Goal: Task Accomplishment & Management: Manage account settings

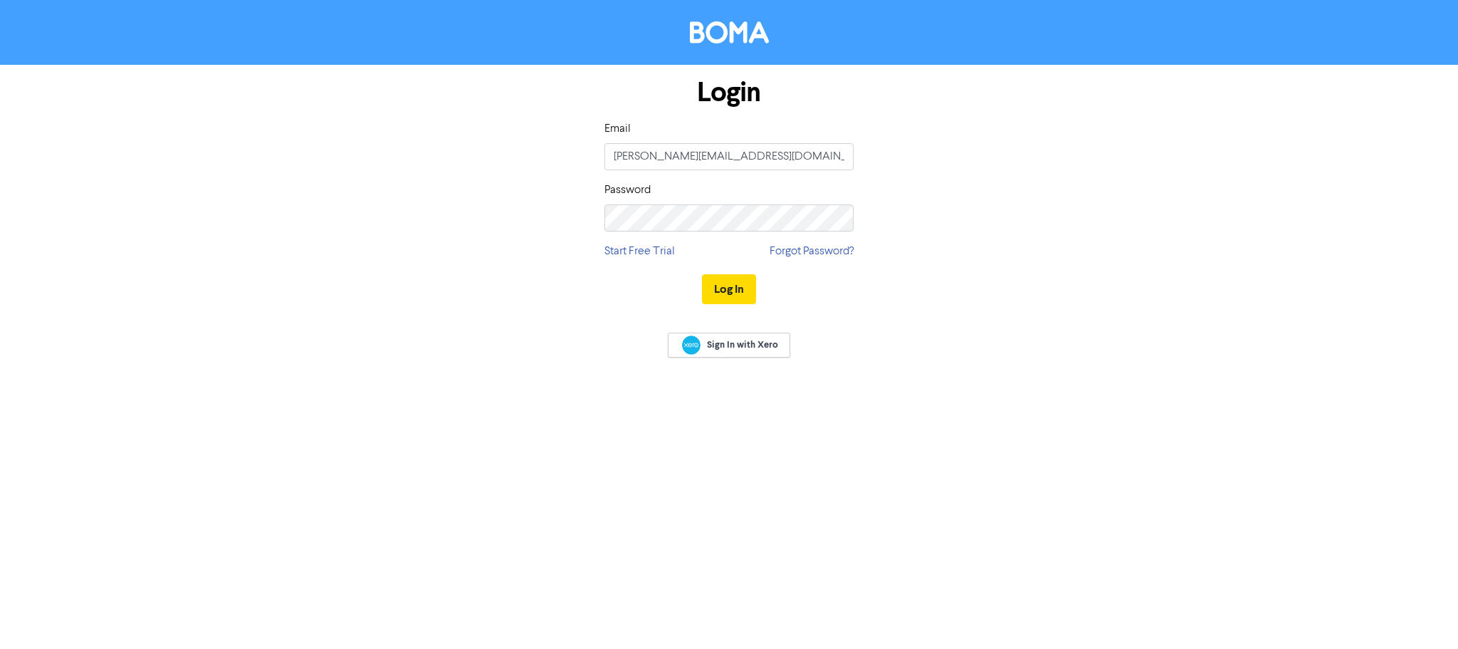
type input "[PERSON_NAME][EMAIL_ADDRESS][DOMAIN_NAME]"
click at [702, 274] on button "Log In" at bounding box center [729, 289] width 54 height 30
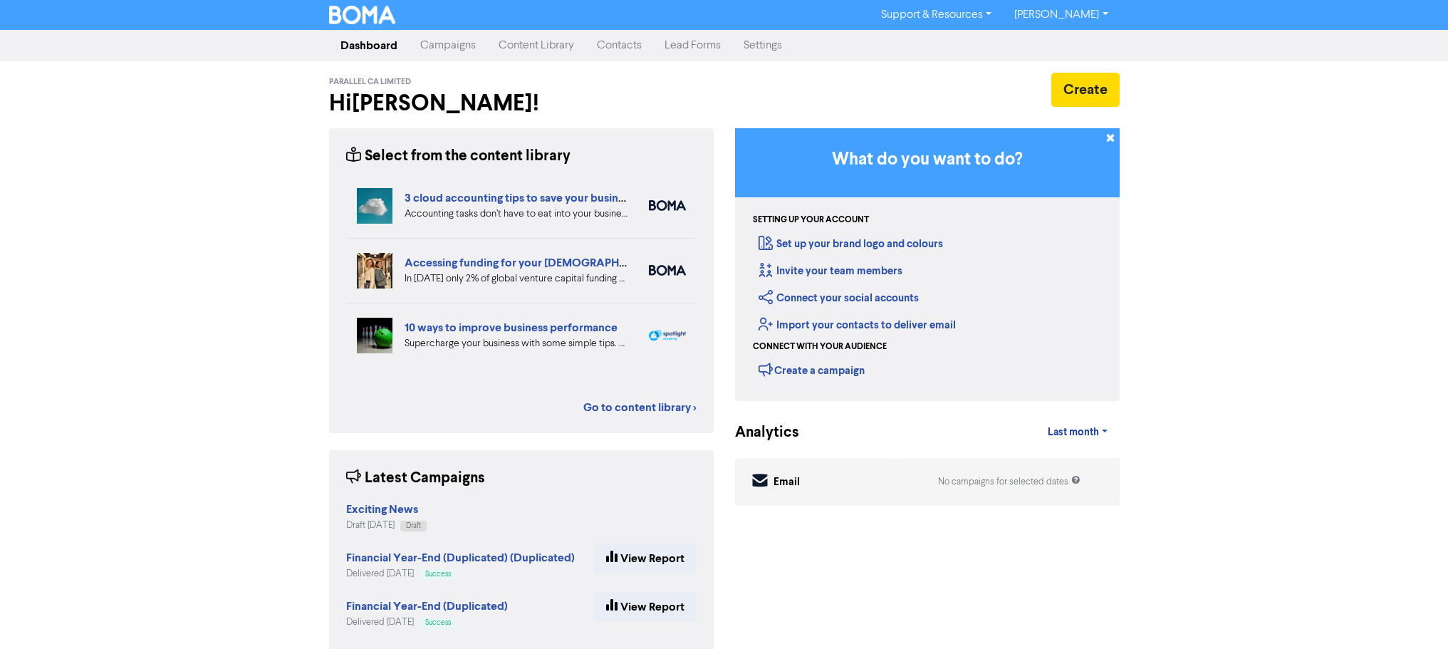
click at [453, 37] on link "Campaigns" at bounding box center [448, 45] width 78 height 28
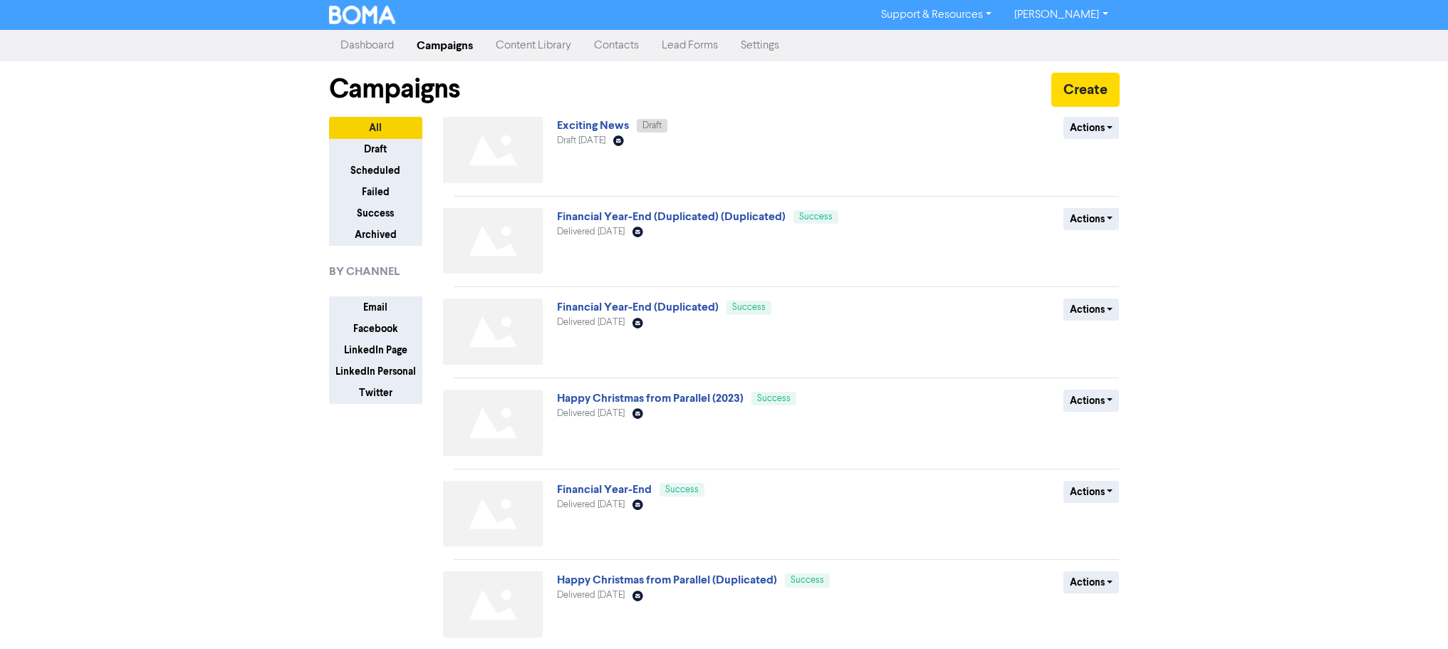
click at [1304, 212] on div "Support & Resources Video Tutorials FAQ & Guides Marketing Education [PERSON_NA…" at bounding box center [724, 324] width 1448 height 649
click at [614, 48] on link "Contacts" at bounding box center [616, 45] width 68 height 28
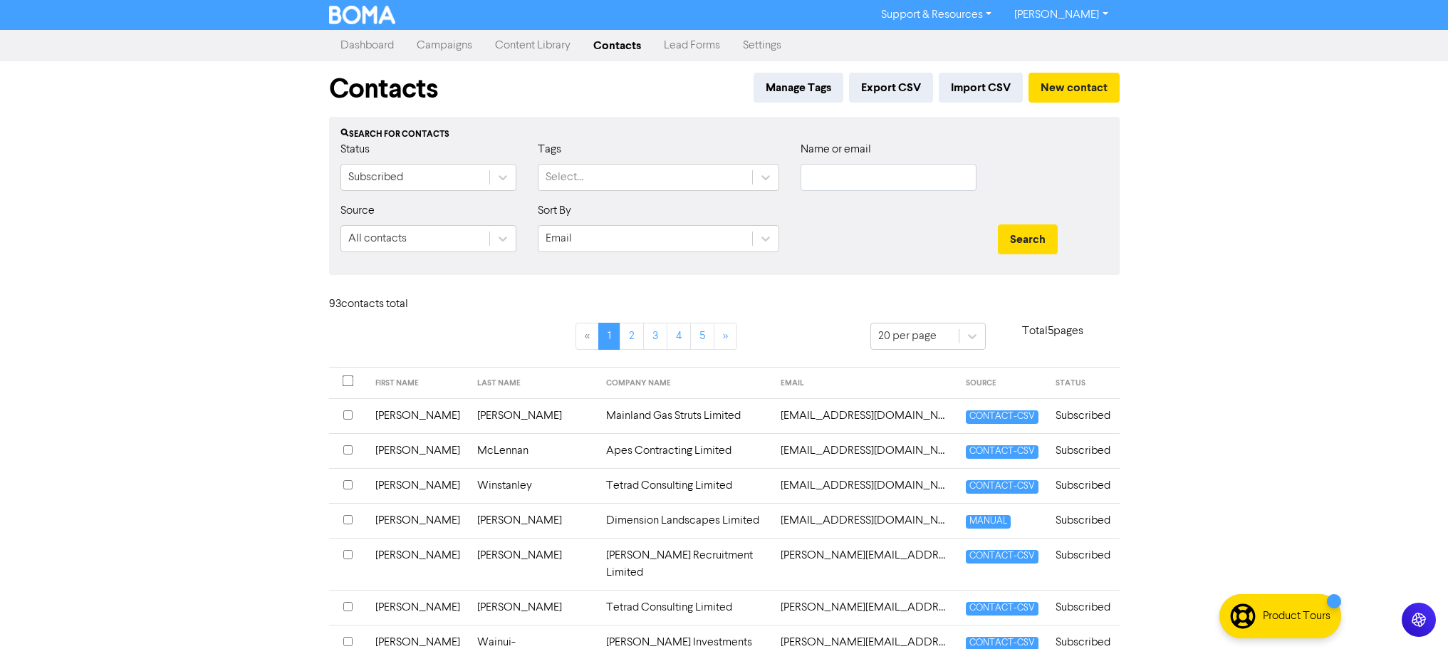
click at [365, 48] on link "Dashboard" at bounding box center [367, 45] width 76 height 28
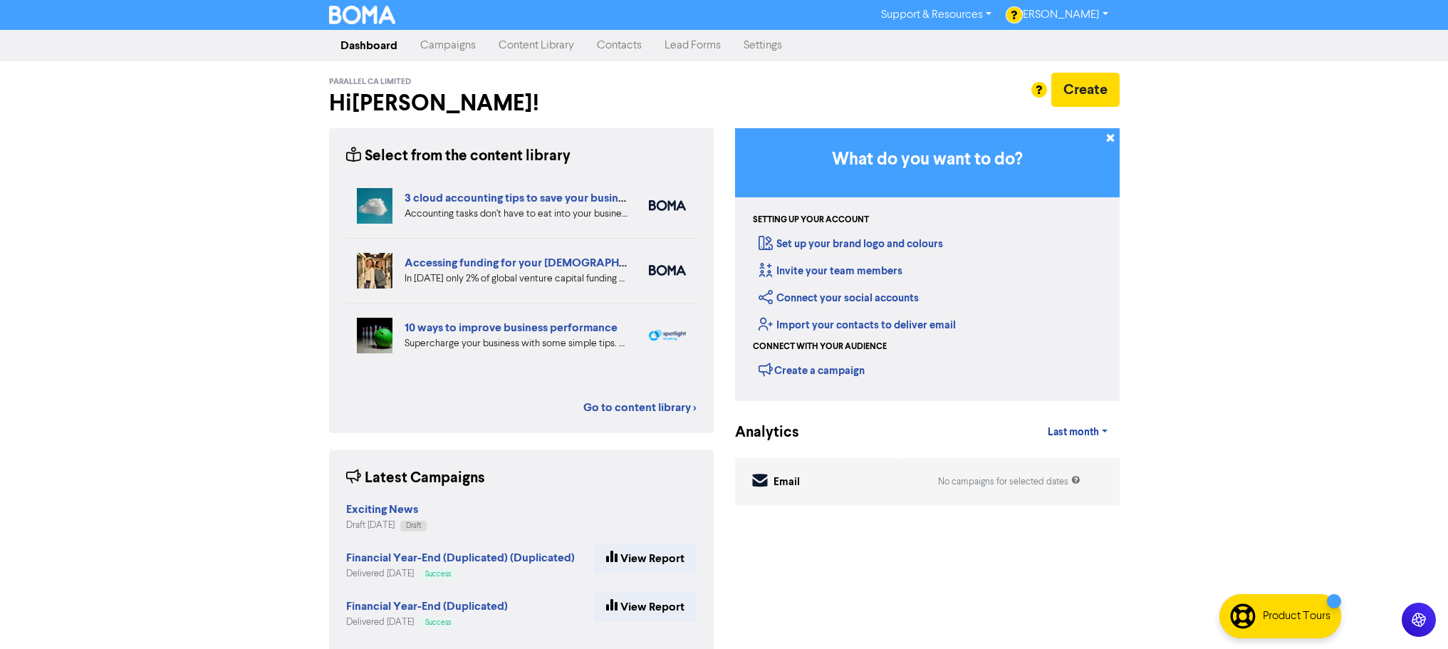
click at [464, 42] on link "Campaigns" at bounding box center [448, 45] width 78 height 28
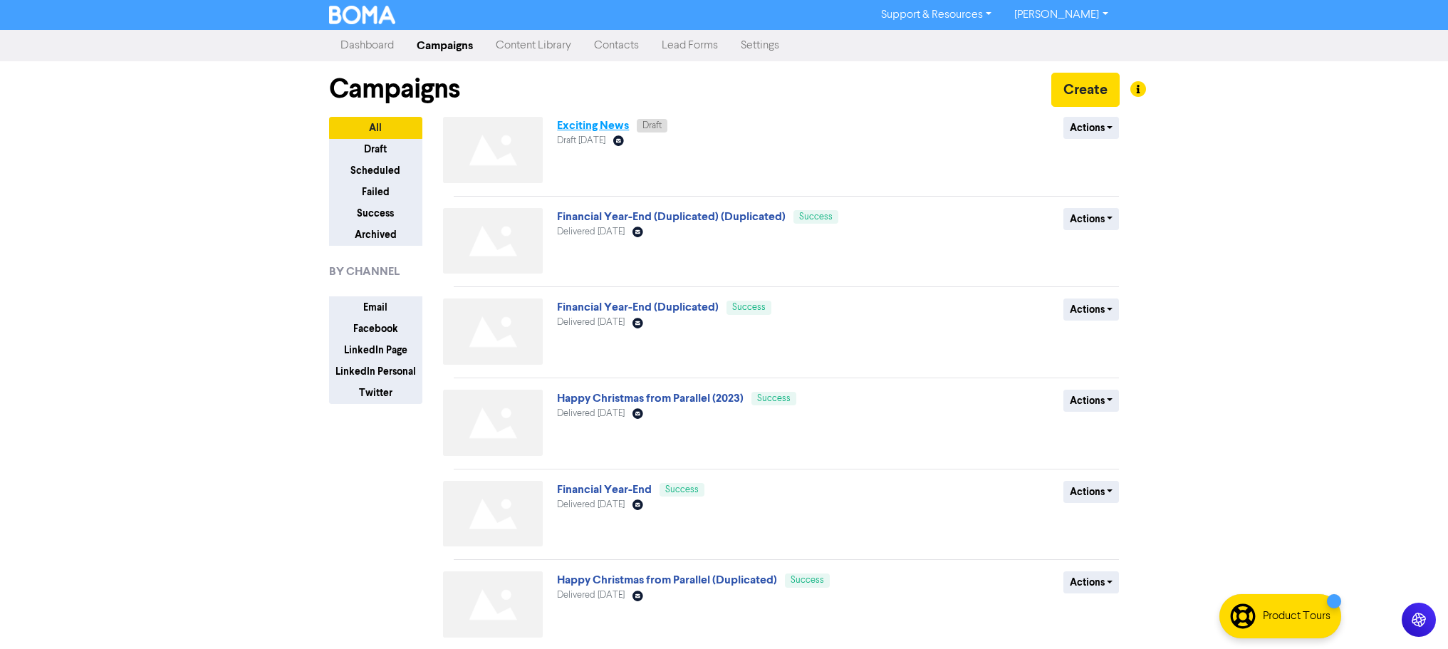
click at [595, 127] on link "Exciting News" at bounding box center [593, 125] width 72 height 14
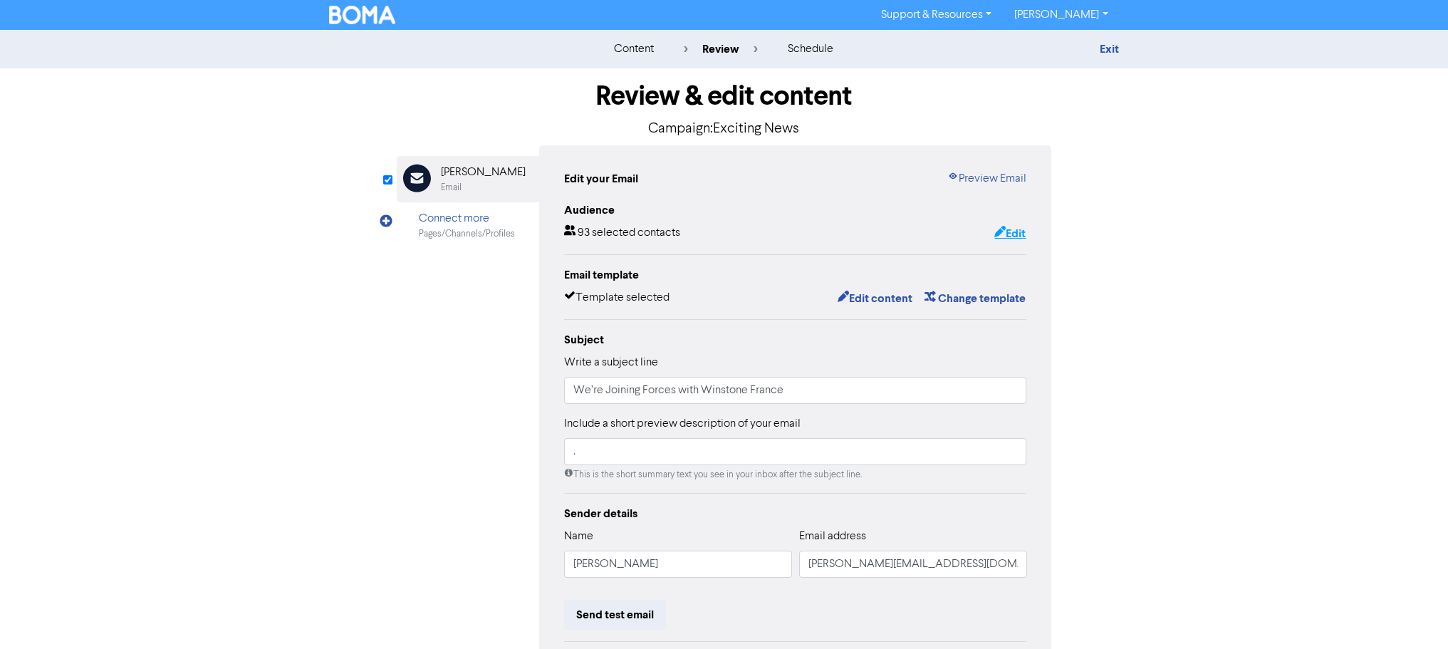
click at [1021, 236] on button "Edit" at bounding box center [1009, 233] width 33 height 19
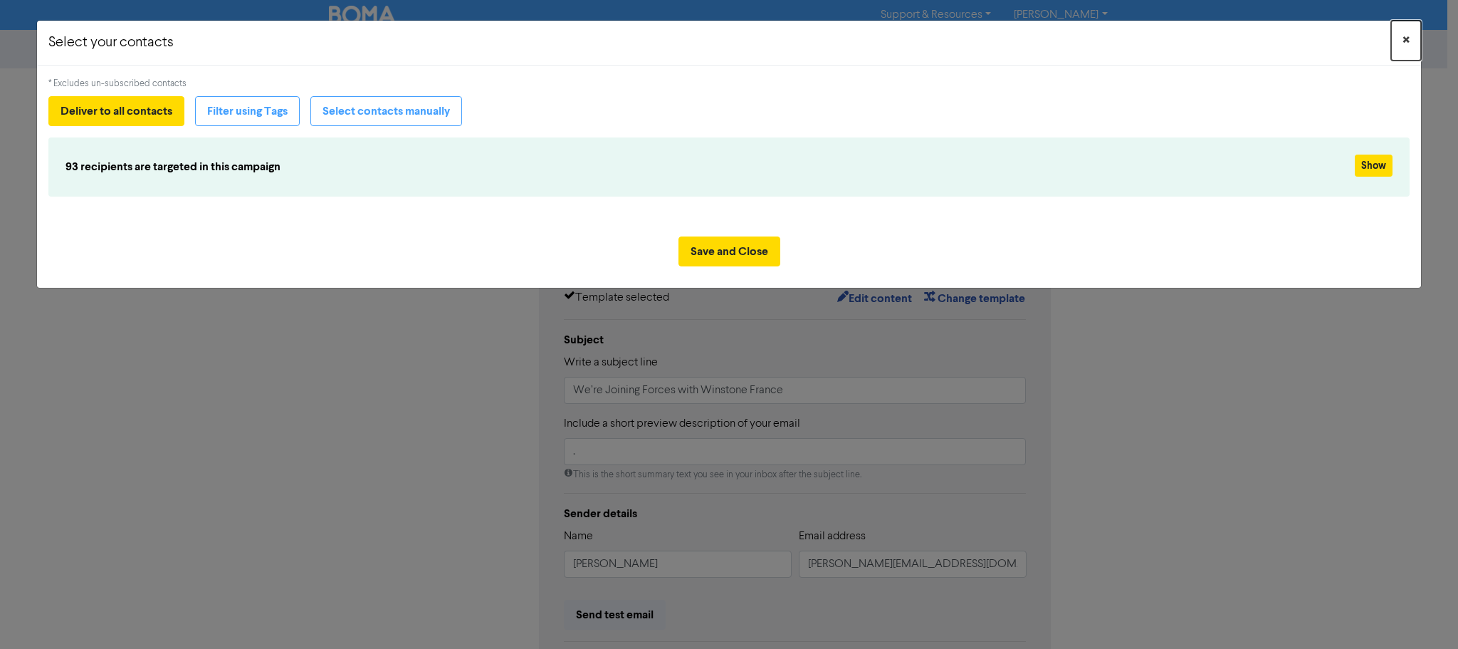
click at [1403, 36] on span "×" at bounding box center [1406, 40] width 7 height 21
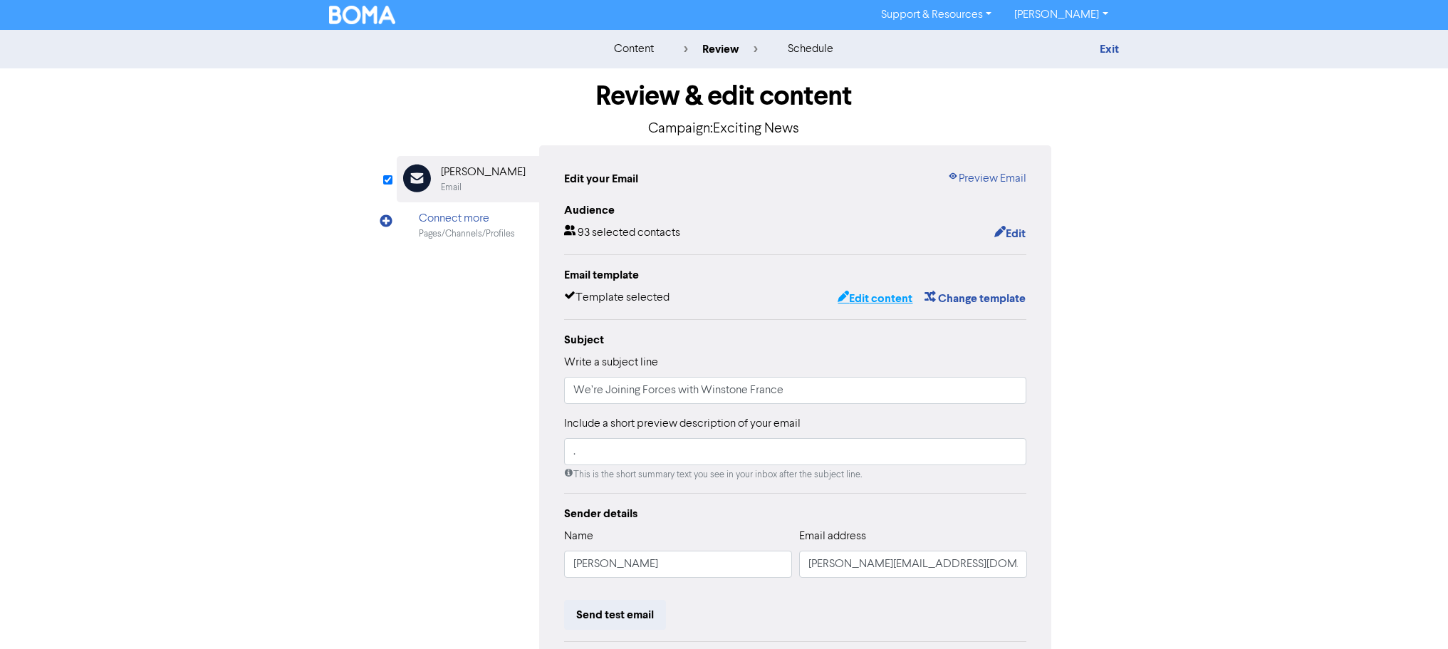
click at [861, 303] on button "Edit content" at bounding box center [875, 298] width 76 height 19
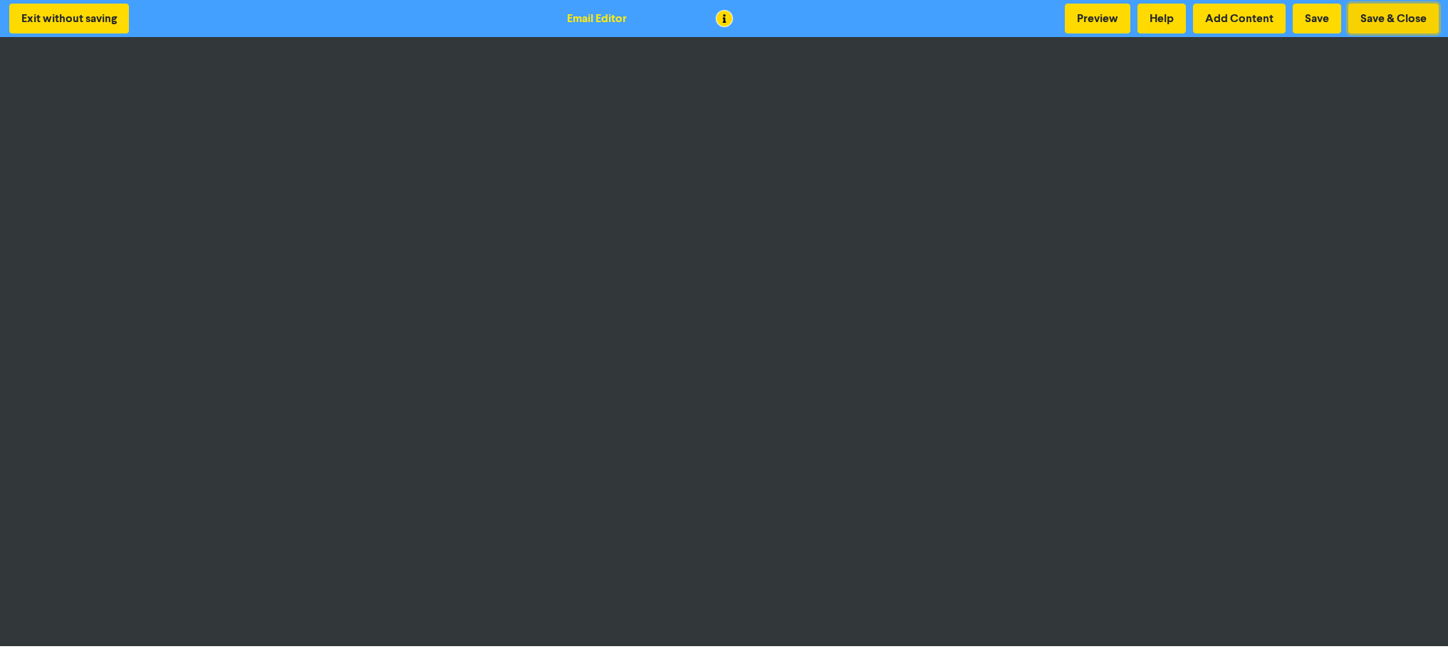
click at [1384, 17] on button "Save & Close" at bounding box center [1393, 19] width 90 height 30
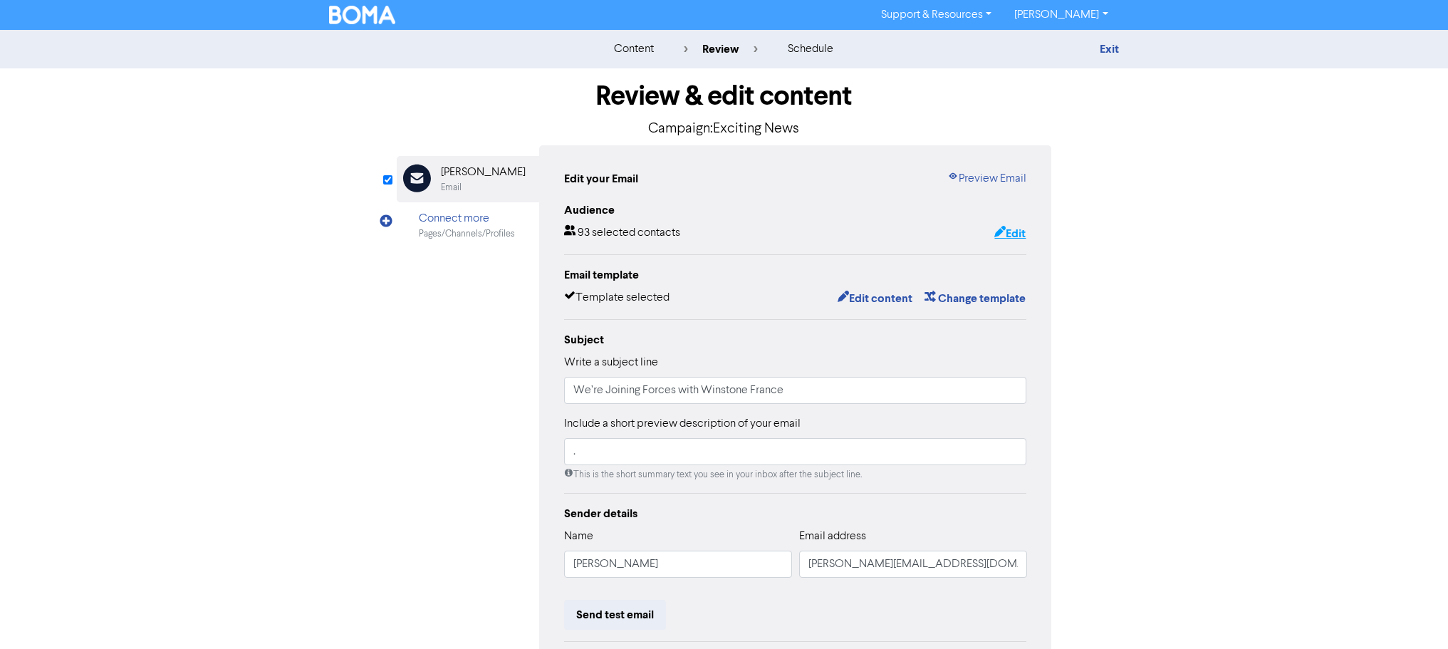
click at [1006, 231] on button "Edit" at bounding box center [1009, 233] width 33 height 19
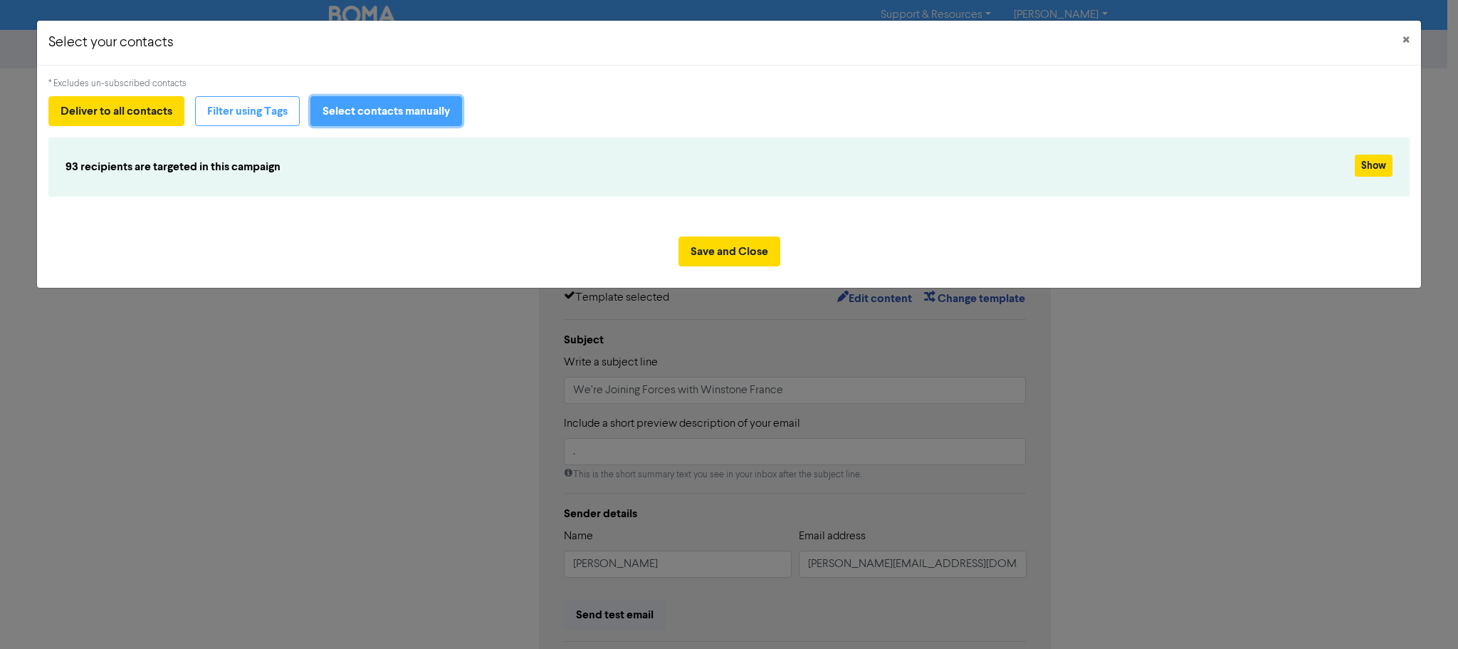
click at [412, 117] on button "Select contacts manually" at bounding box center [386, 111] width 152 height 30
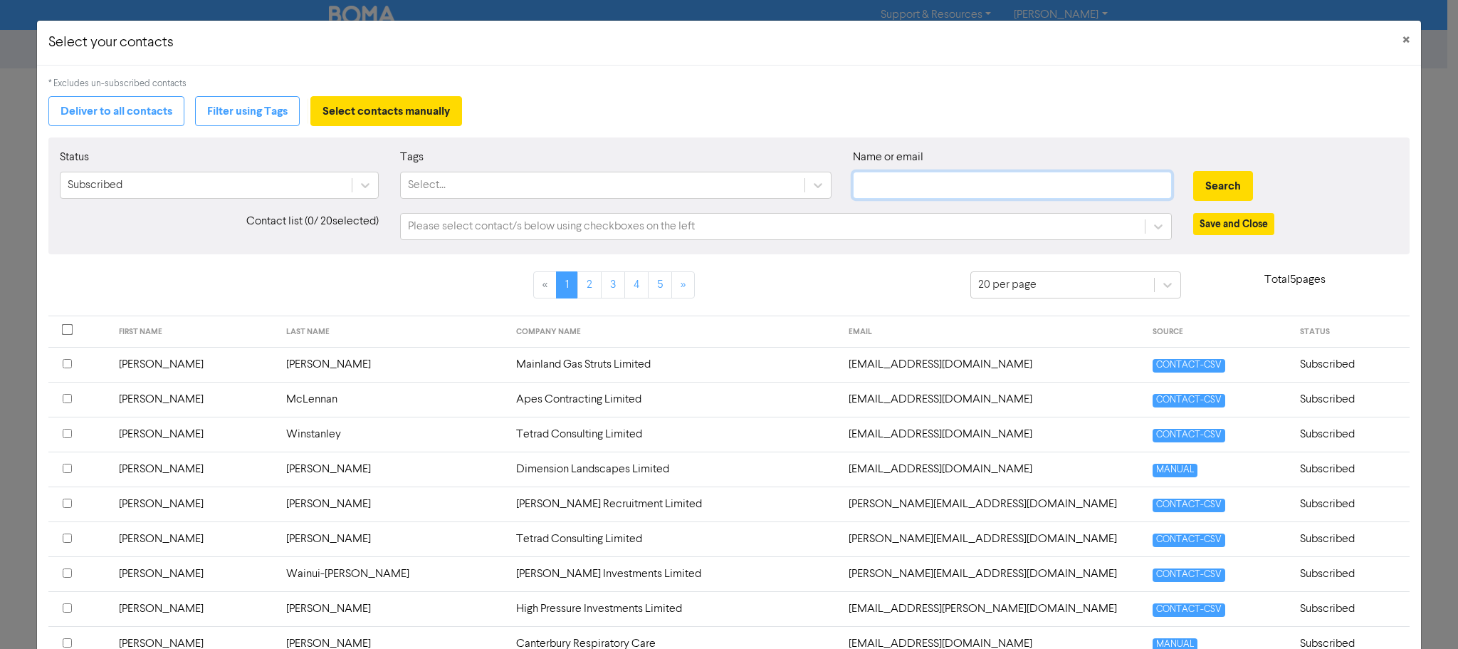
click at [888, 182] on input "text" at bounding box center [1012, 185] width 318 height 27
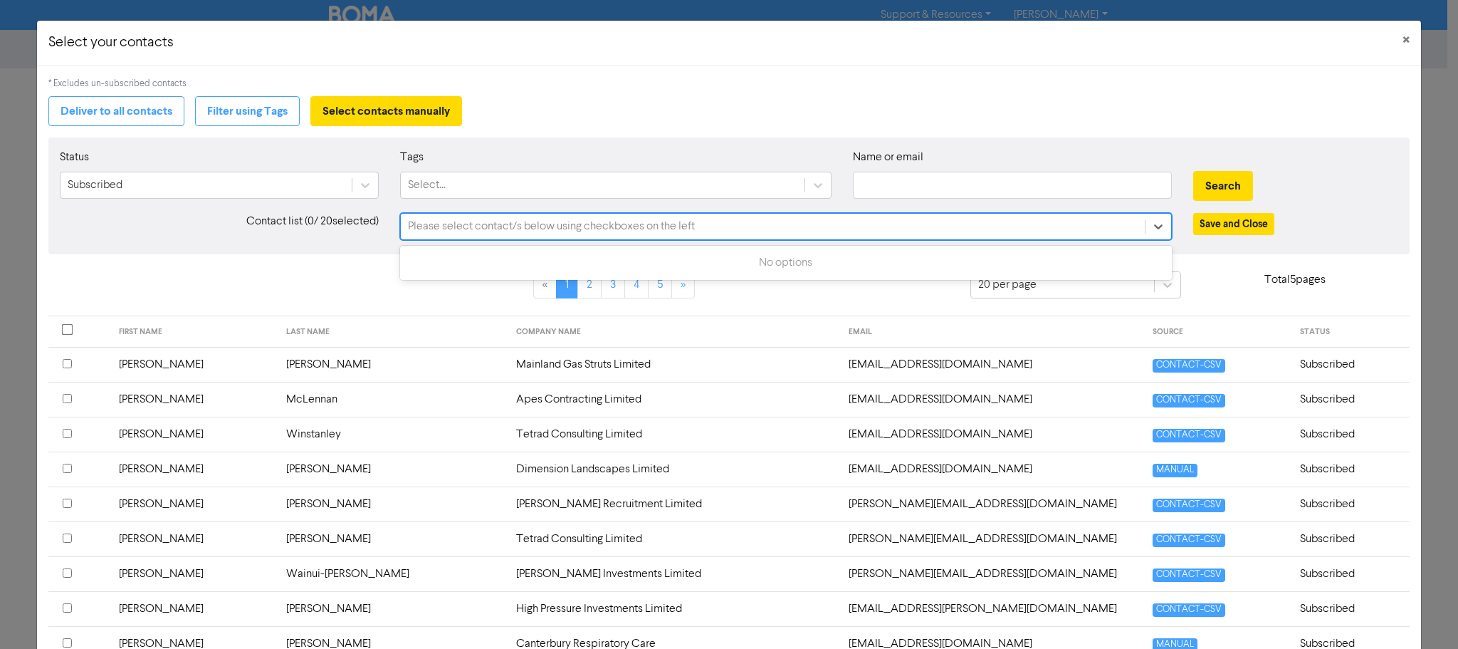
click at [516, 231] on div "Please select contact/s below using checkboxes on the left" at bounding box center [551, 226] width 287 height 17
click at [526, 229] on div "Please select contact/s below using checkboxes on the left" at bounding box center [551, 226] width 287 height 17
click at [263, 233] on div "Contact list ( 0 / 20 selected)" at bounding box center [219, 226] width 340 height 27
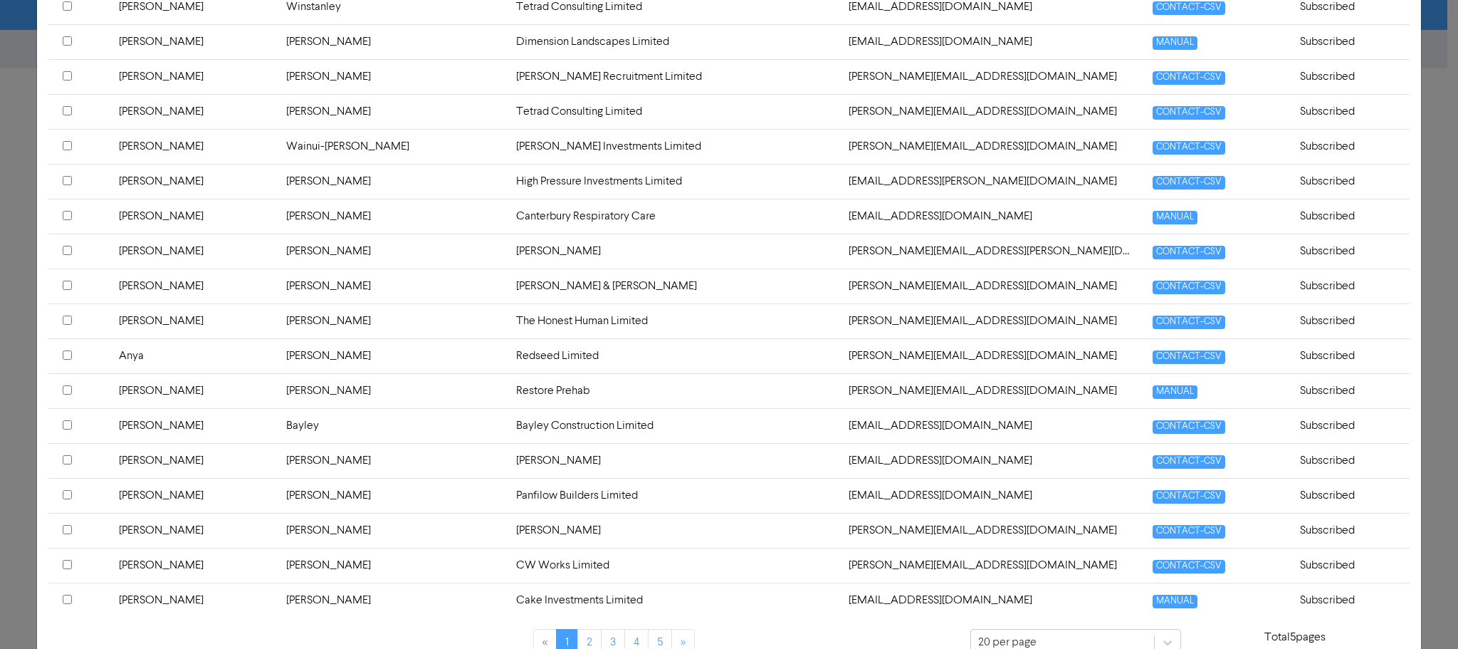
scroll to position [546, 0]
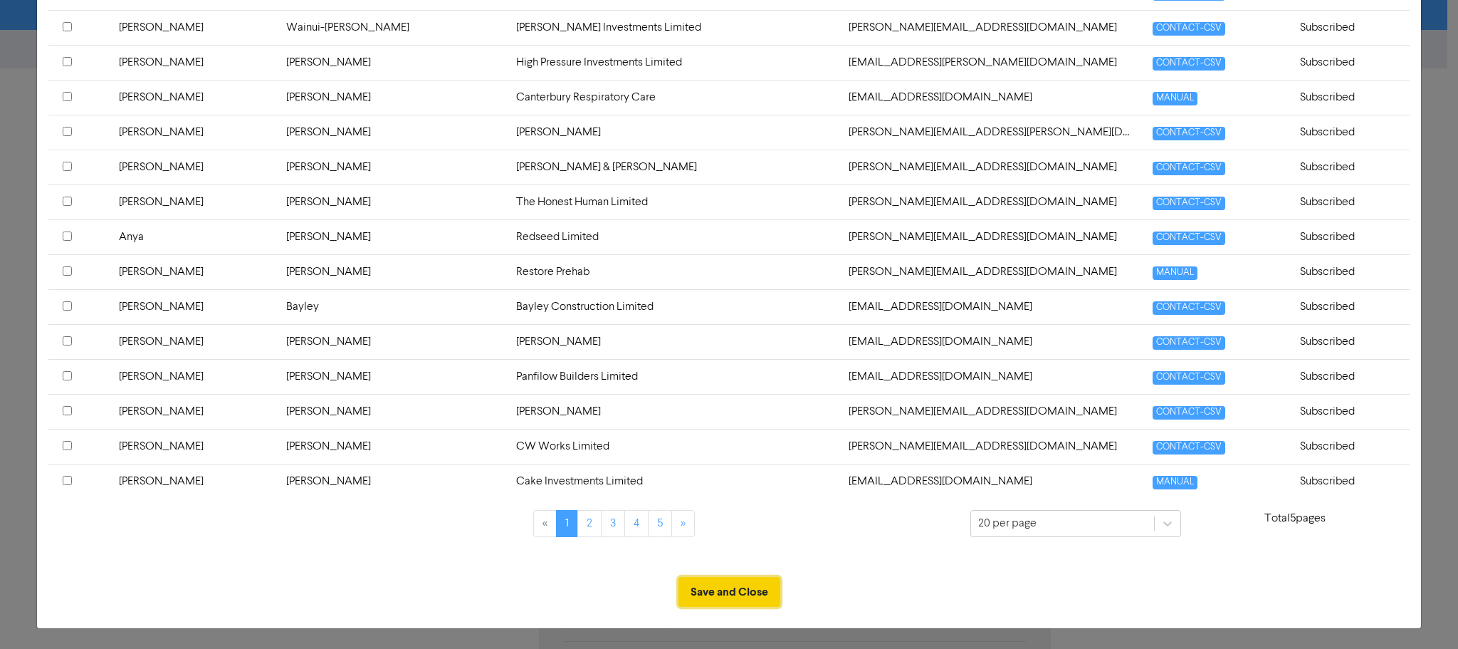
click at [741, 594] on button "Save and Close" at bounding box center [730, 592] width 102 height 30
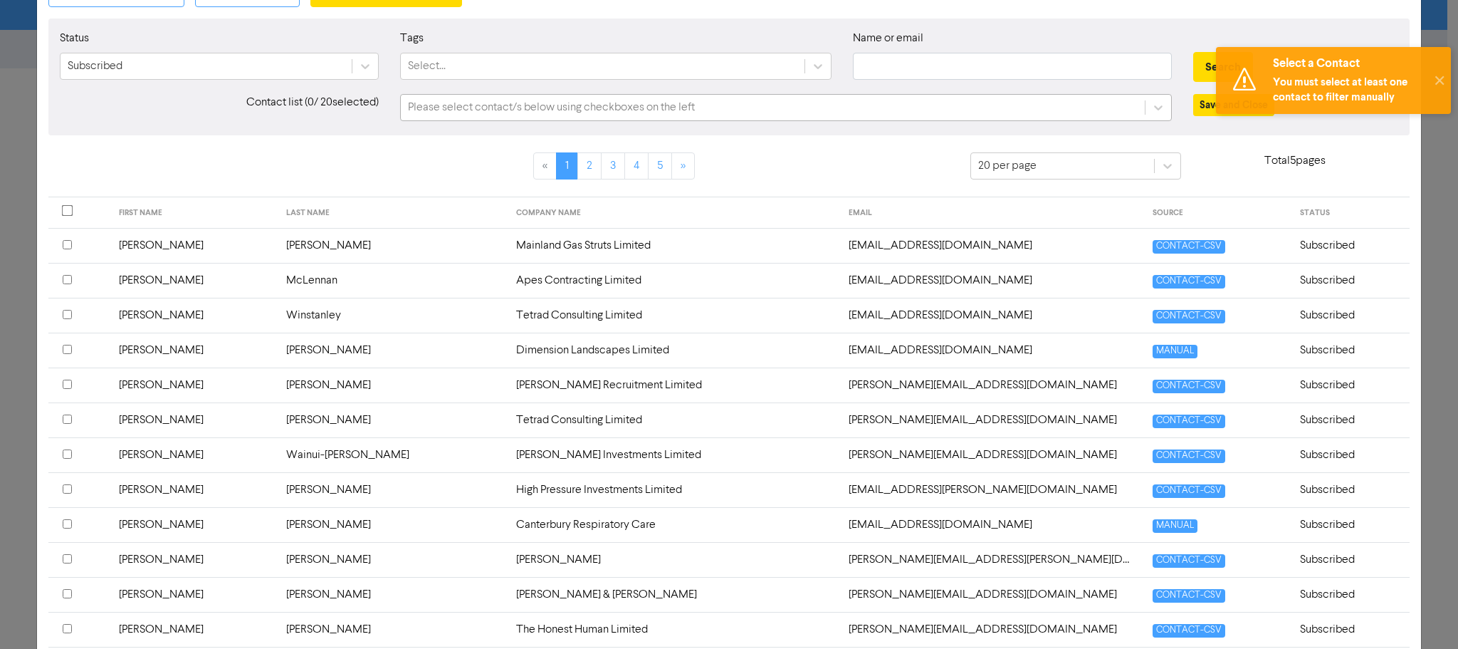
scroll to position [48, 0]
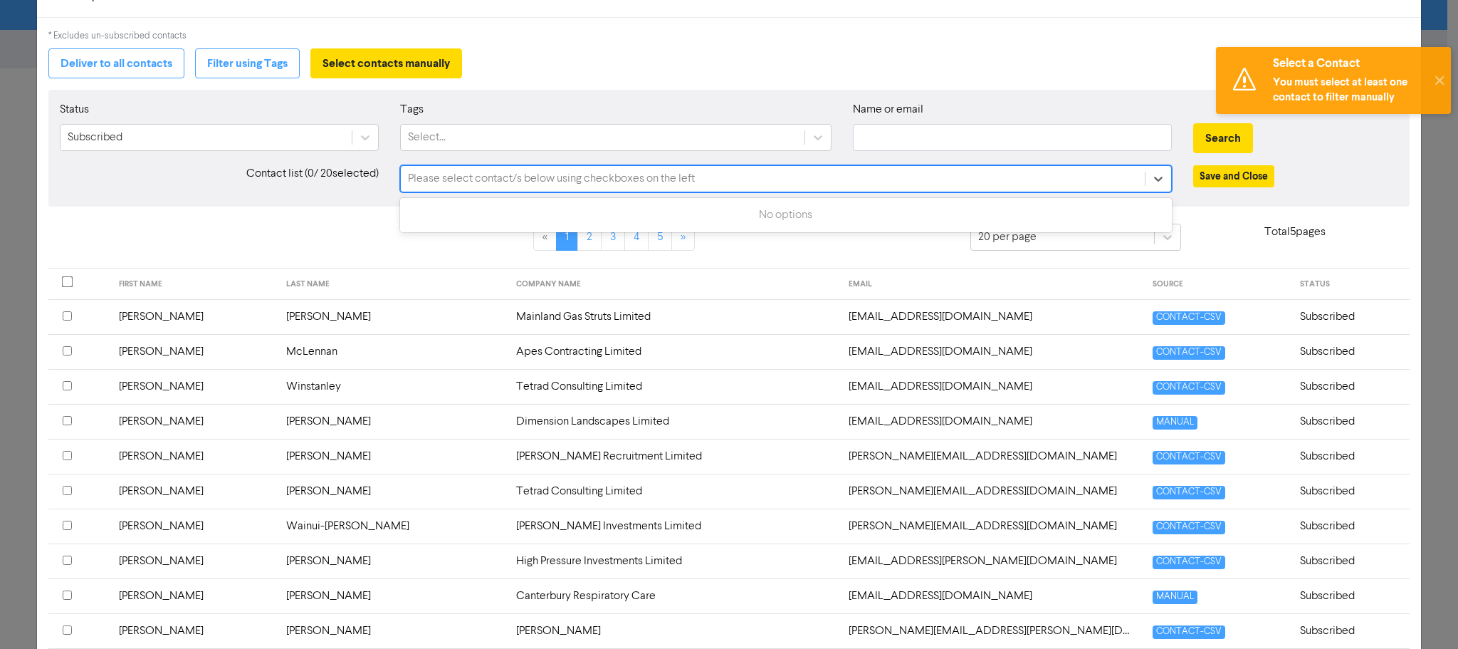
click at [422, 179] on div "Please select contact/s below using checkboxes on the left" at bounding box center [551, 178] width 287 height 17
type input "[PERSON_NAME]"
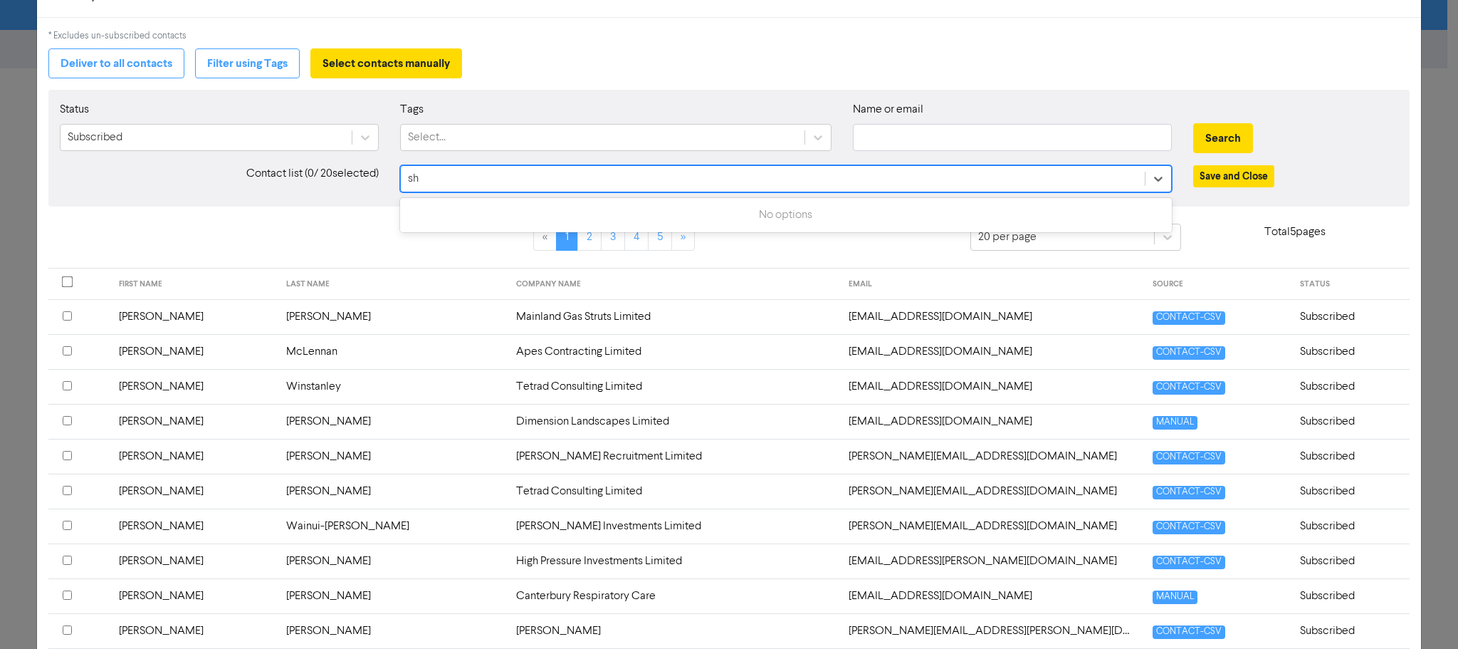
type input "s"
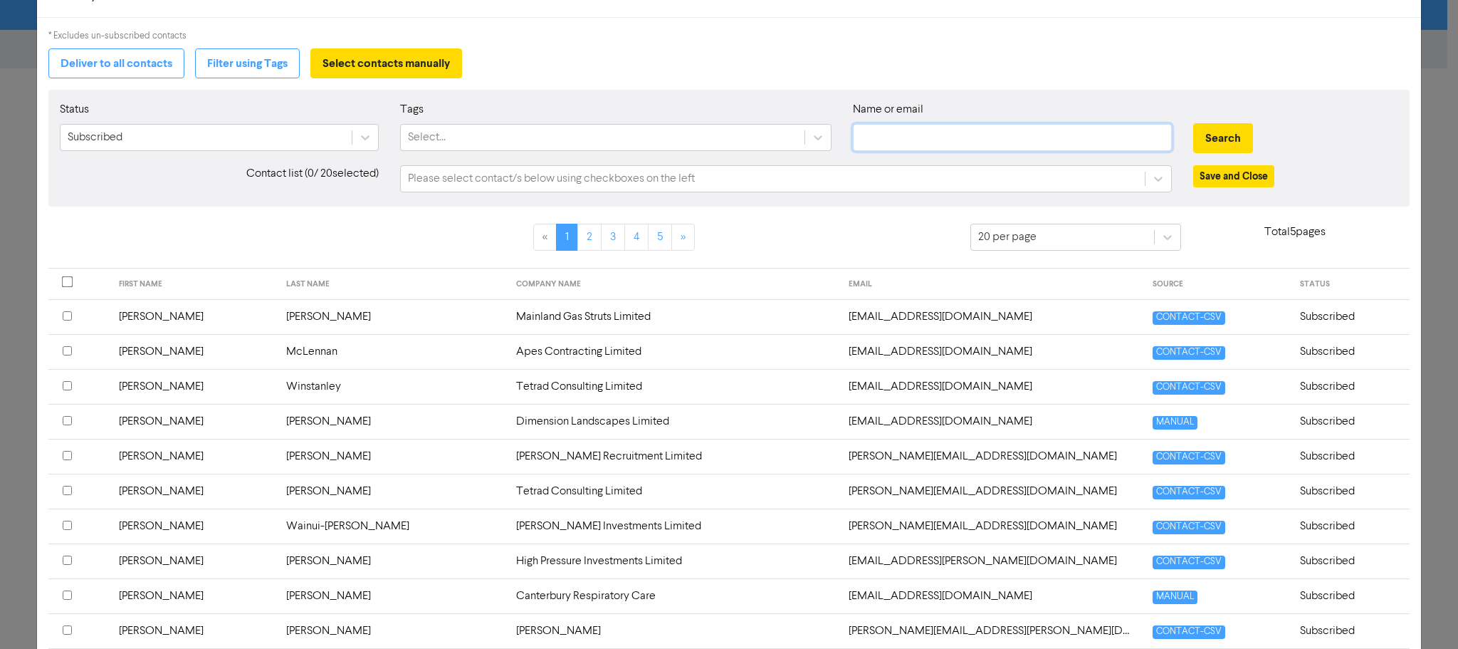
click at [892, 135] on input "text" at bounding box center [1012, 137] width 318 height 27
paste input "[EMAIL_ADDRESS][DOMAIN_NAME]"
click at [1200, 136] on button "Search" at bounding box center [1223, 138] width 60 height 30
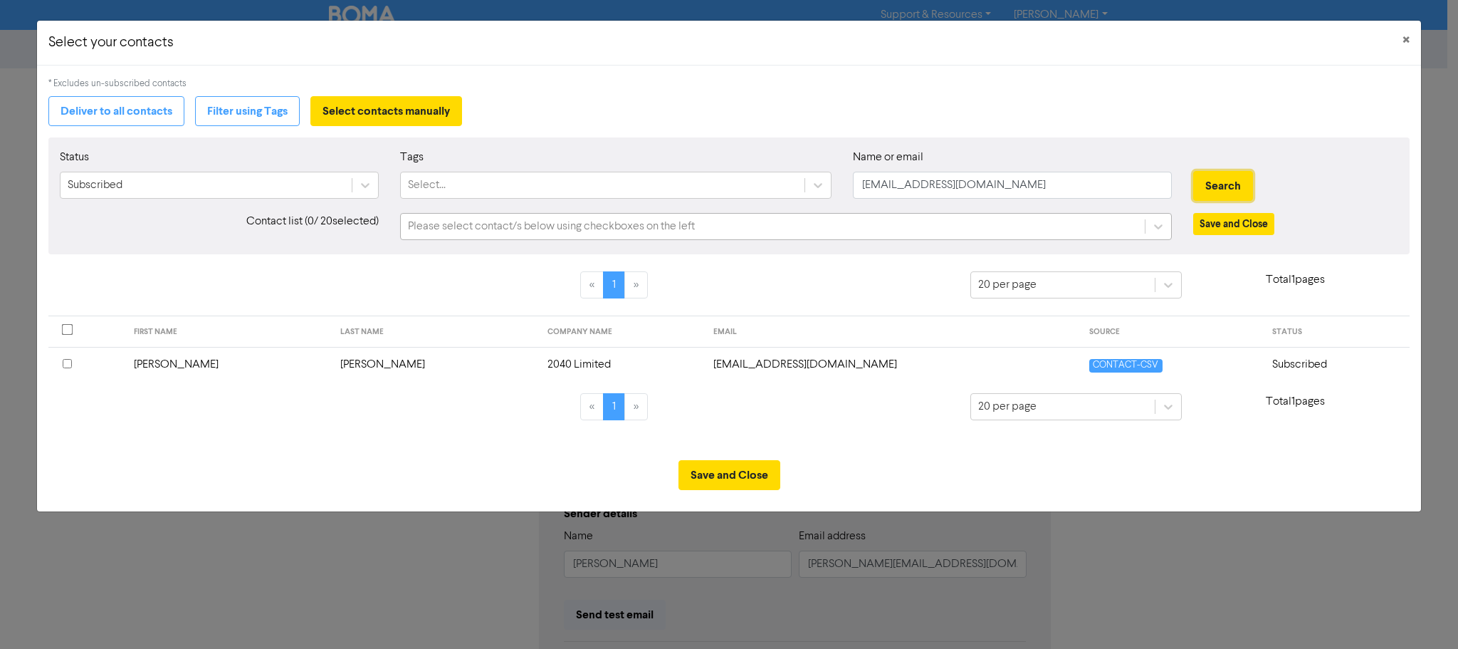
scroll to position [0, 0]
click at [68, 365] on input "checkbox" at bounding box center [67, 363] width 9 height 9
drag, startPoint x: 1007, startPoint y: 187, endPoint x: 641, endPoint y: 190, distance: 366.0
click at [641, 189] on div "Status Subscribed Tags Select... Name or email [PERSON_NAME][EMAIL_ADDRESS][DOM…" at bounding box center [729, 179] width 1360 height 61
paste input "[PERSON_NAME].allelectrical"
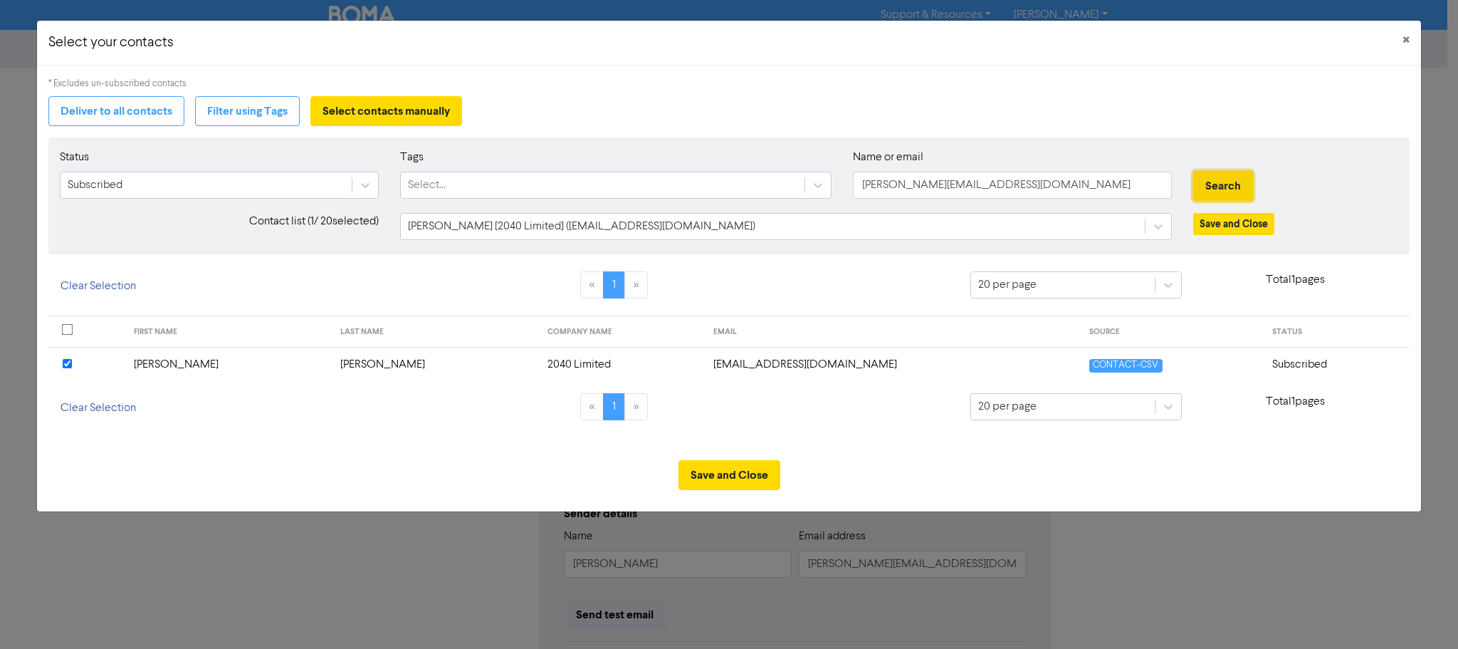
click at [1230, 182] on button "Search" at bounding box center [1223, 186] width 60 height 30
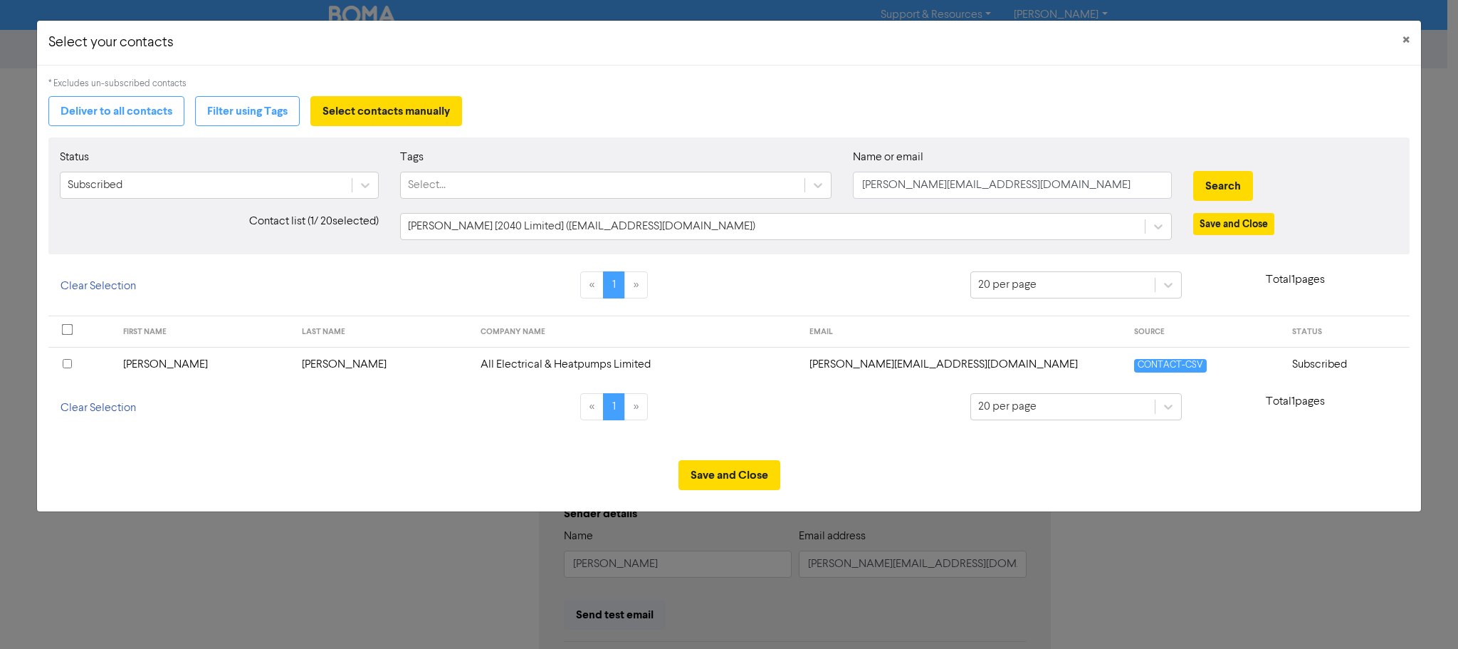
click at [68, 365] on input "checkbox" at bounding box center [67, 363] width 9 height 9
drag, startPoint x: 949, startPoint y: 184, endPoint x: 745, endPoint y: 190, distance: 204.5
click at [745, 190] on div "Status Subscribed Tags Select... Name or email [PERSON_NAME][EMAIL_ADDRESS][DOM…" at bounding box center [729, 179] width 1360 height 61
click at [1225, 176] on button "Search" at bounding box center [1223, 186] width 60 height 30
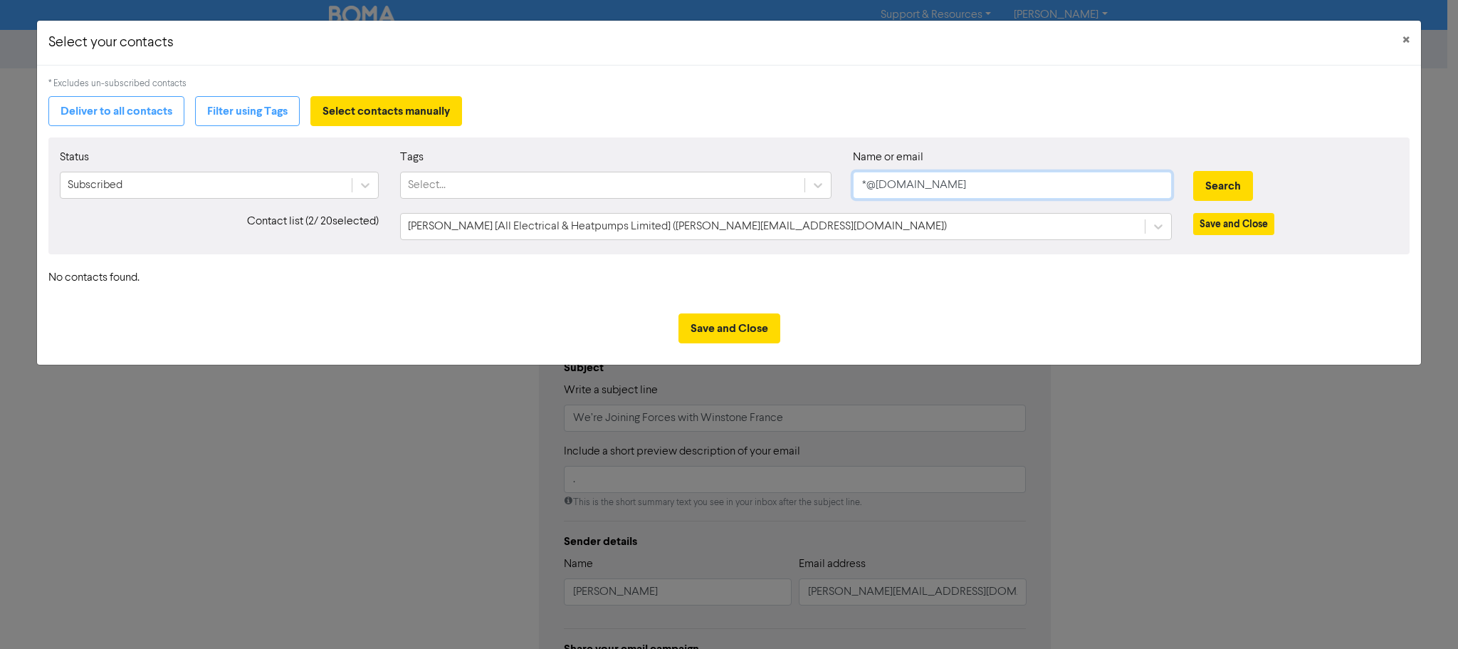
click at [863, 182] on input "*@[DOMAIN_NAME]" at bounding box center [1012, 185] width 318 height 27
type input "@[DOMAIN_NAME]"
click at [1218, 179] on button "Search" at bounding box center [1223, 186] width 60 height 30
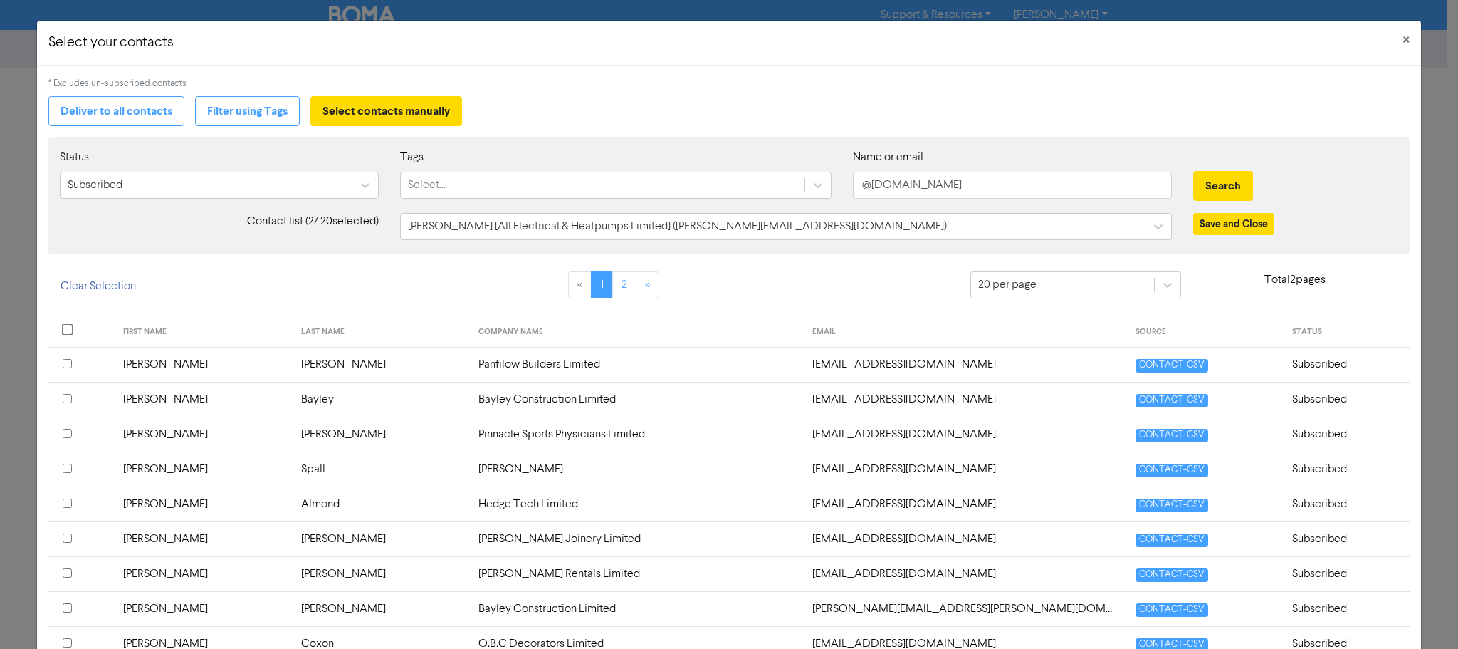
click at [804, 330] on th "EMAIL" at bounding box center [965, 331] width 323 height 31
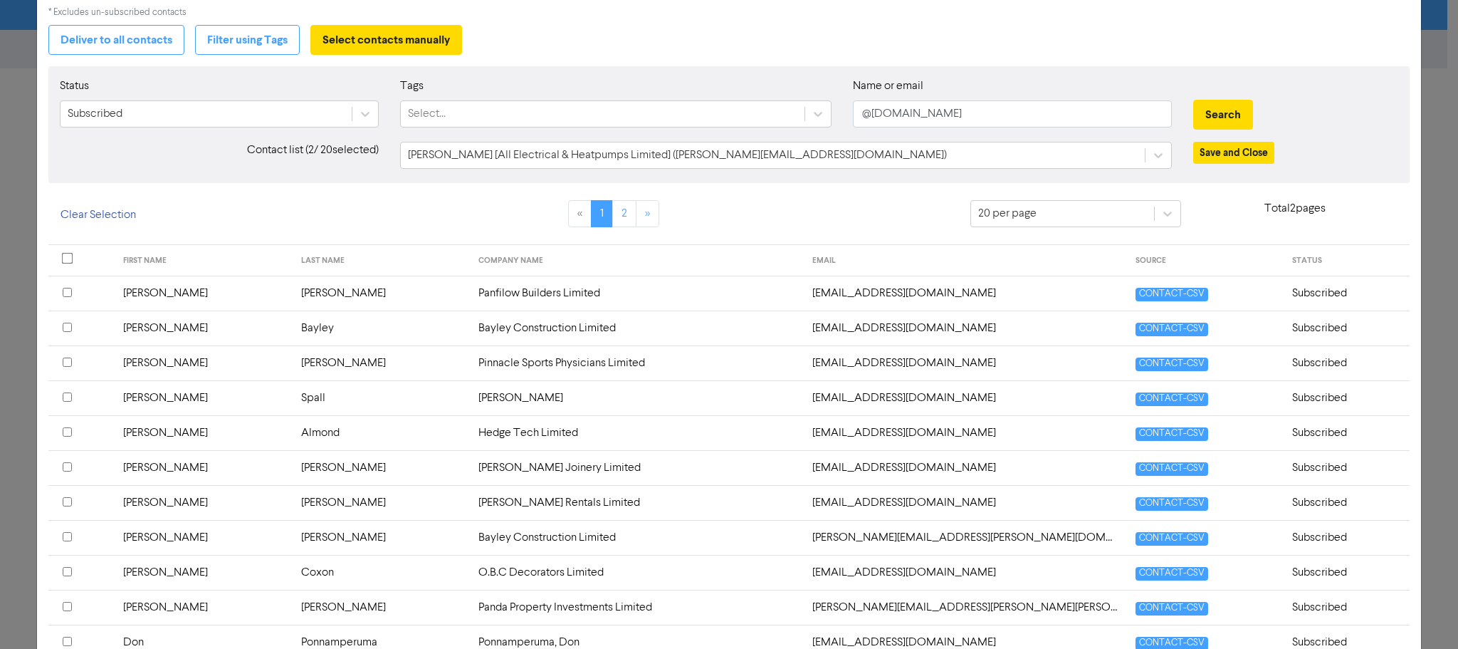
click at [63, 329] on input "checkbox" at bounding box center [67, 327] width 9 height 9
click at [68, 537] on input "checkbox" at bounding box center [67, 536] width 9 height 9
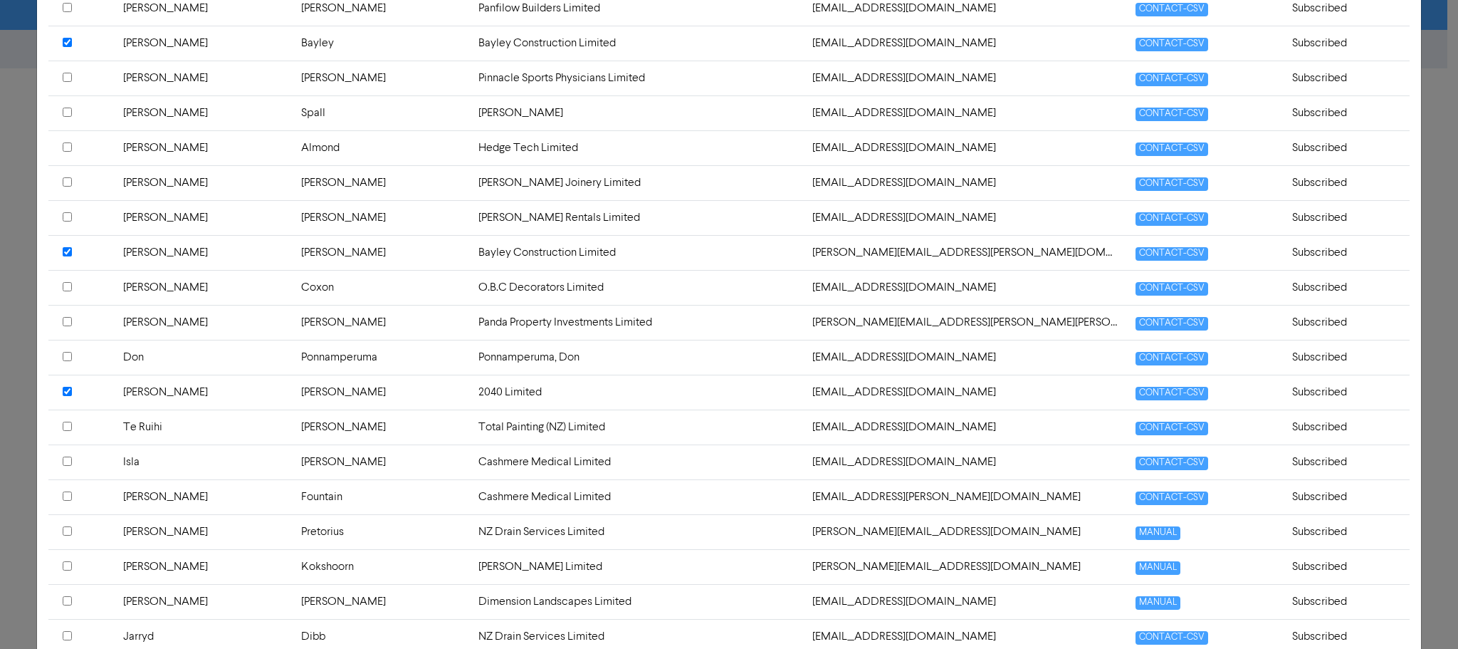
scroll to position [498, 0]
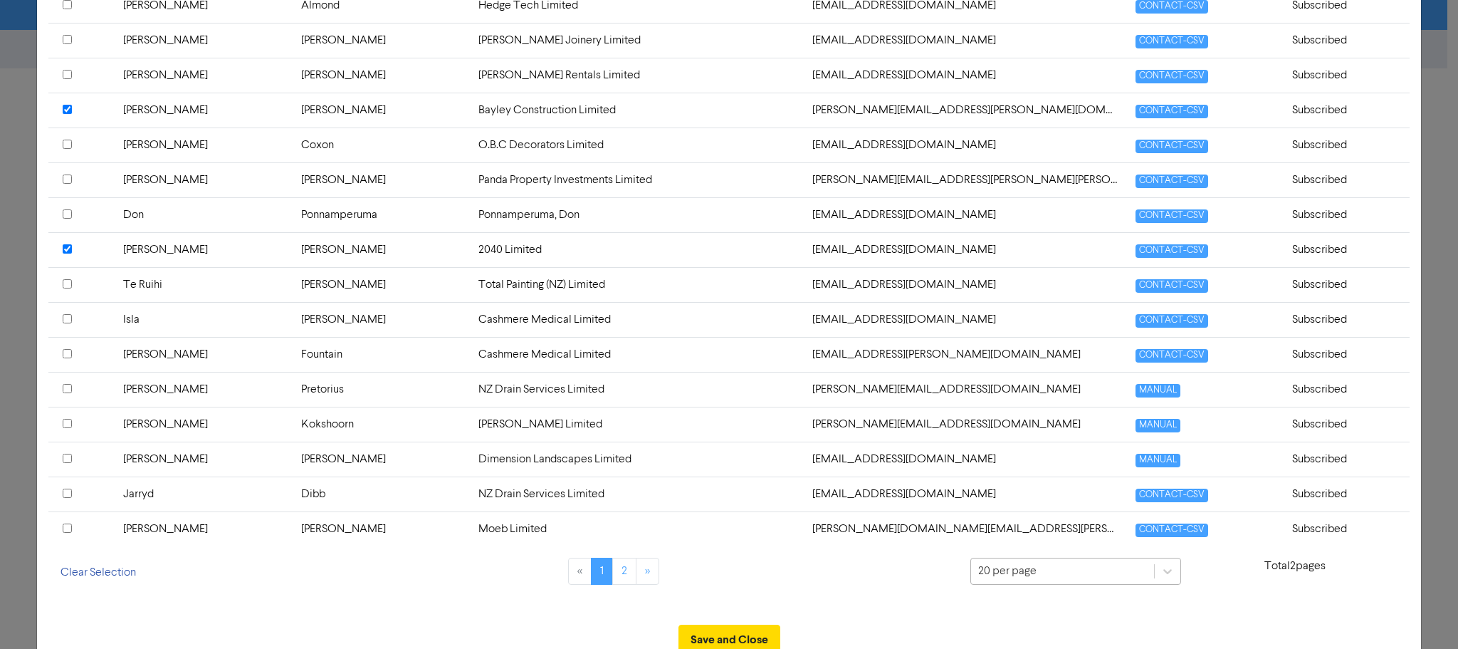
click at [1008, 568] on div "20 per page" at bounding box center [1076, 572] width 211 height 28
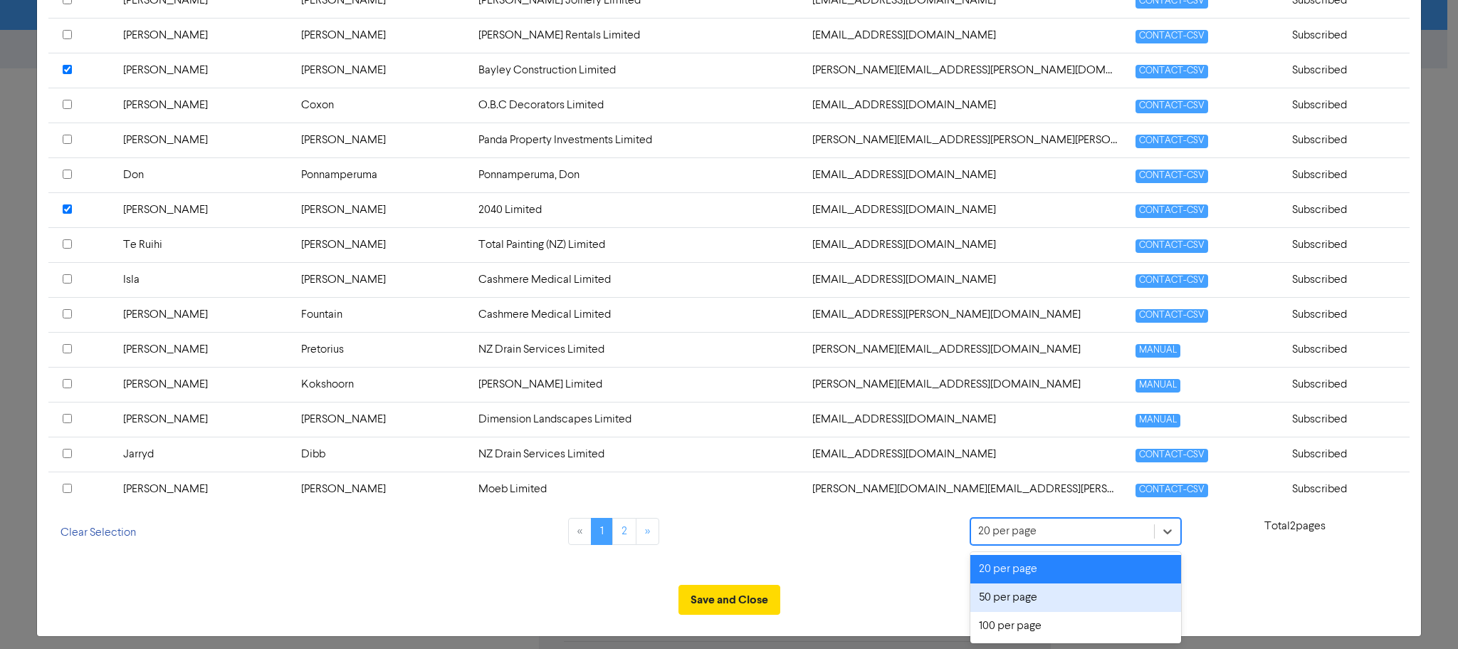
click at [1002, 595] on div "50 per page" at bounding box center [1076, 597] width 211 height 28
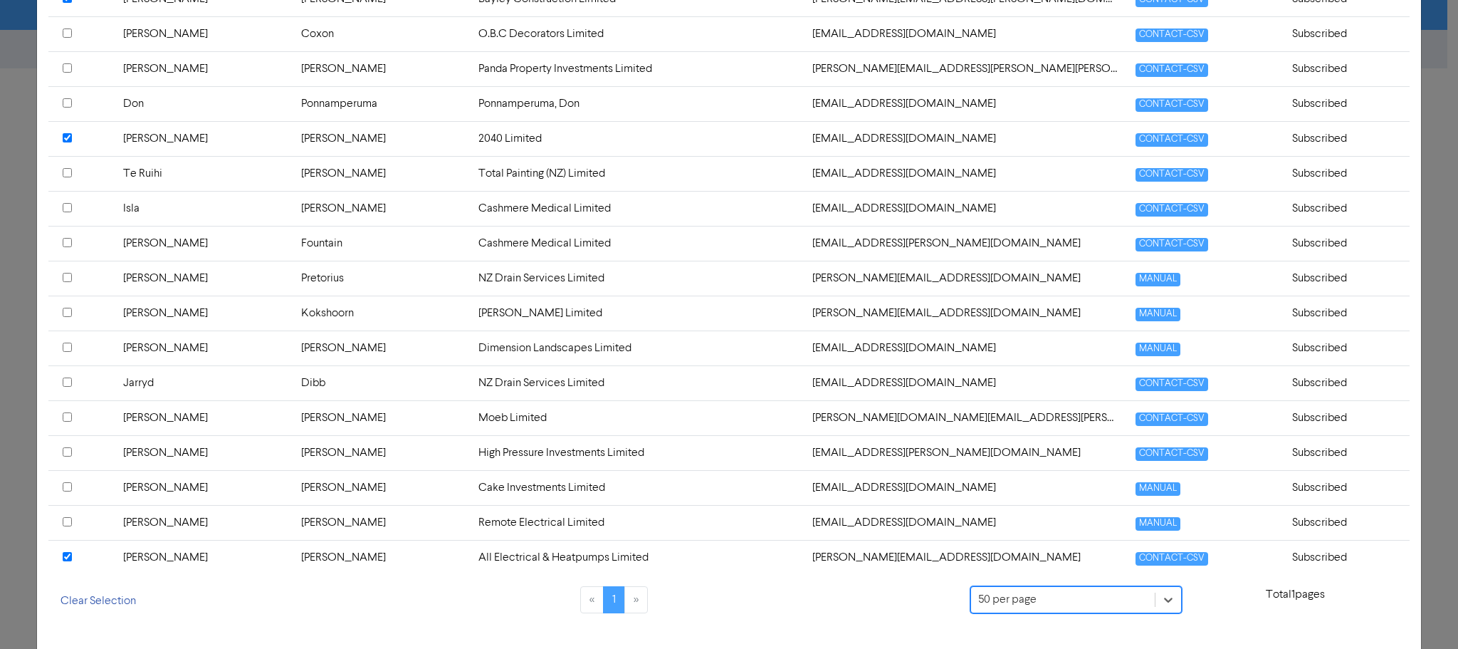
scroll to position [686, 0]
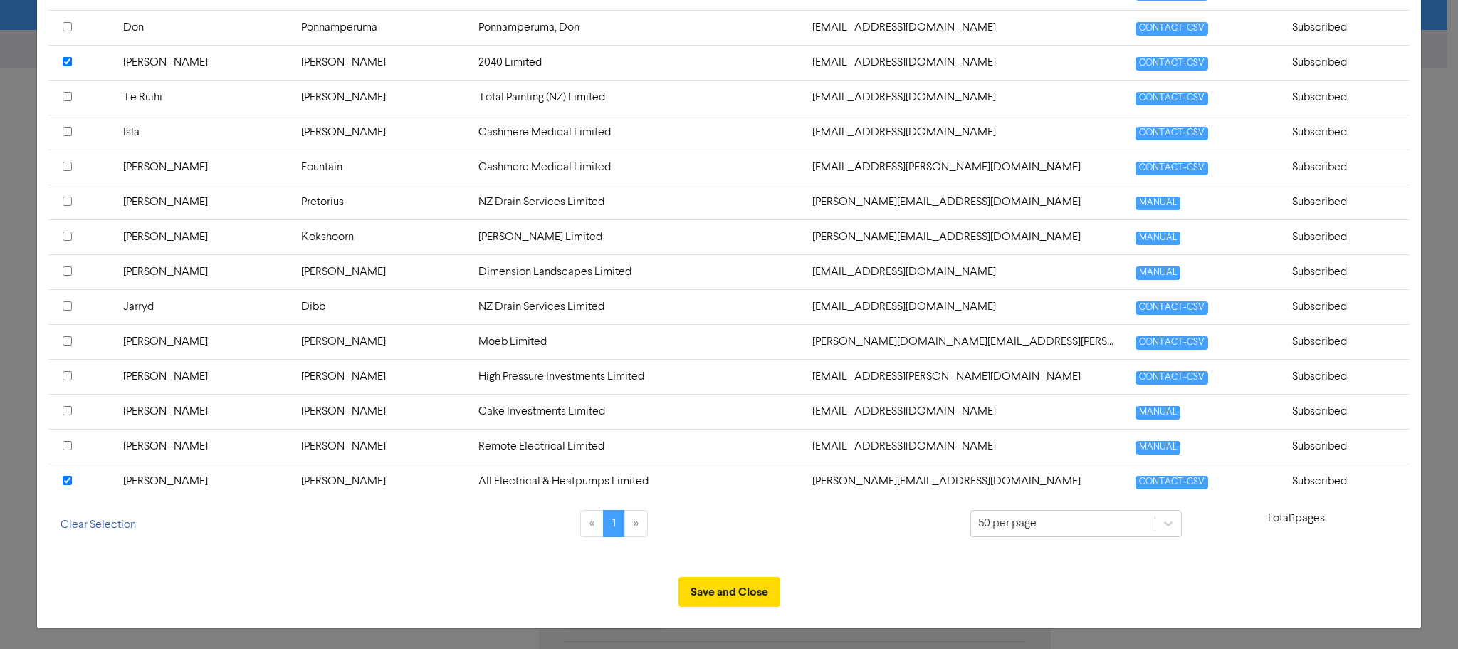
click at [67, 412] on input "checkbox" at bounding box center [67, 410] width 9 height 9
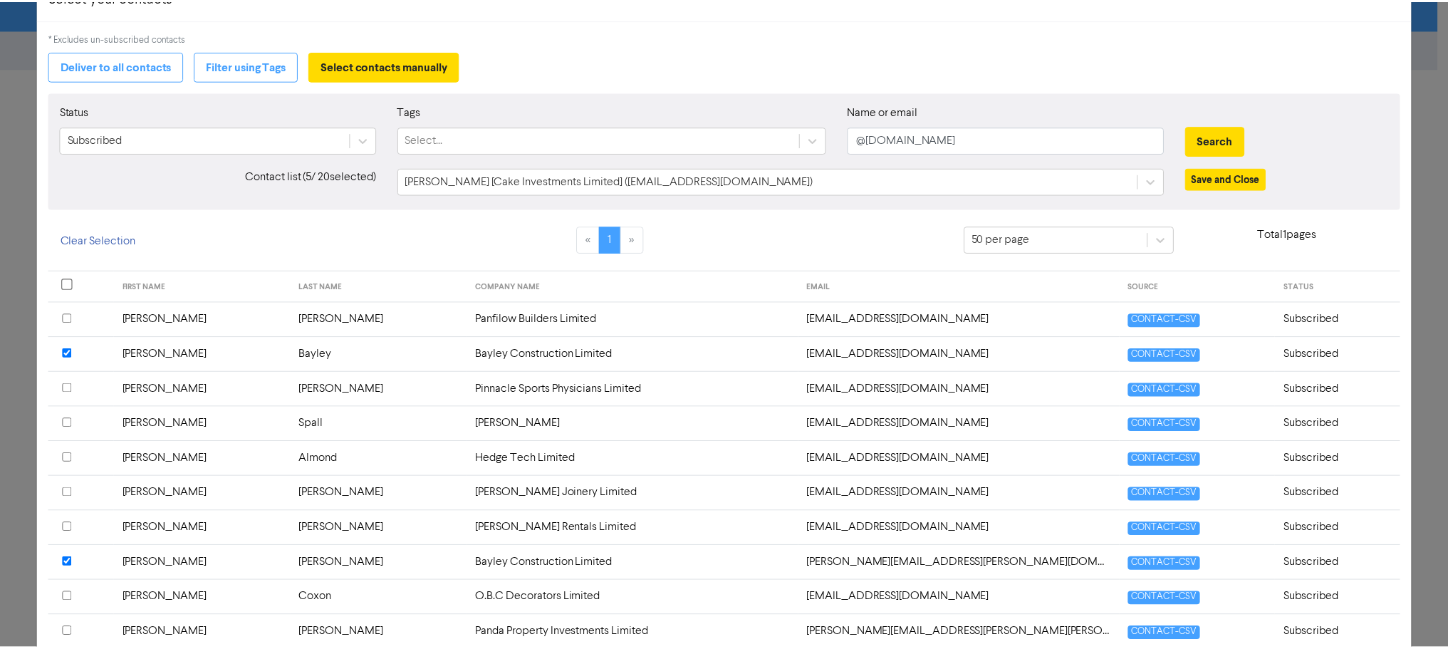
scroll to position [0, 0]
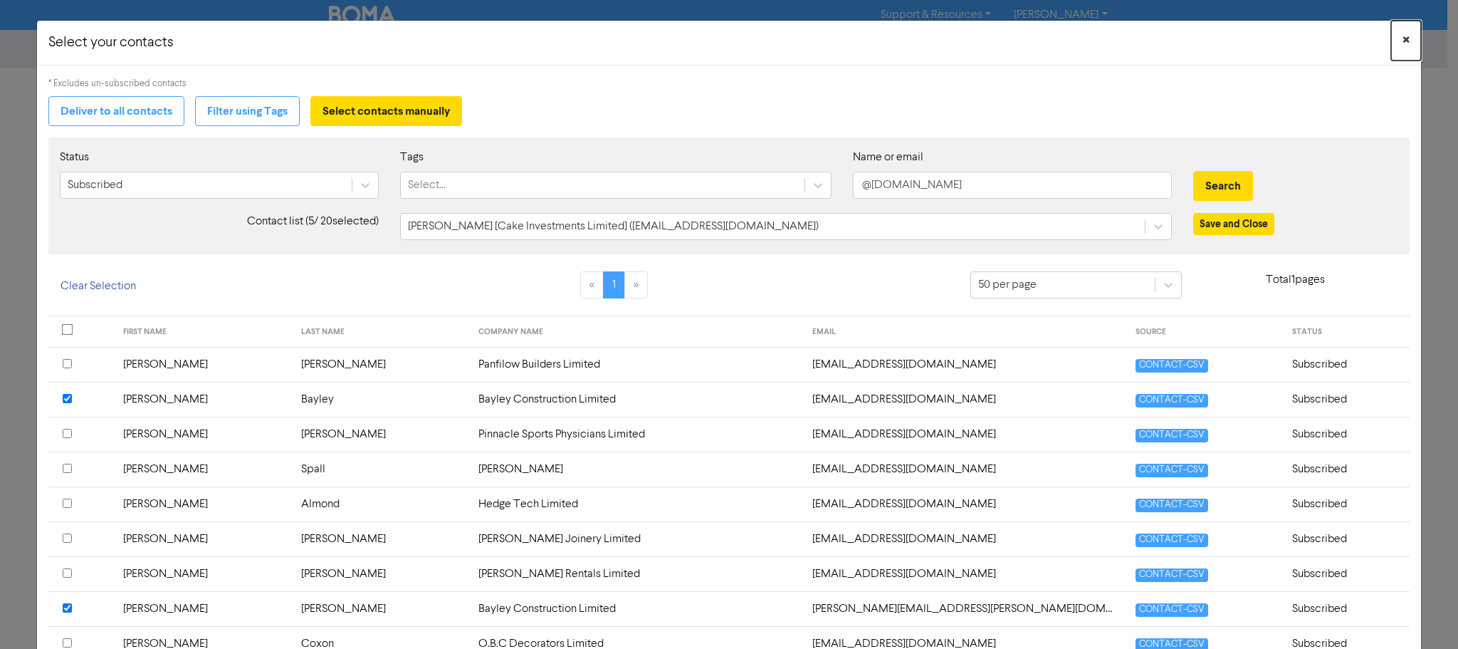
click at [1403, 41] on span "×" at bounding box center [1406, 40] width 7 height 21
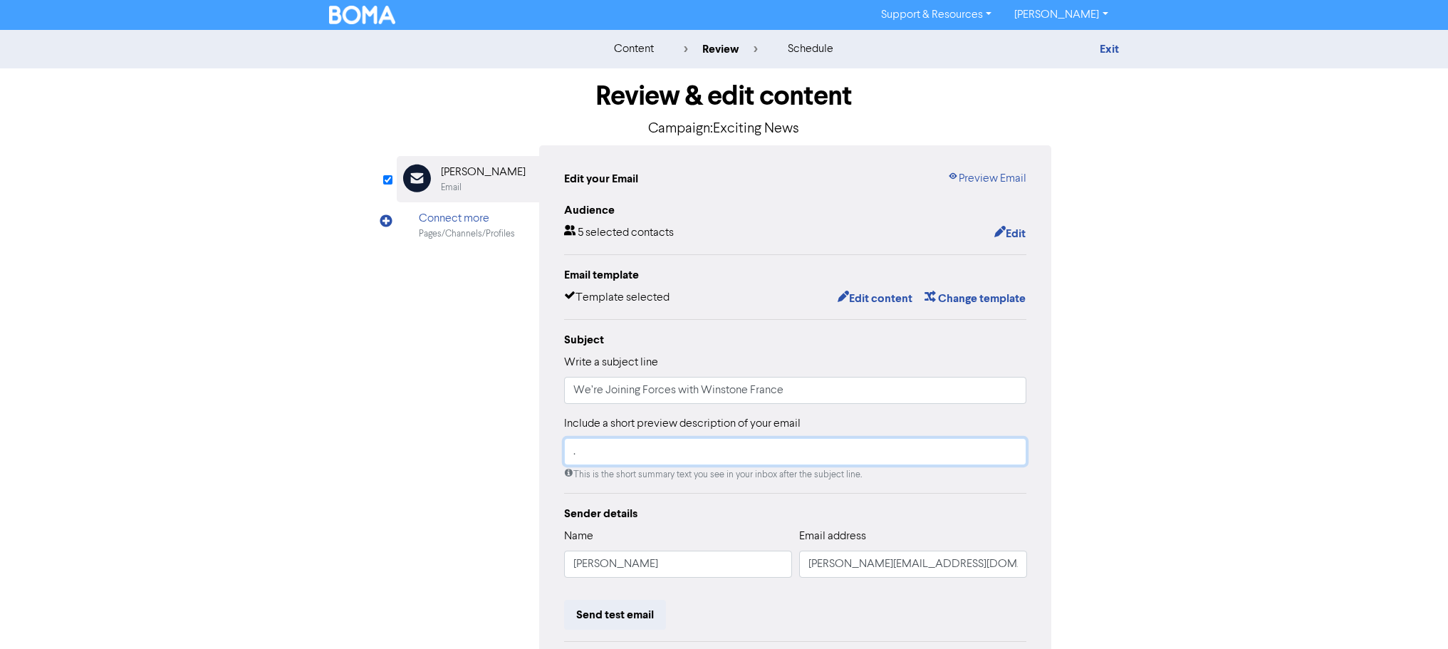
drag, startPoint x: 549, startPoint y: 454, endPoint x: 498, endPoint y: 456, distance: 50.6
click at [495, 457] on div "Email Created with Sketch. [PERSON_NAME] Email Connect more Pages/Channels/Prof…" at bounding box center [724, 447] width 655 height 605
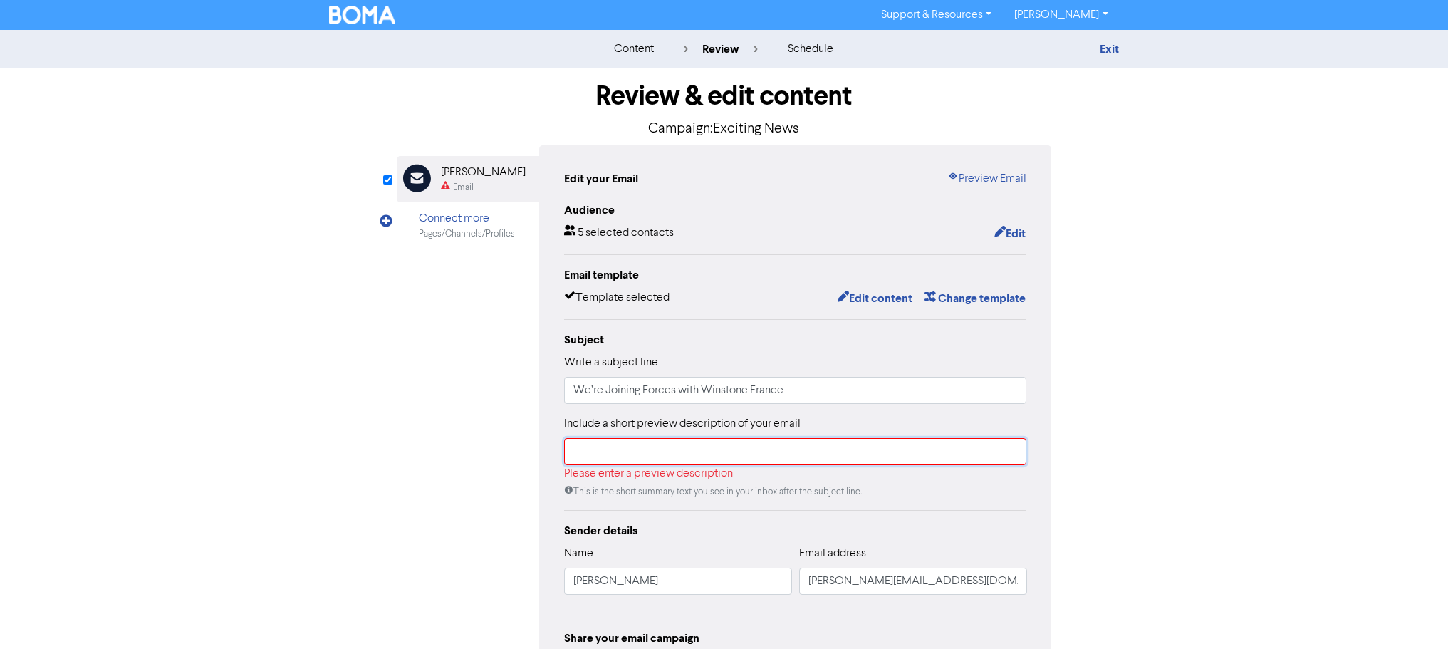
type input "."
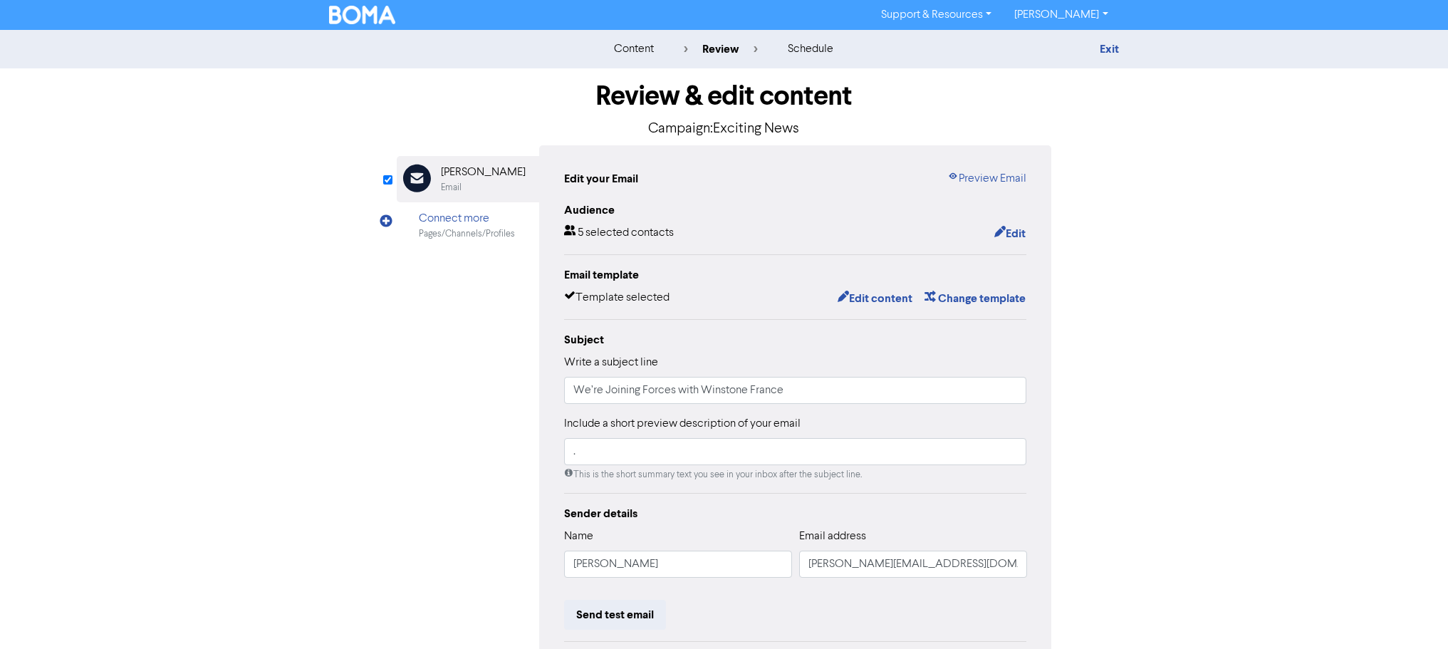
click at [1238, 471] on div "content review schedule Exit Review & edit content Campaign: Exciting News Emai…" at bounding box center [724, 422] width 1448 height 785
click at [1113, 52] on link "Exit" at bounding box center [1108, 49] width 19 height 14
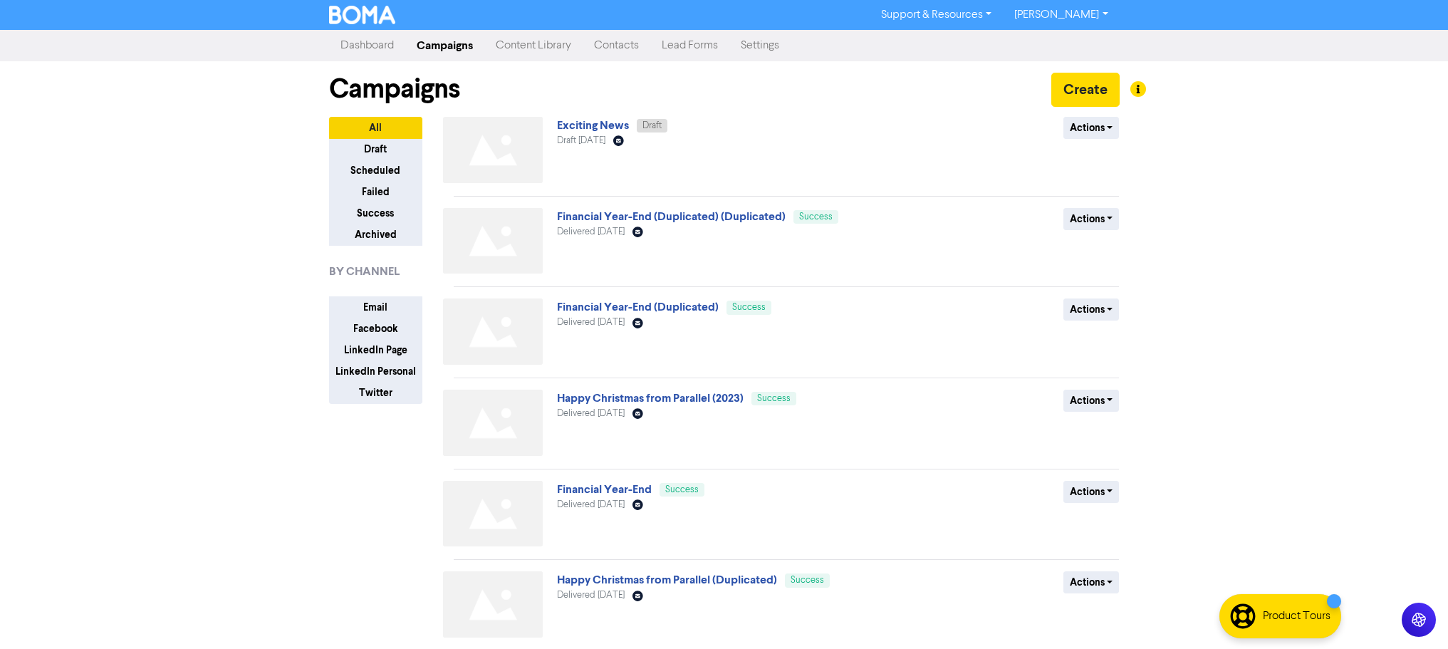
click at [612, 48] on link "Contacts" at bounding box center [616, 45] width 68 height 28
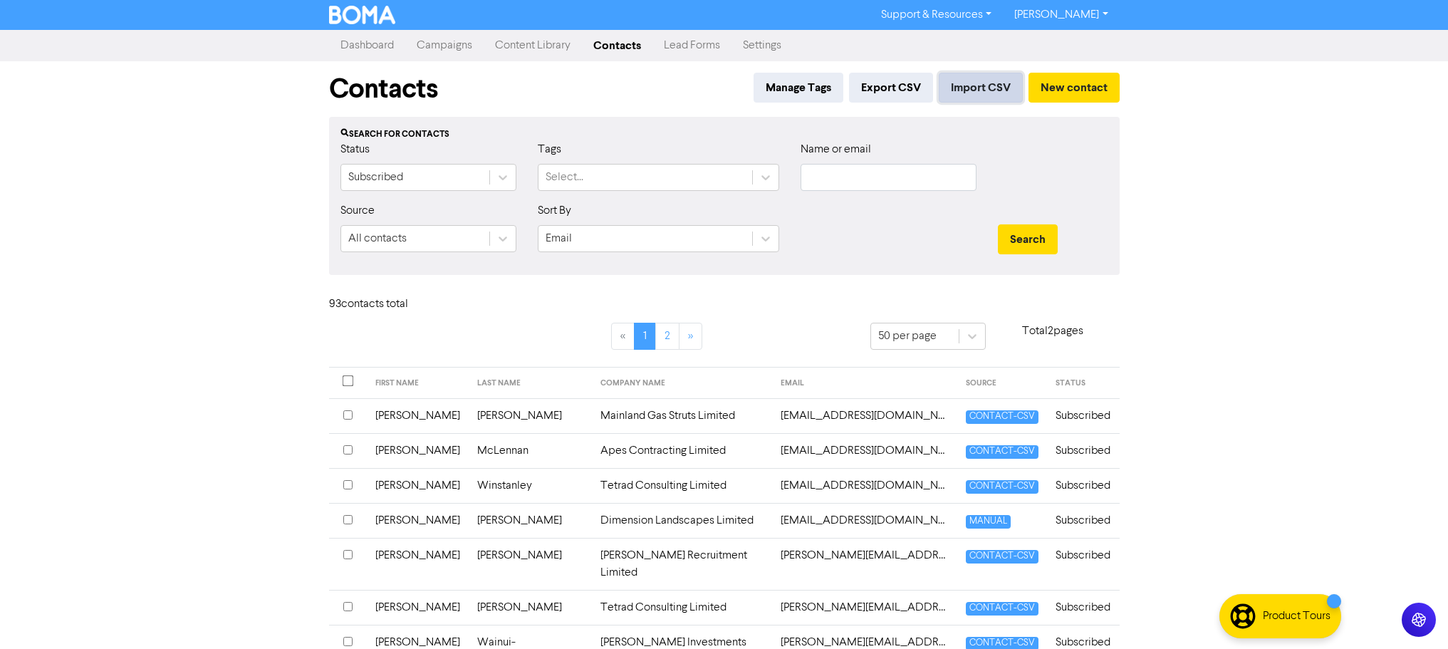
click at [1018, 85] on button "Import CSV" at bounding box center [980, 88] width 84 height 30
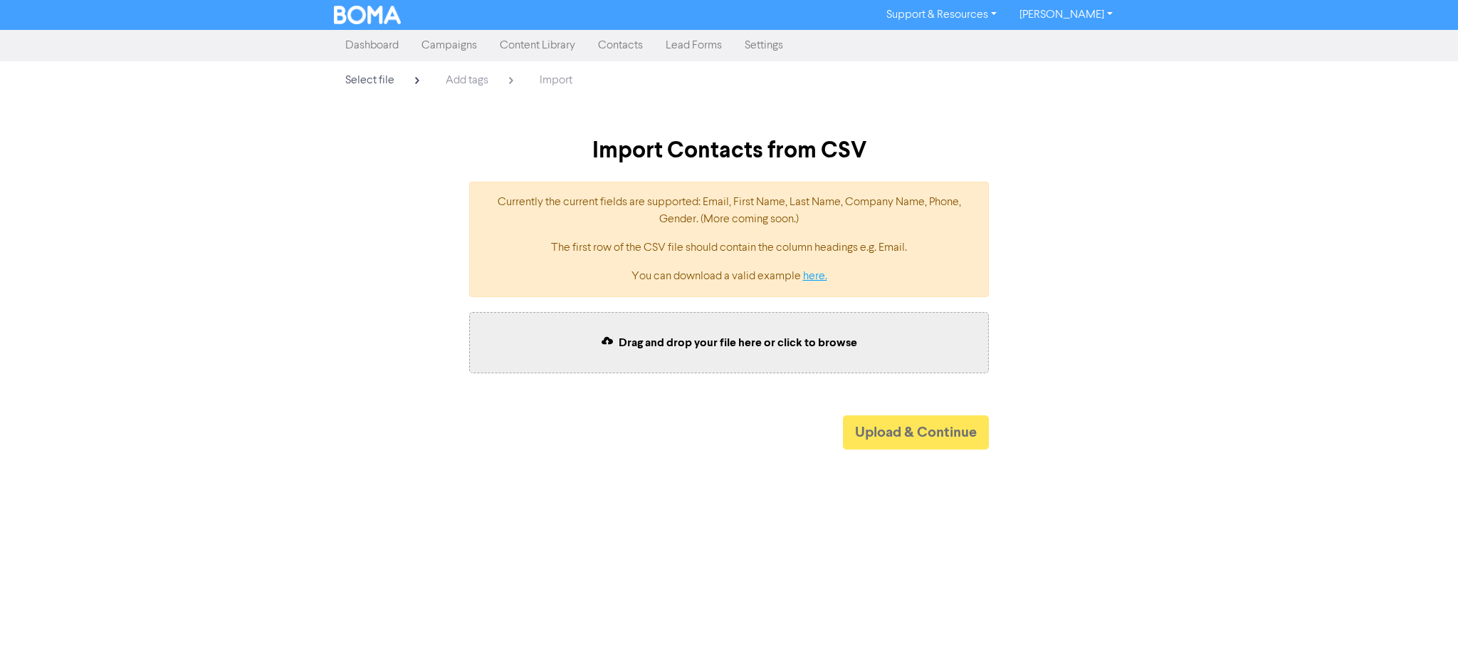
click at [815, 273] on link "here." at bounding box center [815, 276] width 24 height 11
click at [463, 76] on span "Add tags" at bounding box center [467, 80] width 43 height 11
click at [749, 343] on span "Drag and drop your file here or click to browse" at bounding box center [738, 342] width 239 height 14
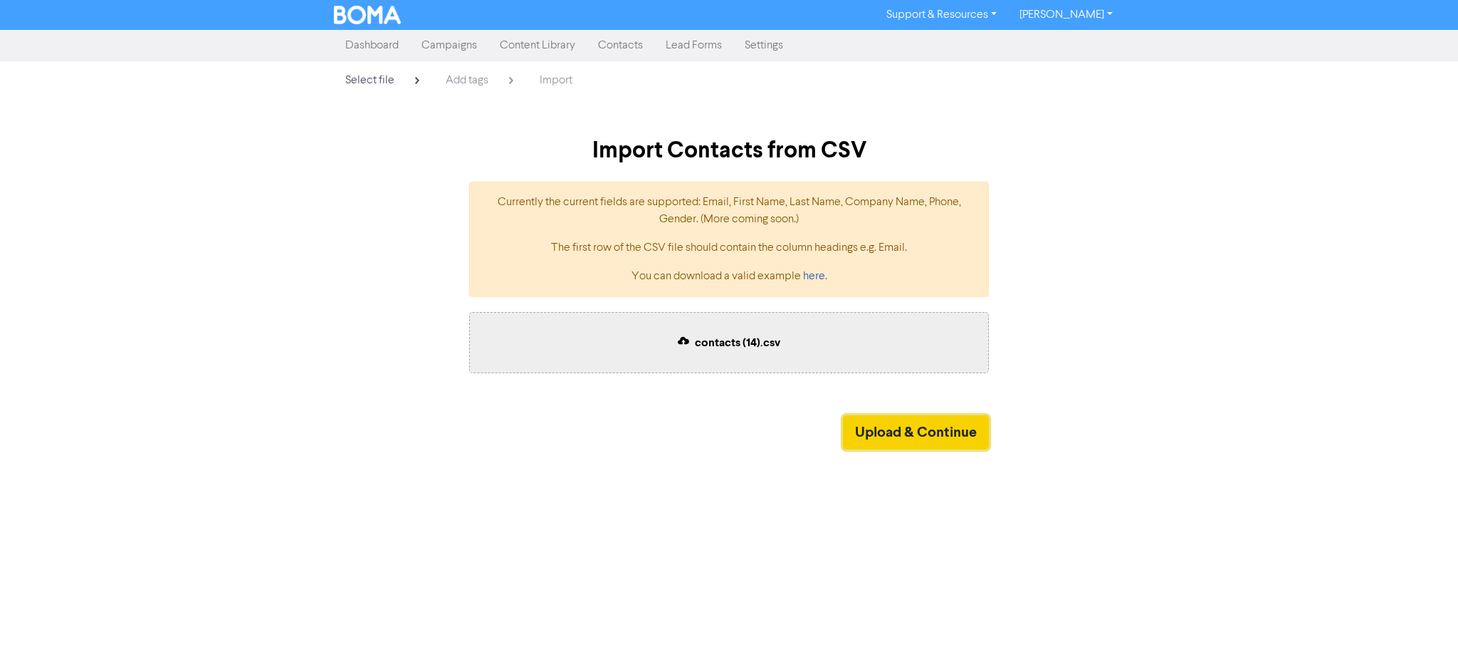
click at [911, 431] on button "Upload & Continue" at bounding box center [916, 432] width 146 height 34
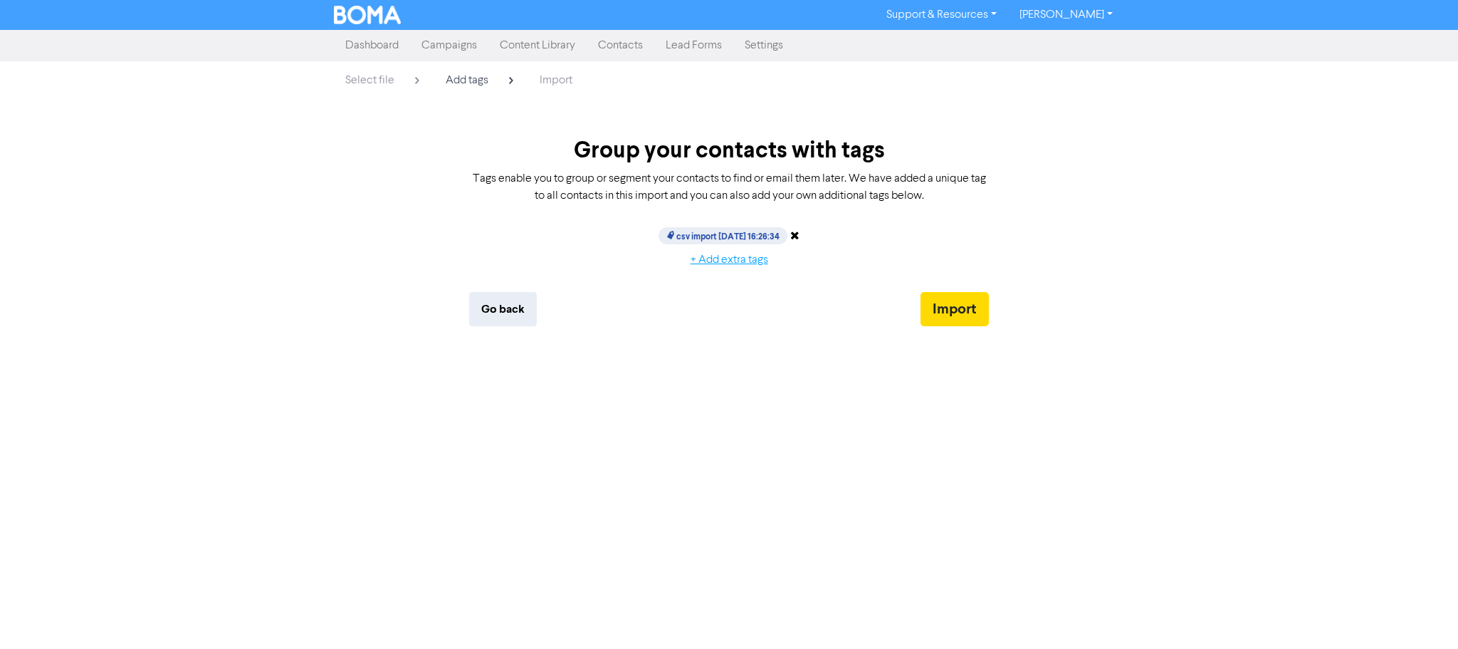
click at [728, 261] on button "+ Add extra tags" at bounding box center [730, 260] width 102 height 30
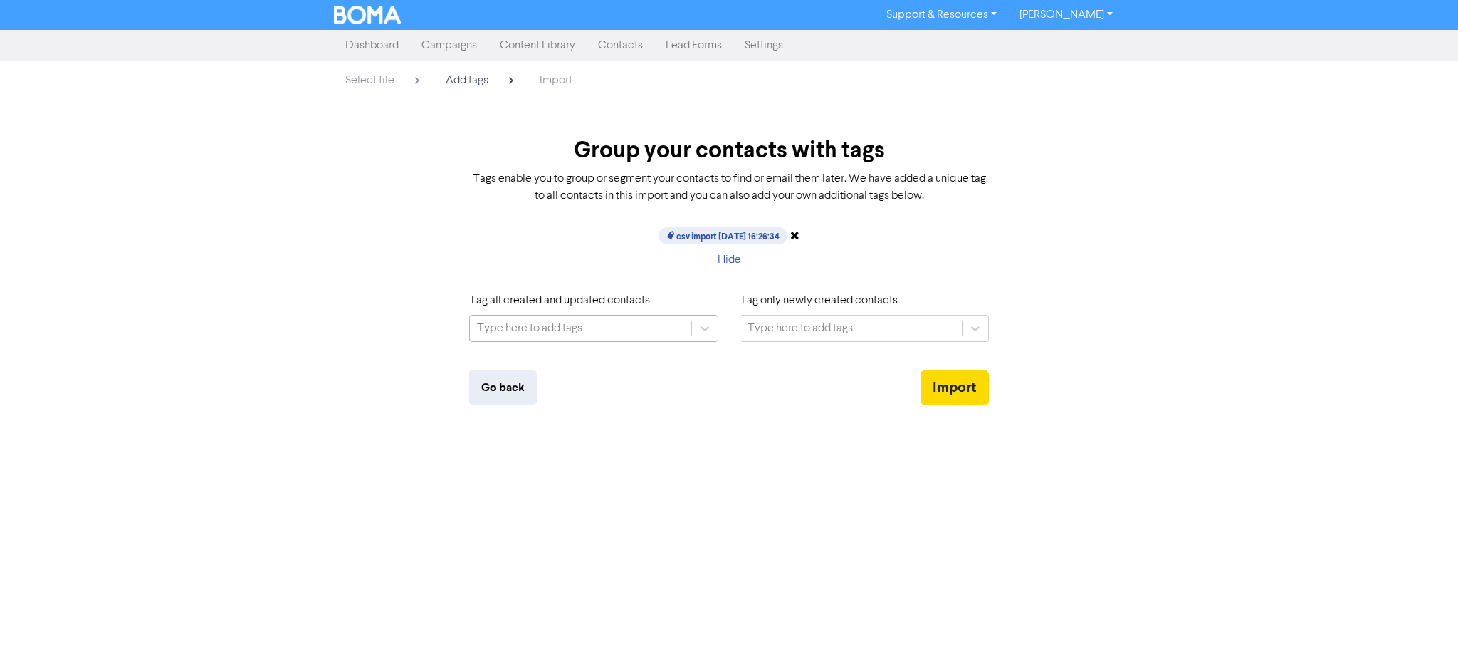
click at [549, 327] on div "Type here to add tags" at bounding box center [529, 328] width 105 height 17
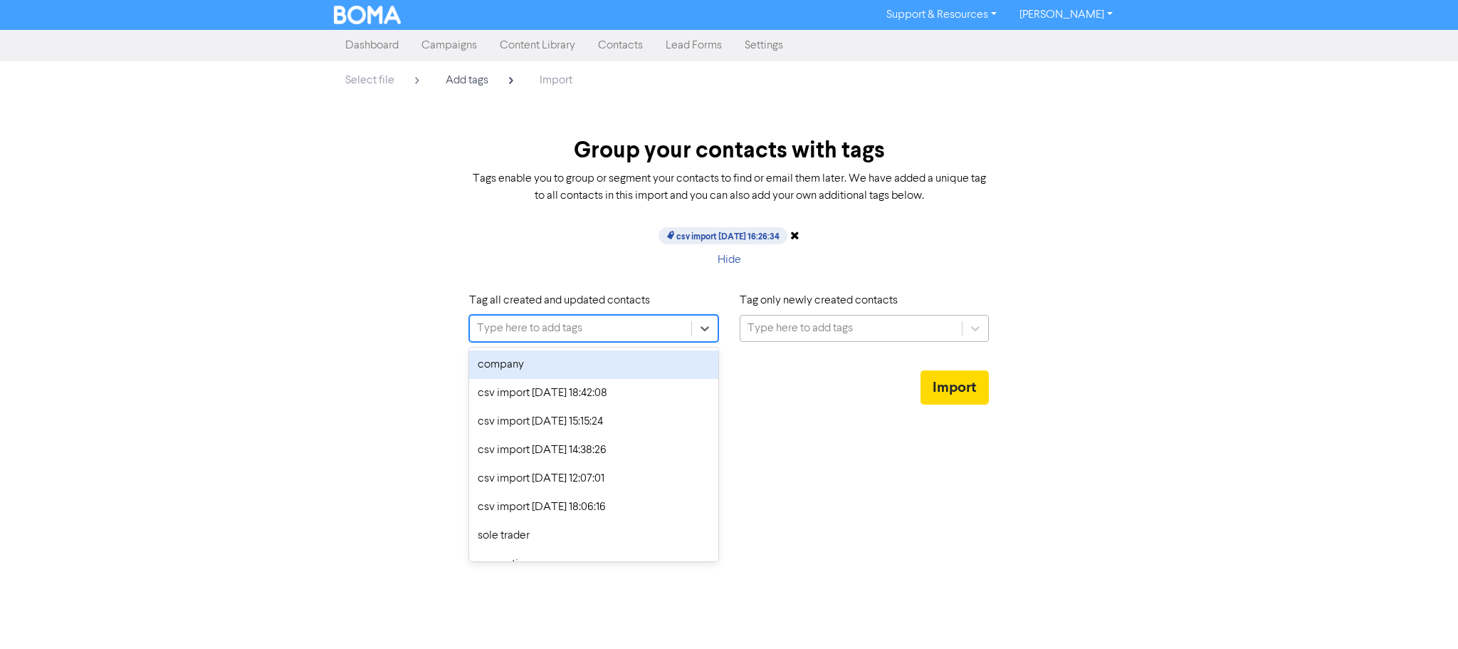
click at [766, 324] on div "Type here to add tags" at bounding box center [800, 328] width 105 height 17
click at [580, 323] on div "Type here to add tags" at bounding box center [529, 328] width 105 height 17
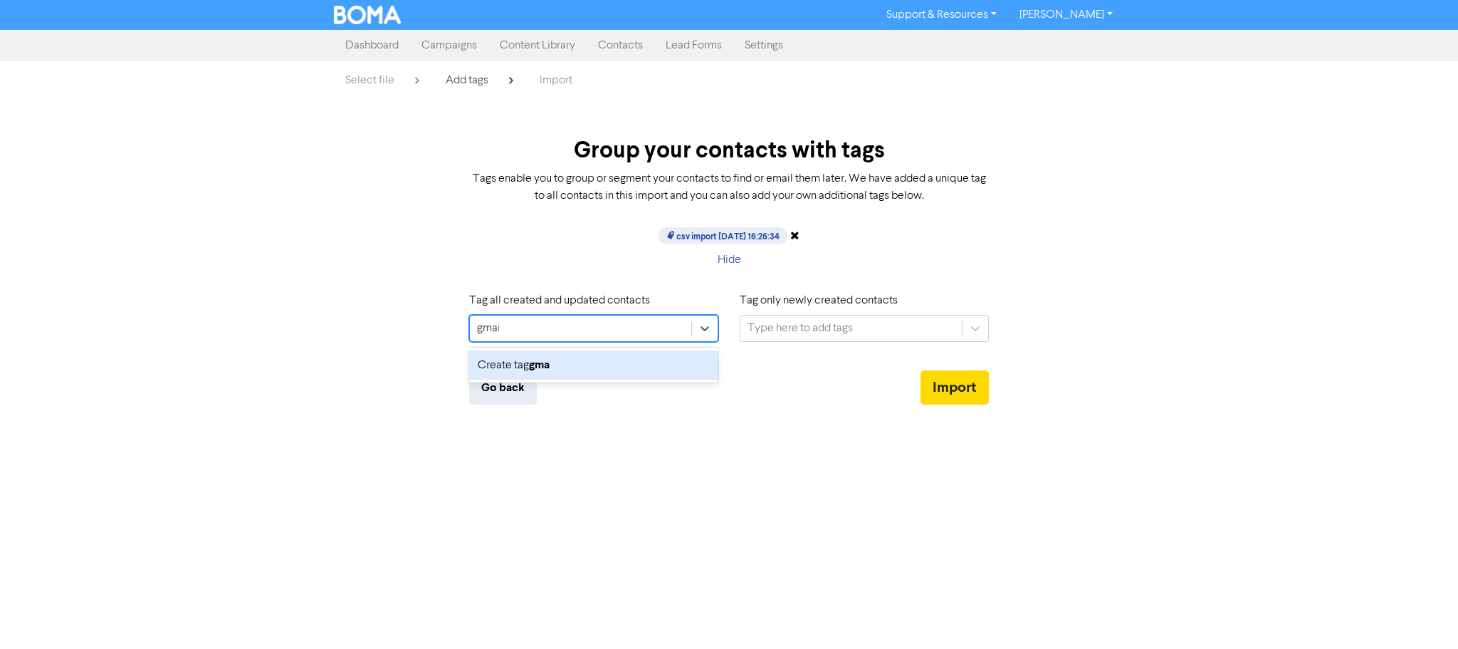
type input "gmail"
click at [567, 359] on div "Create tag gmail" at bounding box center [593, 364] width 249 height 29
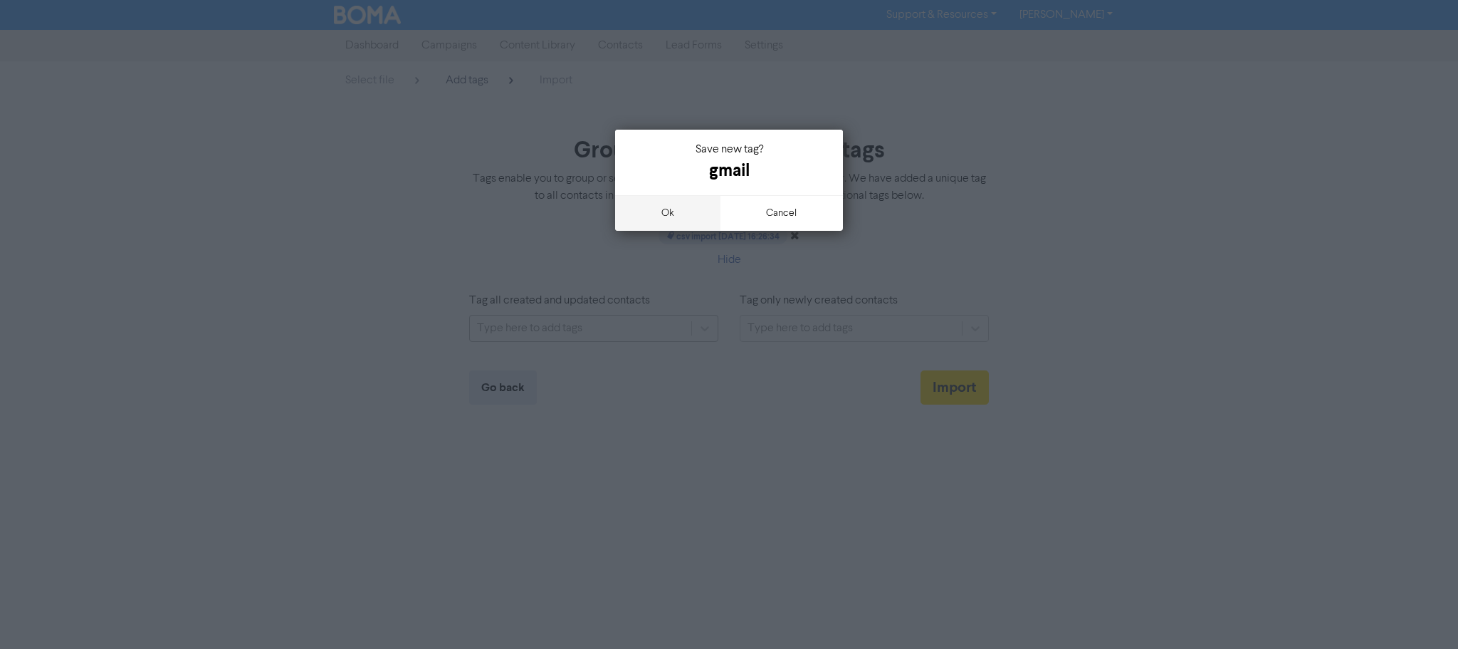
click at [684, 212] on button "ok" at bounding box center [667, 213] width 105 height 36
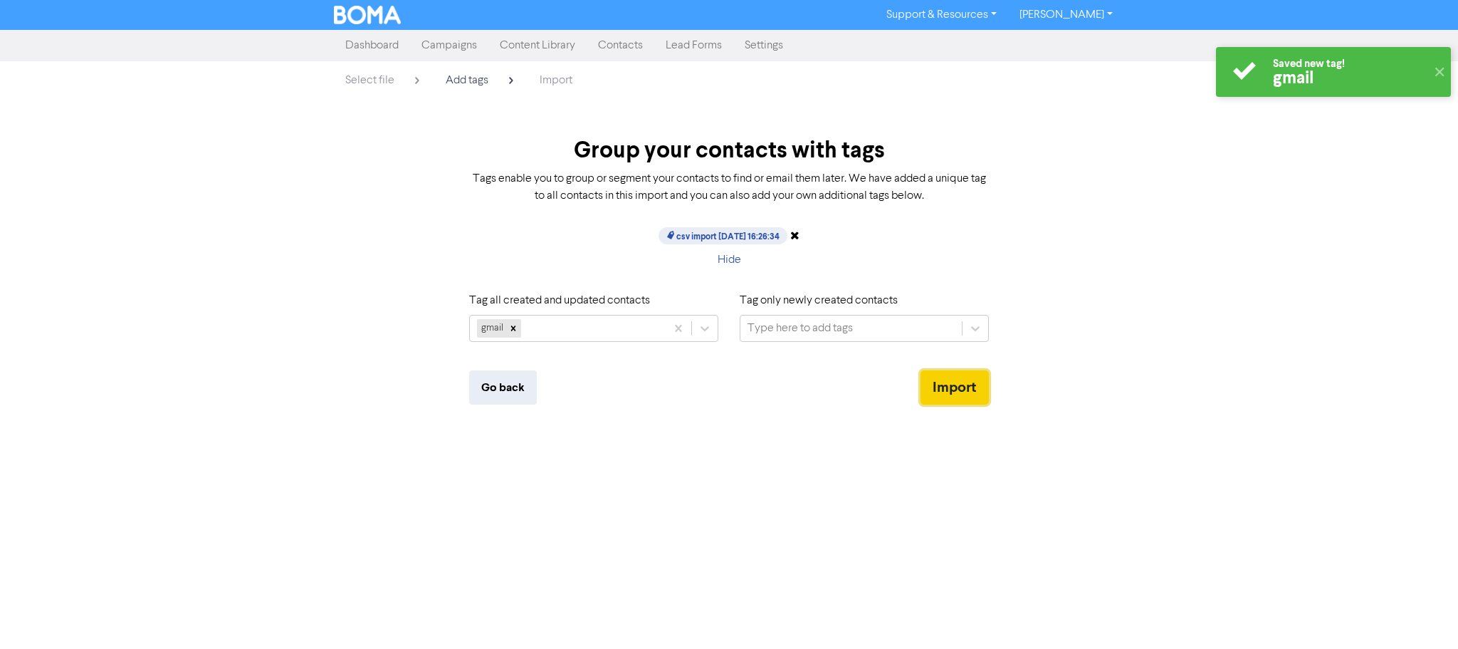
click at [963, 382] on button "Import" at bounding box center [955, 387] width 68 height 34
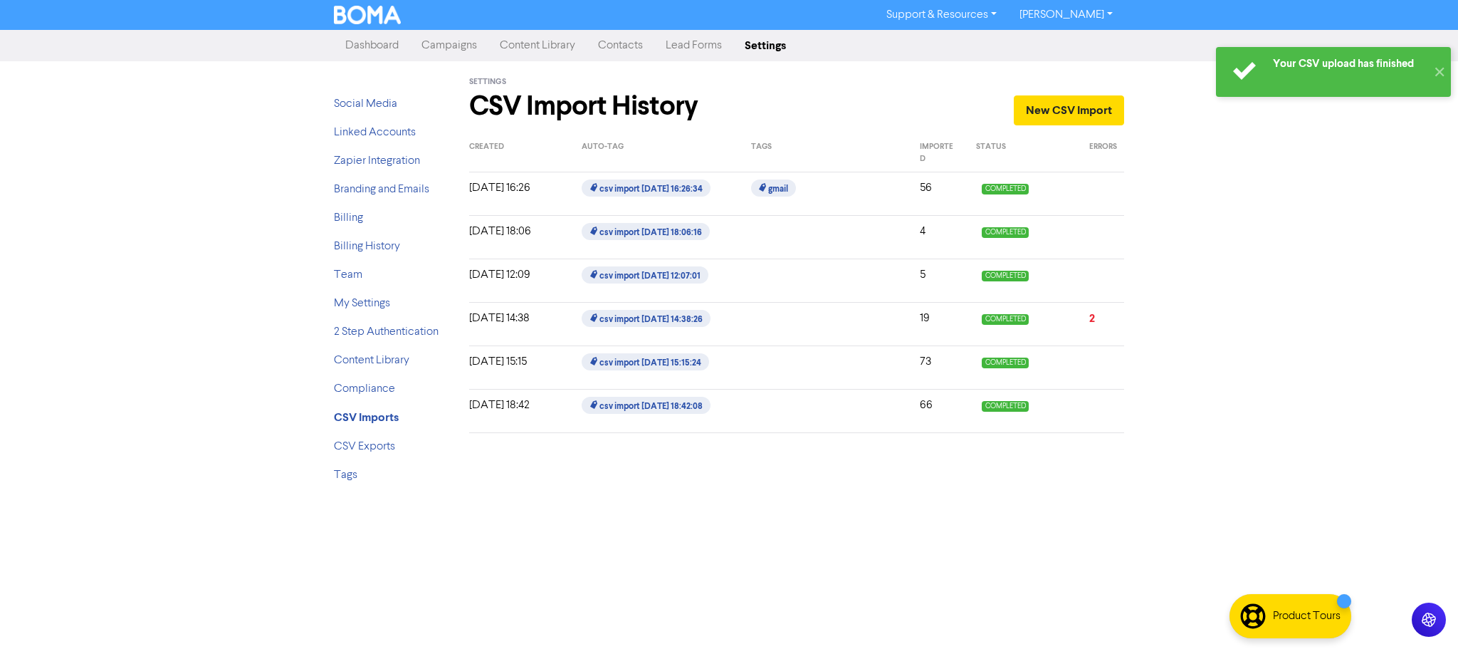
click at [471, 47] on link "Campaigns" at bounding box center [449, 45] width 78 height 28
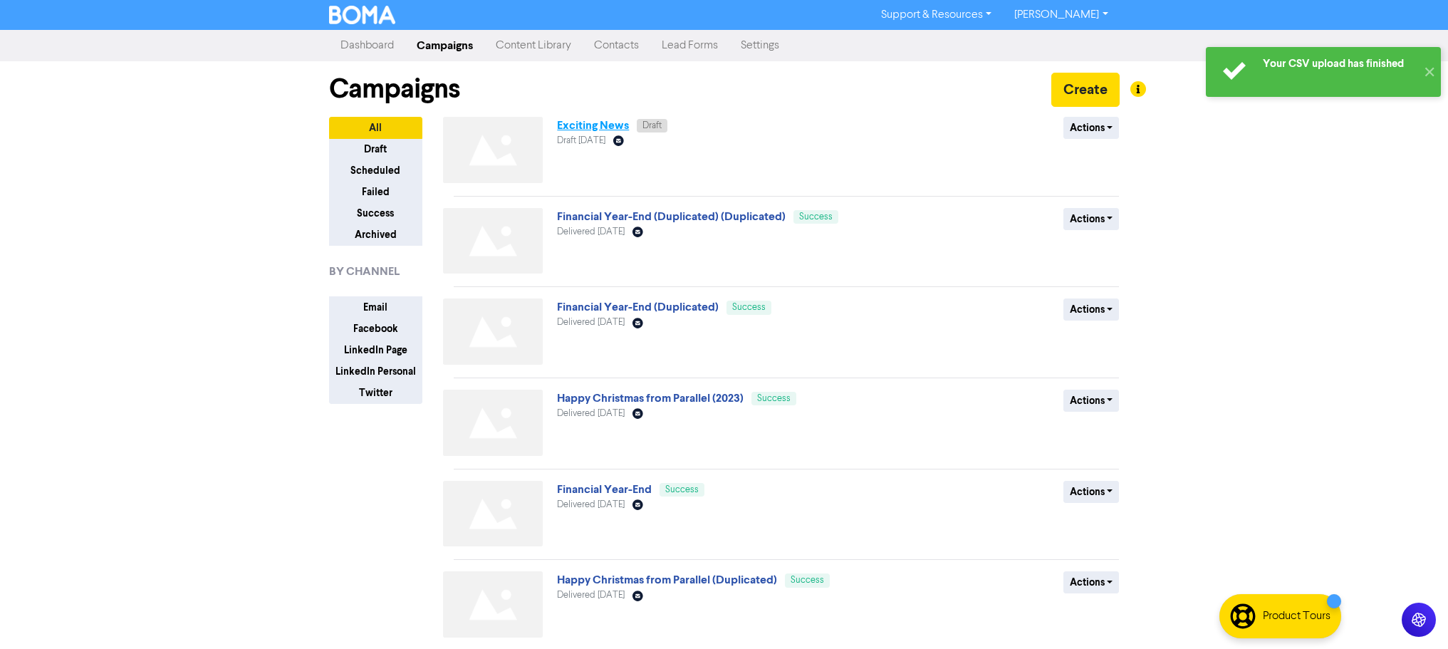
click at [587, 128] on link "Exciting News" at bounding box center [593, 125] width 72 height 14
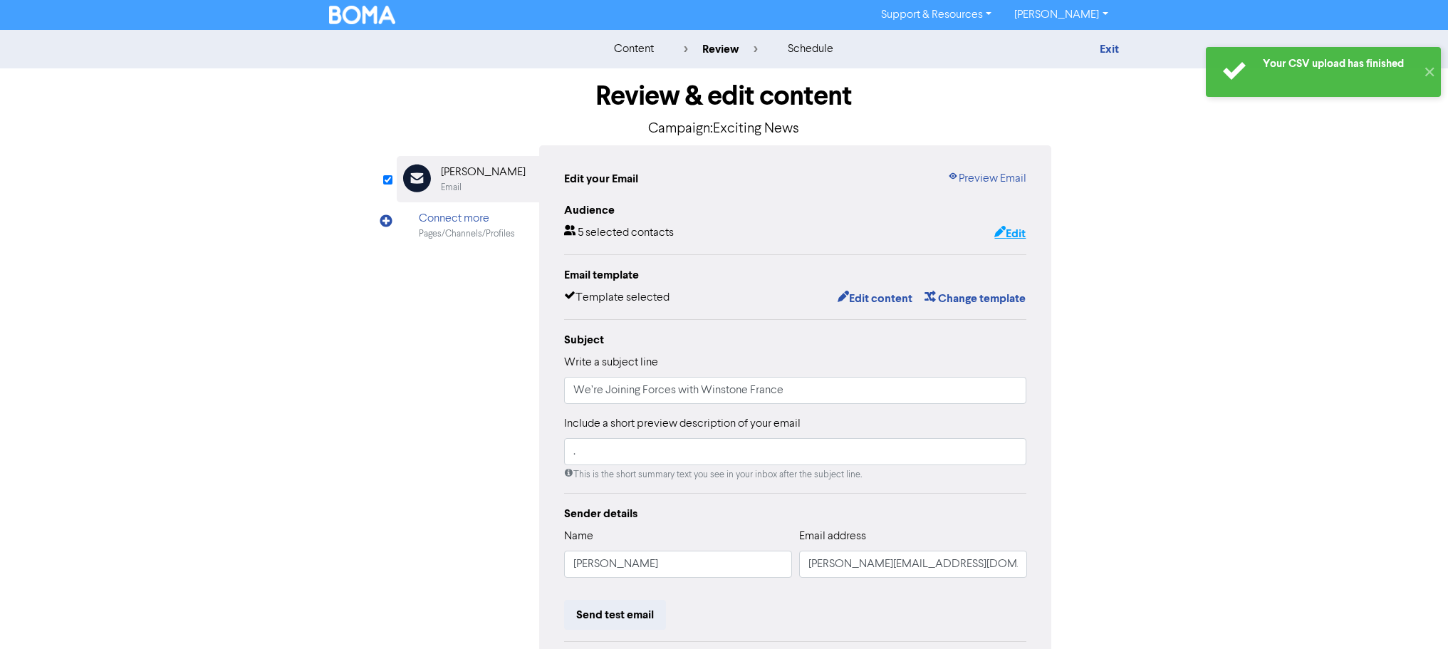
click at [1009, 236] on button "Edit" at bounding box center [1009, 233] width 33 height 19
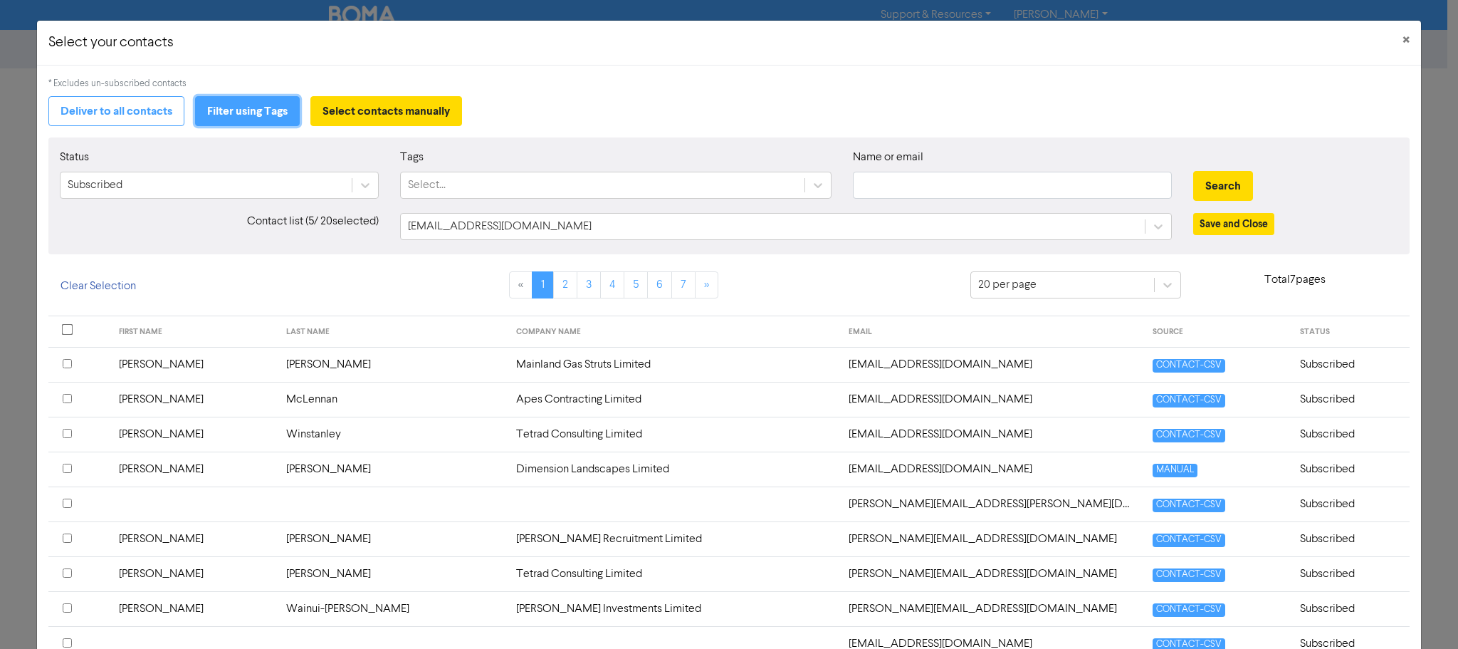
click at [256, 117] on button "Filter using Tags" at bounding box center [247, 111] width 105 height 30
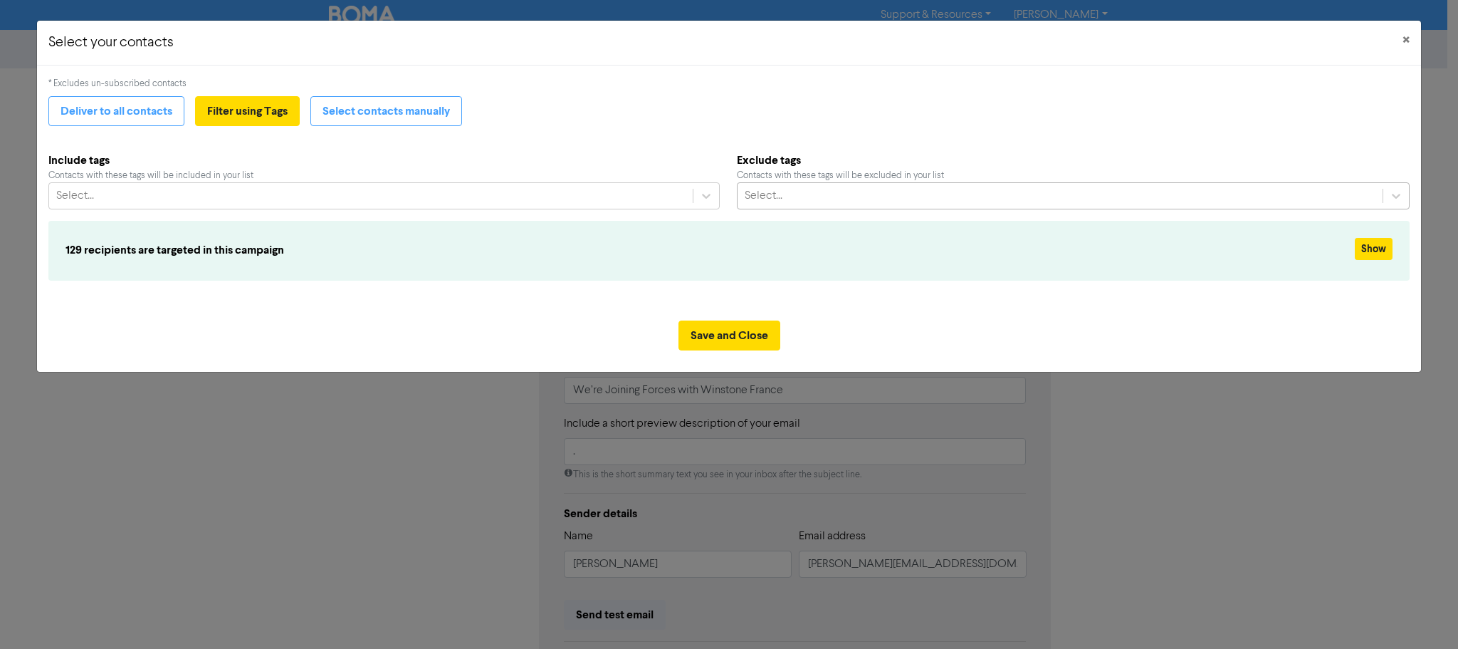
click at [840, 195] on div "Select..." at bounding box center [1060, 196] width 645 height 26
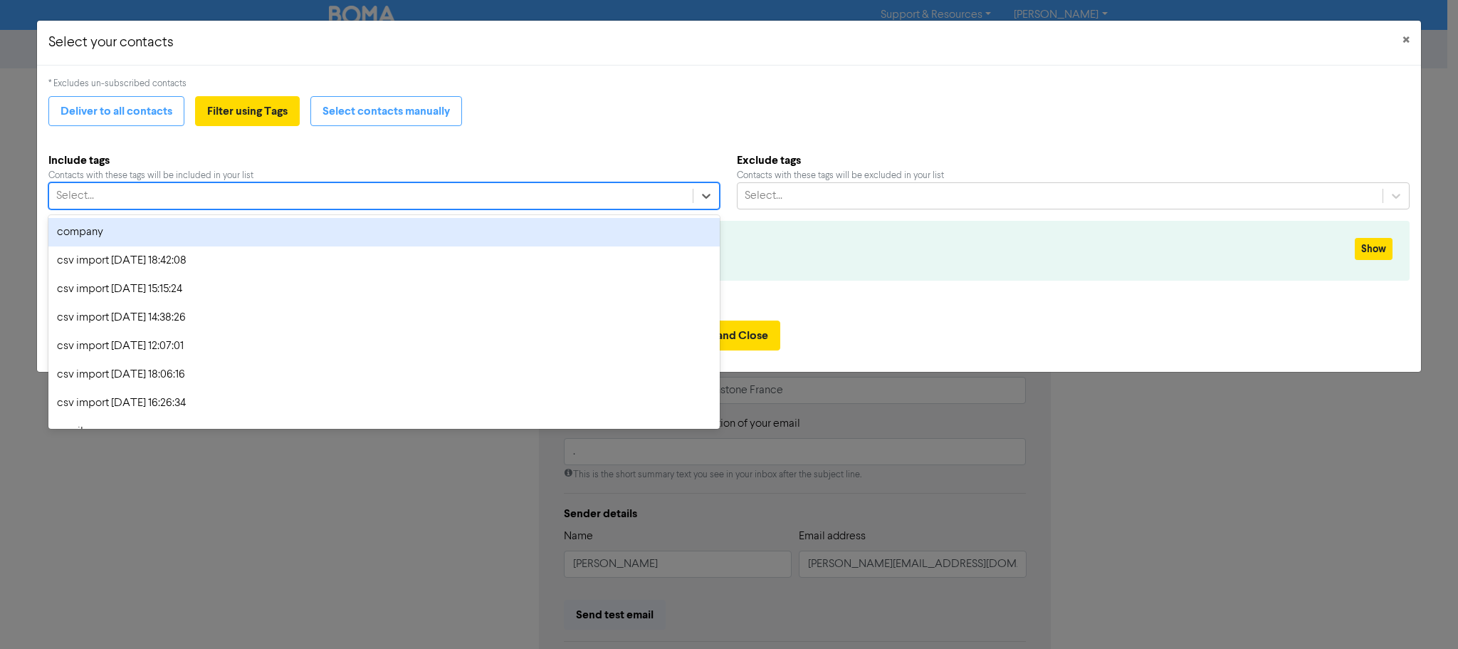
click at [552, 202] on div "Select..." at bounding box center [370, 196] width 643 height 26
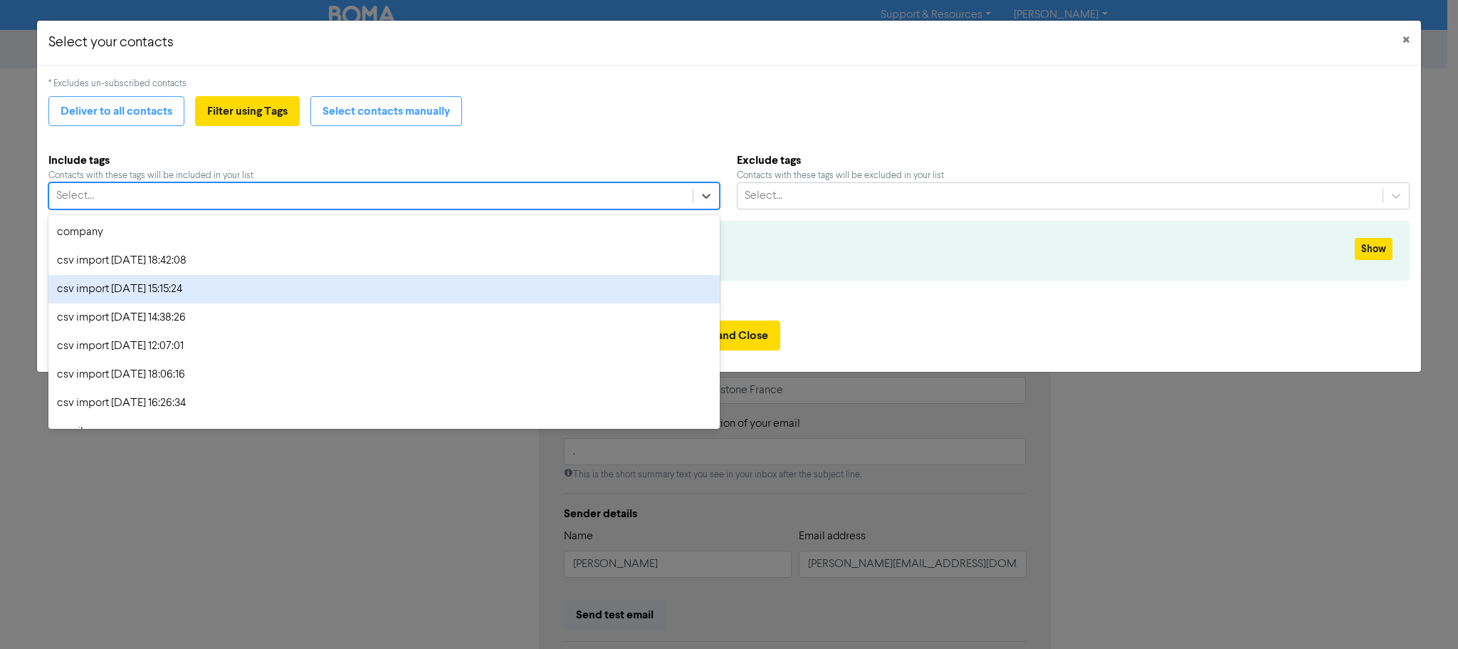
scroll to position [77, 0]
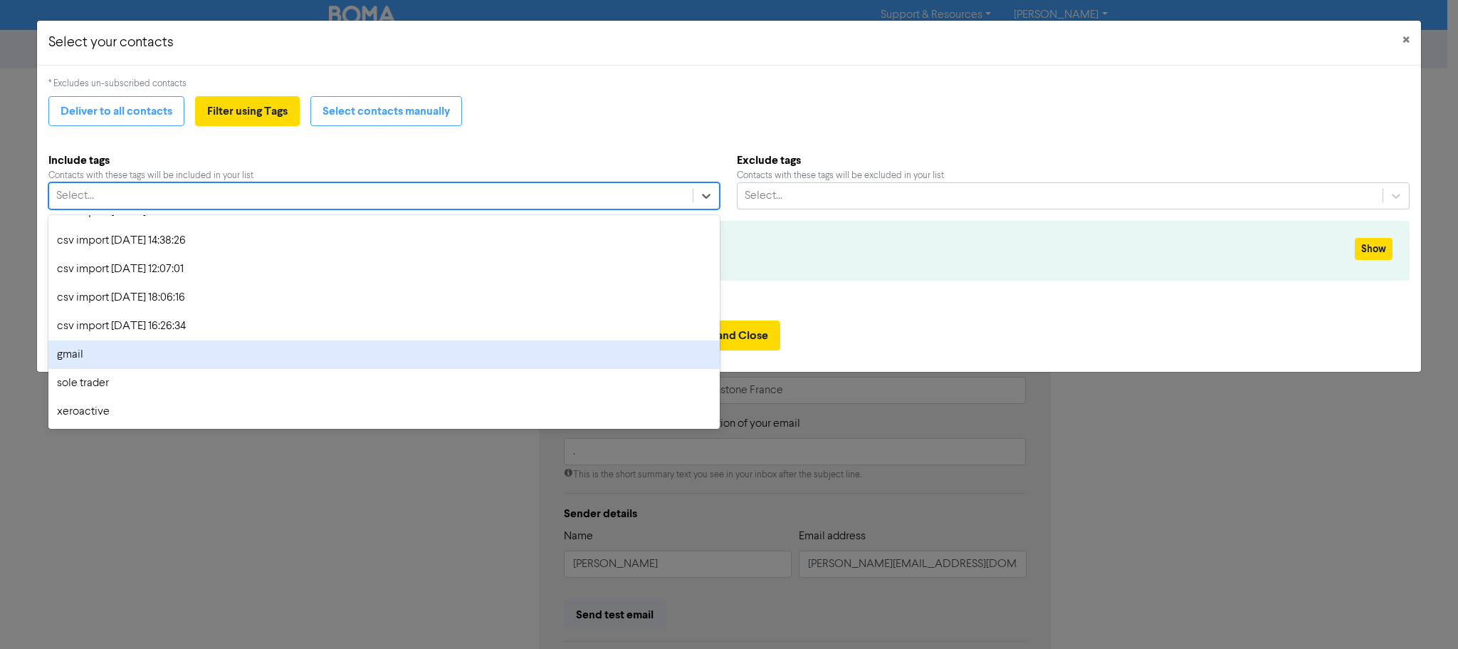
click at [169, 362] on div "gmail" at bounding box center [383, 354] width 671 height 28
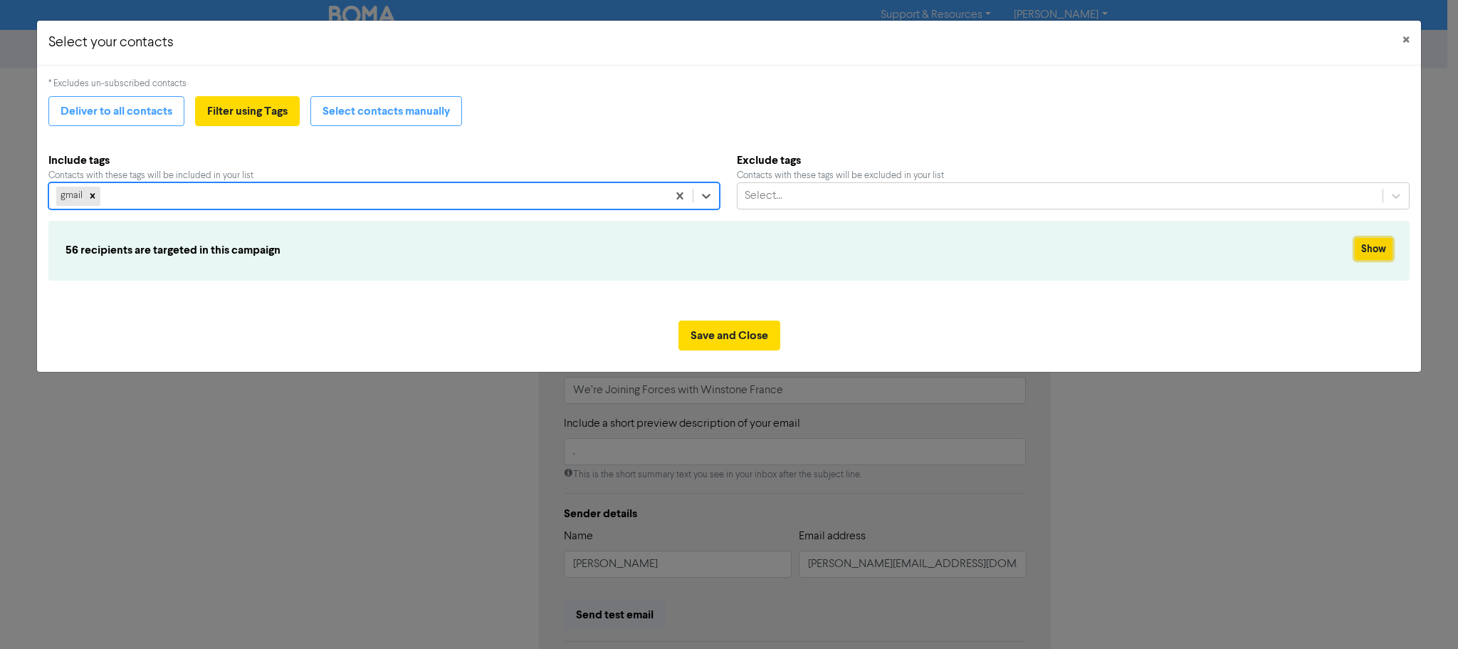
click at [1372, 248] on button "Show" at bounding box center [1374, 249] width 38 height 22
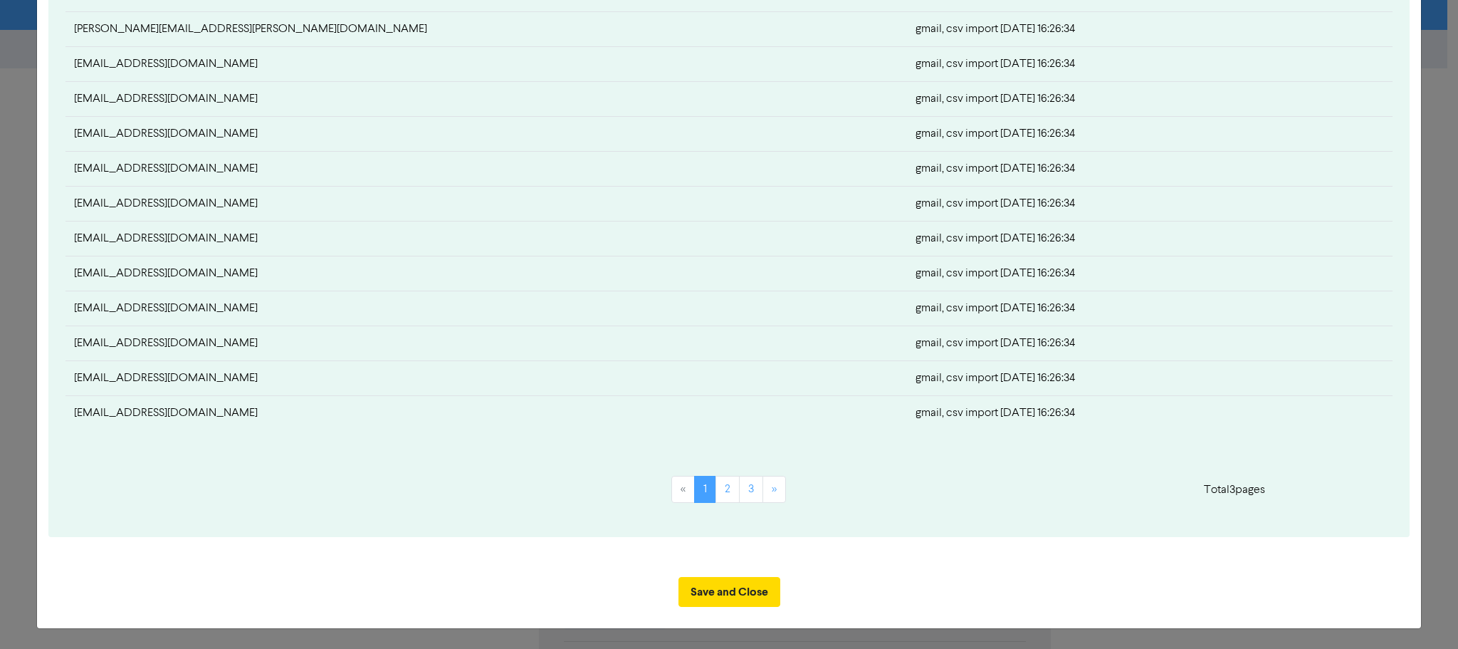
scroll to position [501, 0]
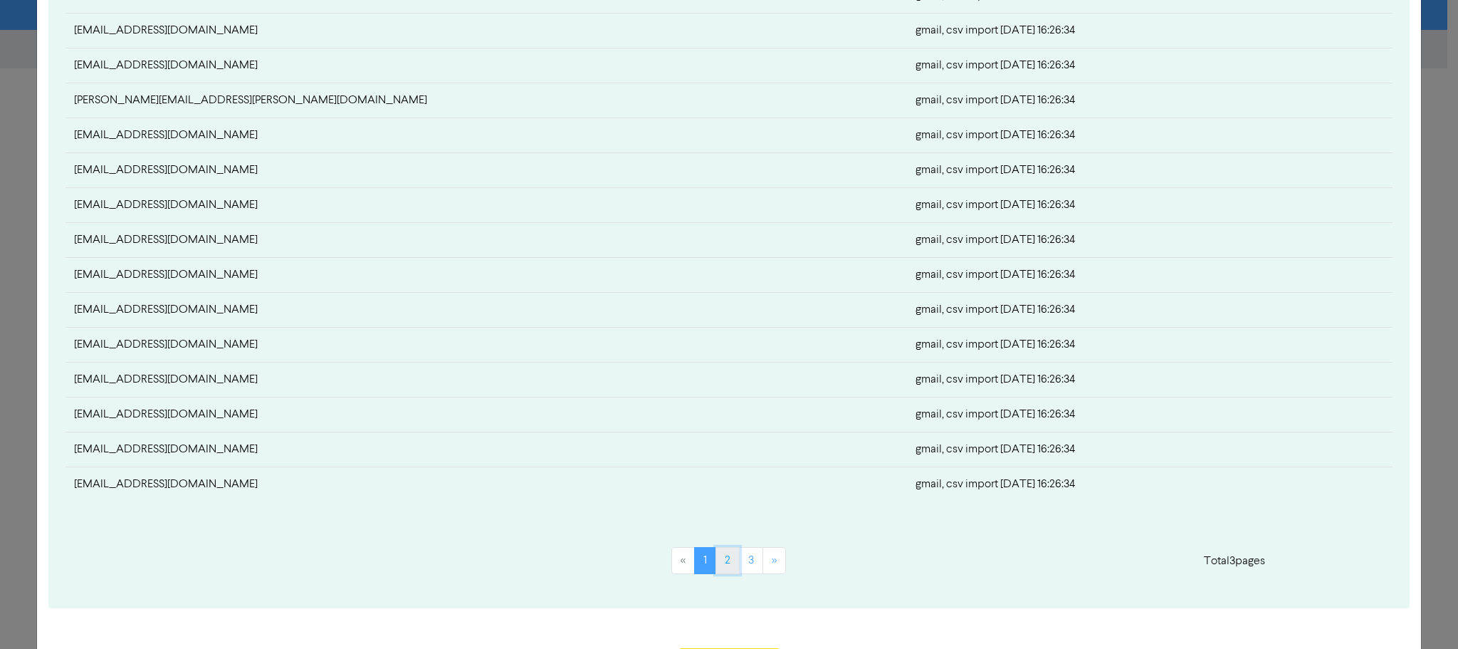
click at [721, 558] on link "2" at bounding box center [728, 560] width 24 height 27
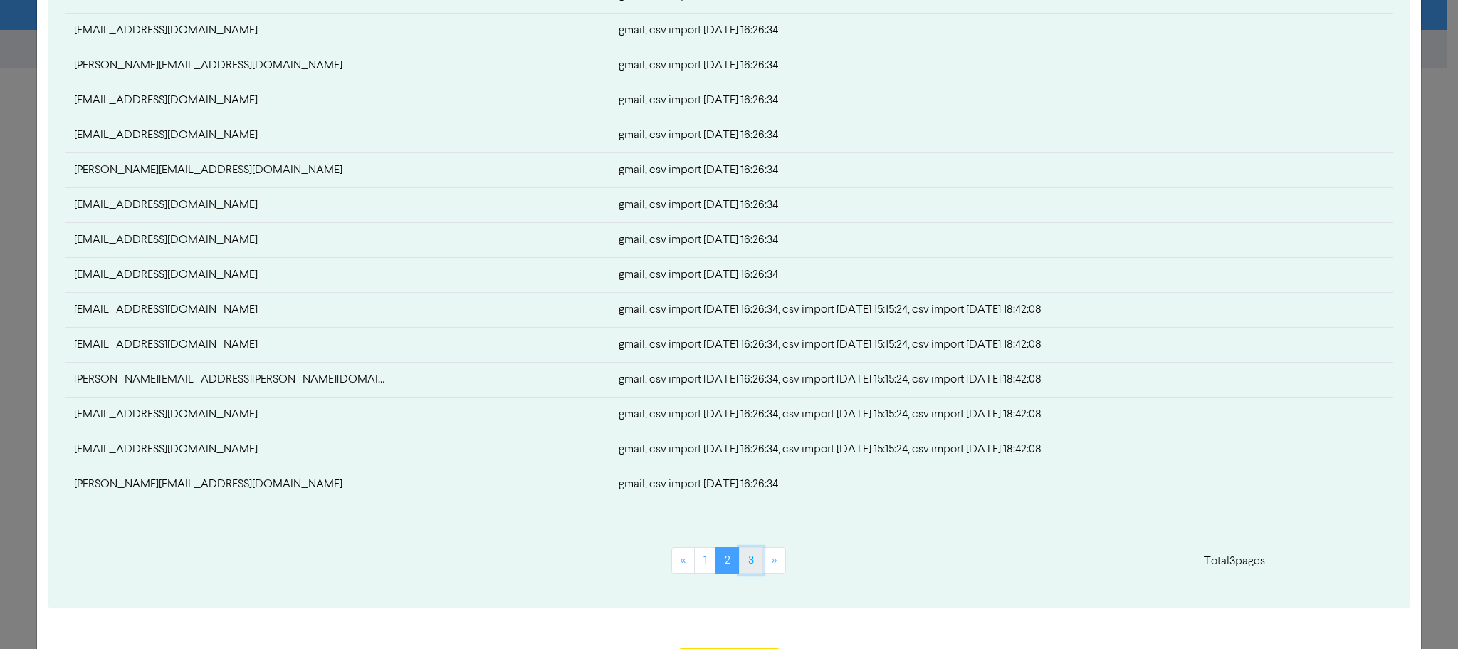
click at [745, 557] on link "3" at bounding box center [751, 560] width 24 height 27
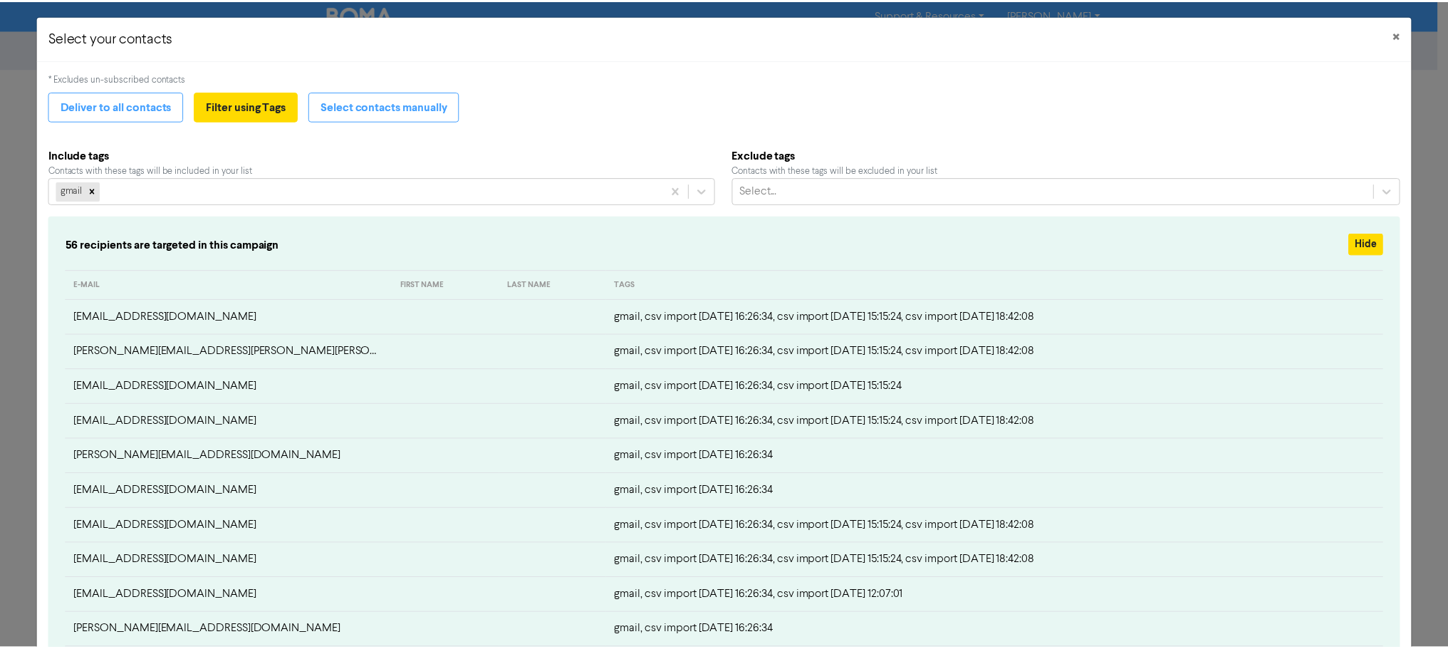
scroll to position [432, 0]
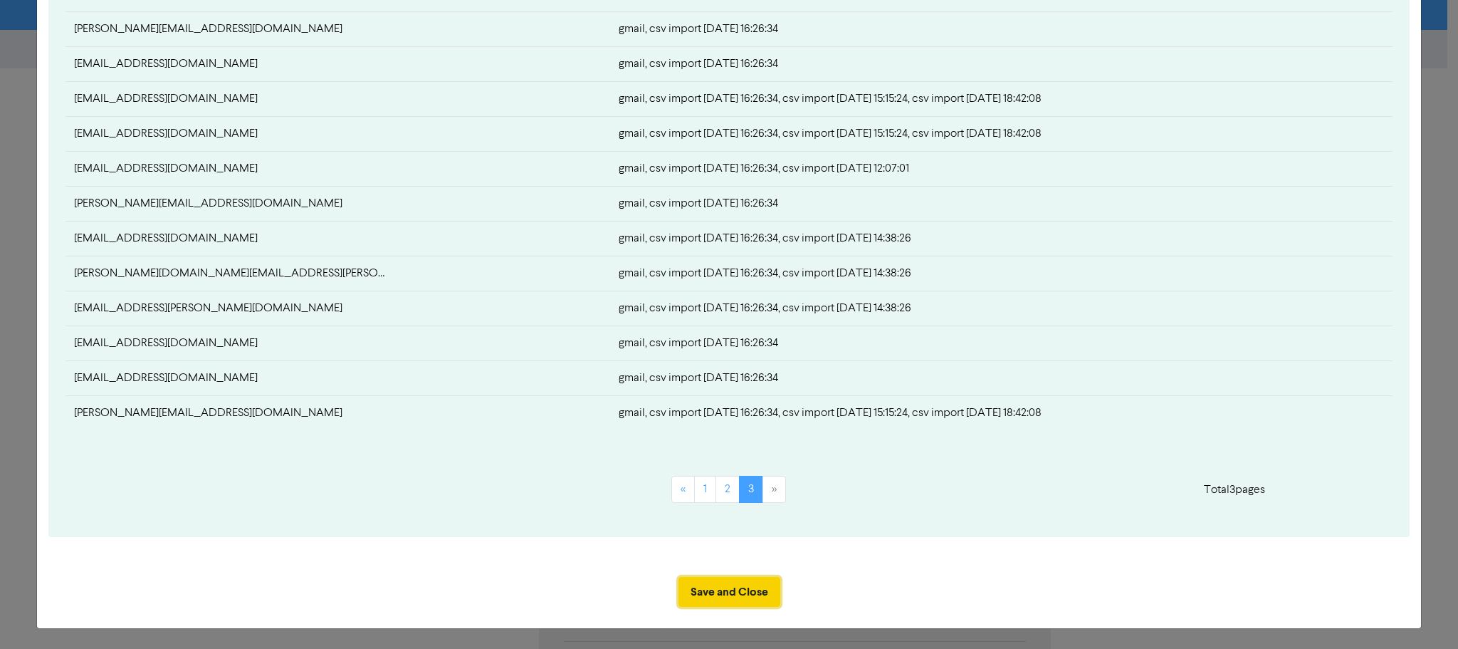
click at [728, 590] on button "Save and Close" at bounding box center [730, 592] width 102 height 30
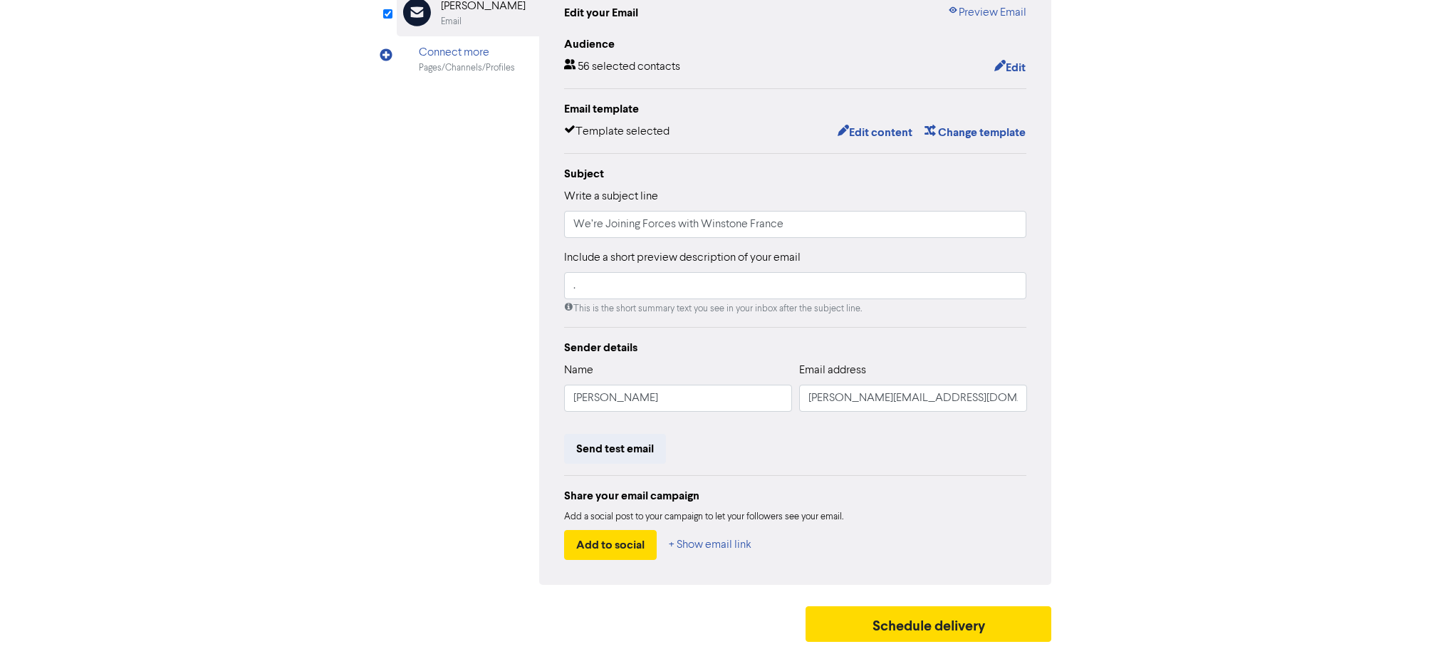
scroll to position [0, 0]
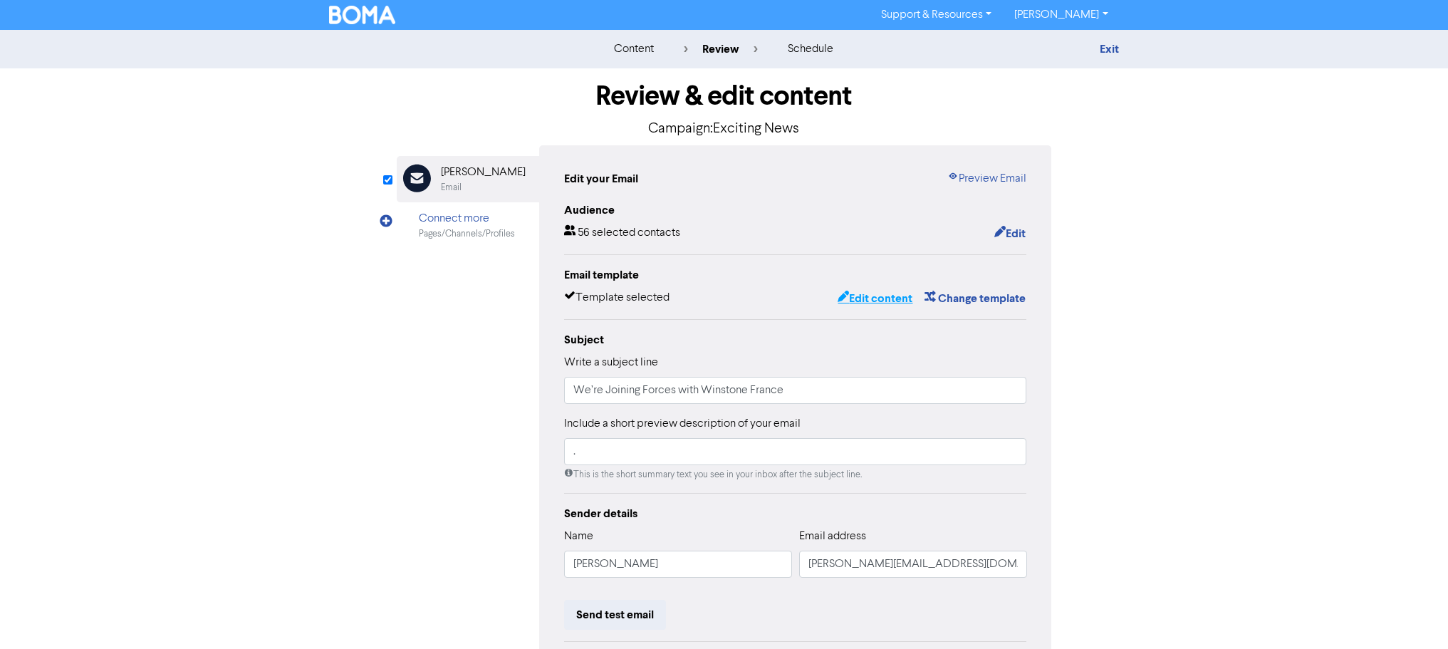
click at [892, 295] on button "Edit content" at bounding box center [875, 298] width 76 height 19
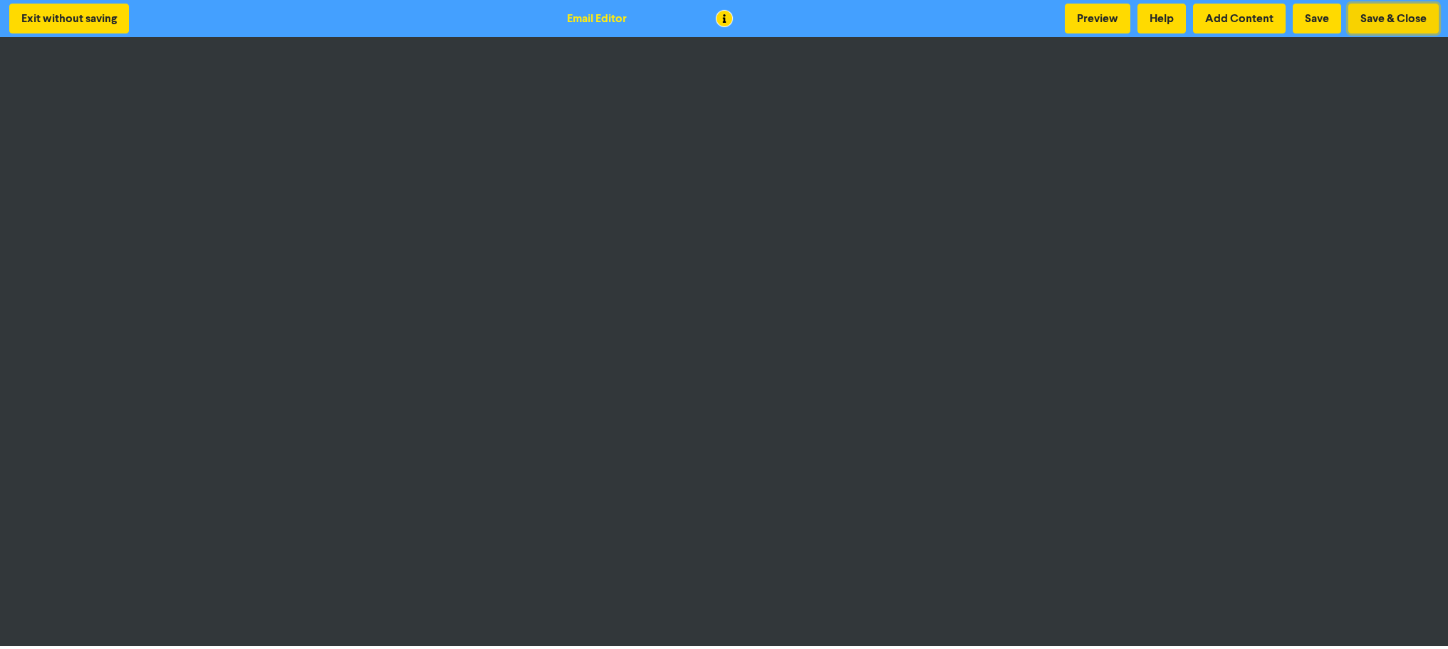
click at [1376, 12] on button "Save & Close" at bounding box center [1393, 19] width 90 height 30
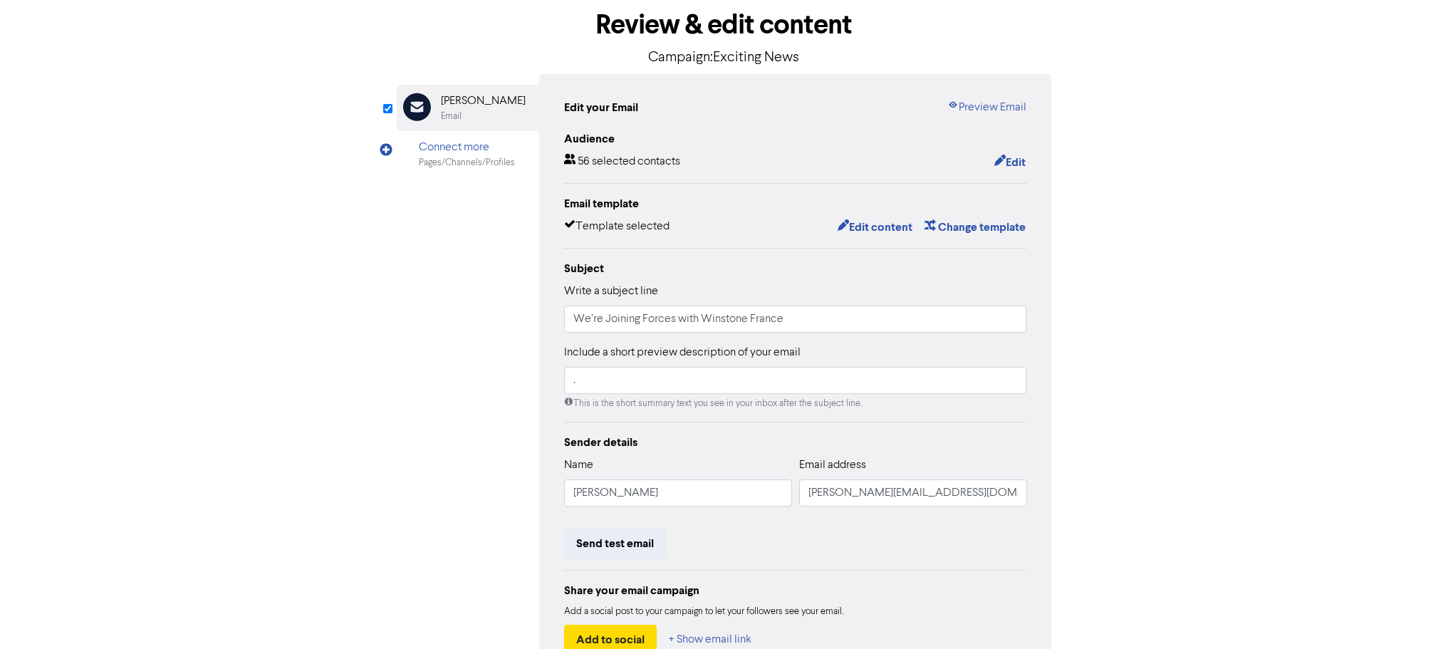
scroll to position [167, 0]
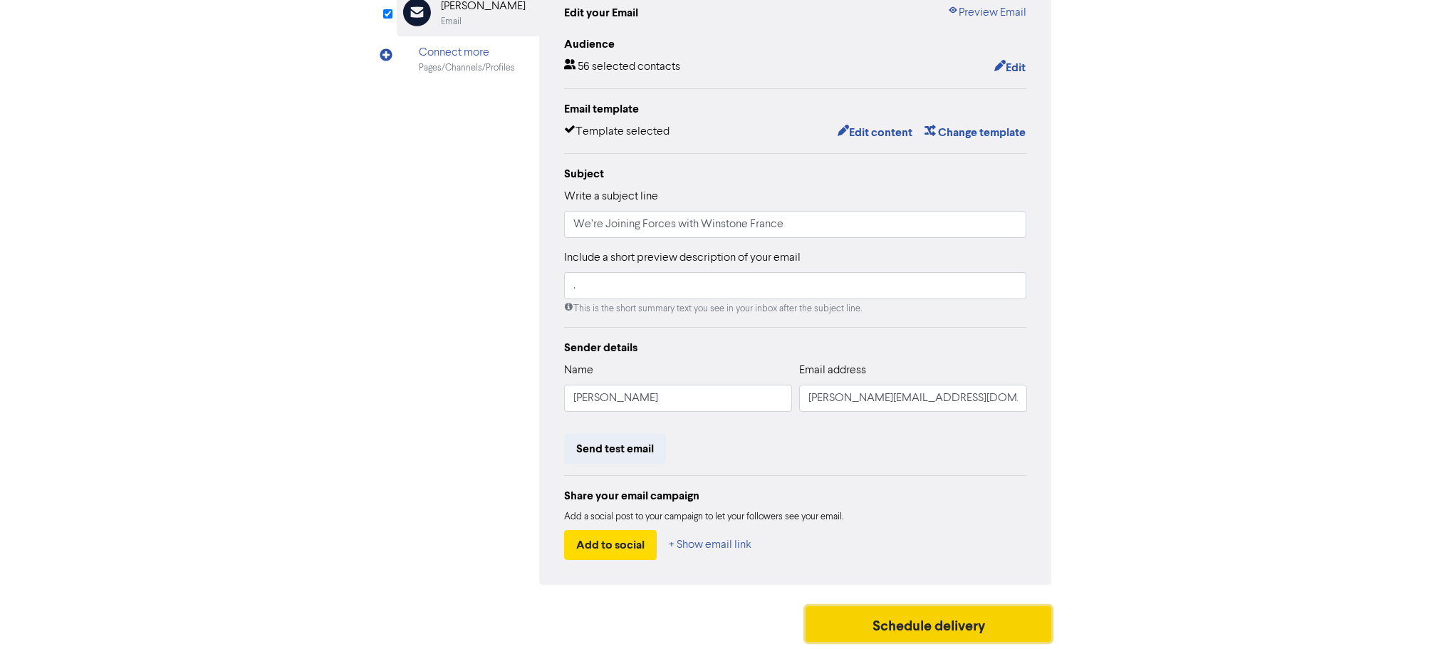
click at [903, 619] on button "Schedule delivery" at bounding box center [928, 624] width 246 height 36
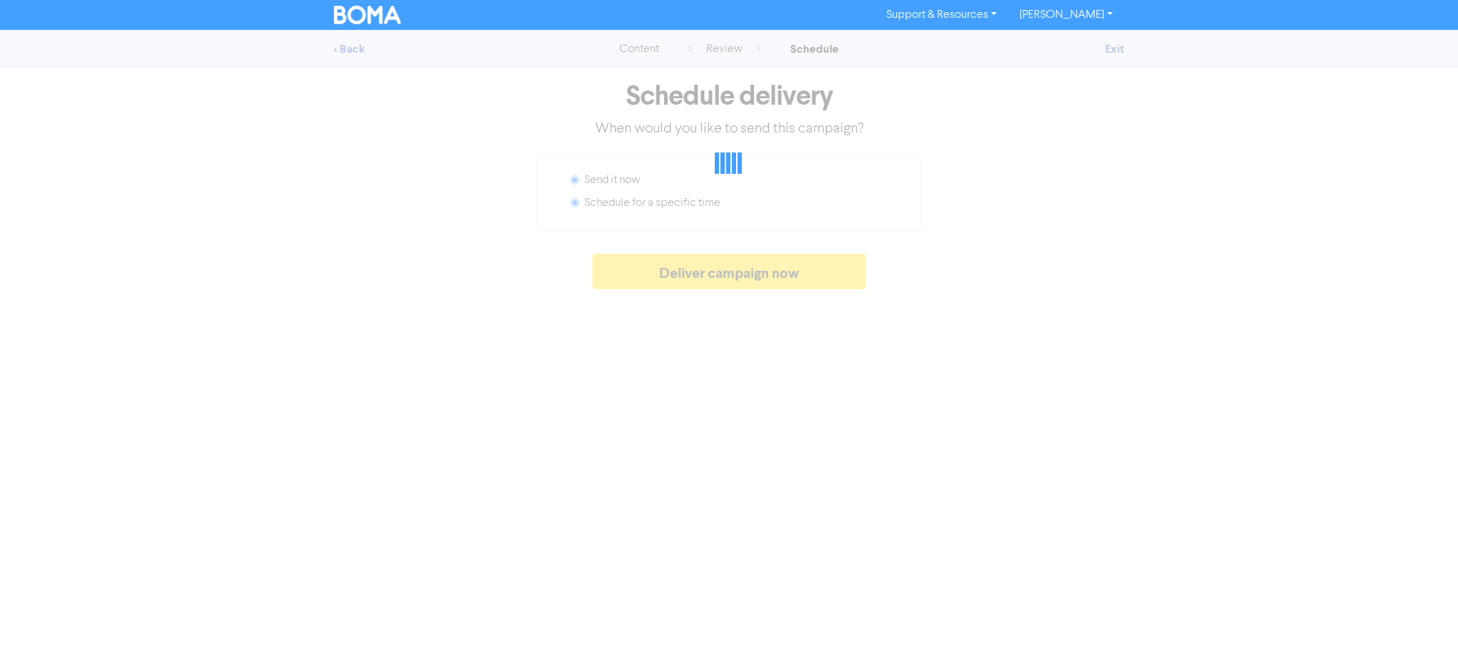
radio input "false"
radio input "true"
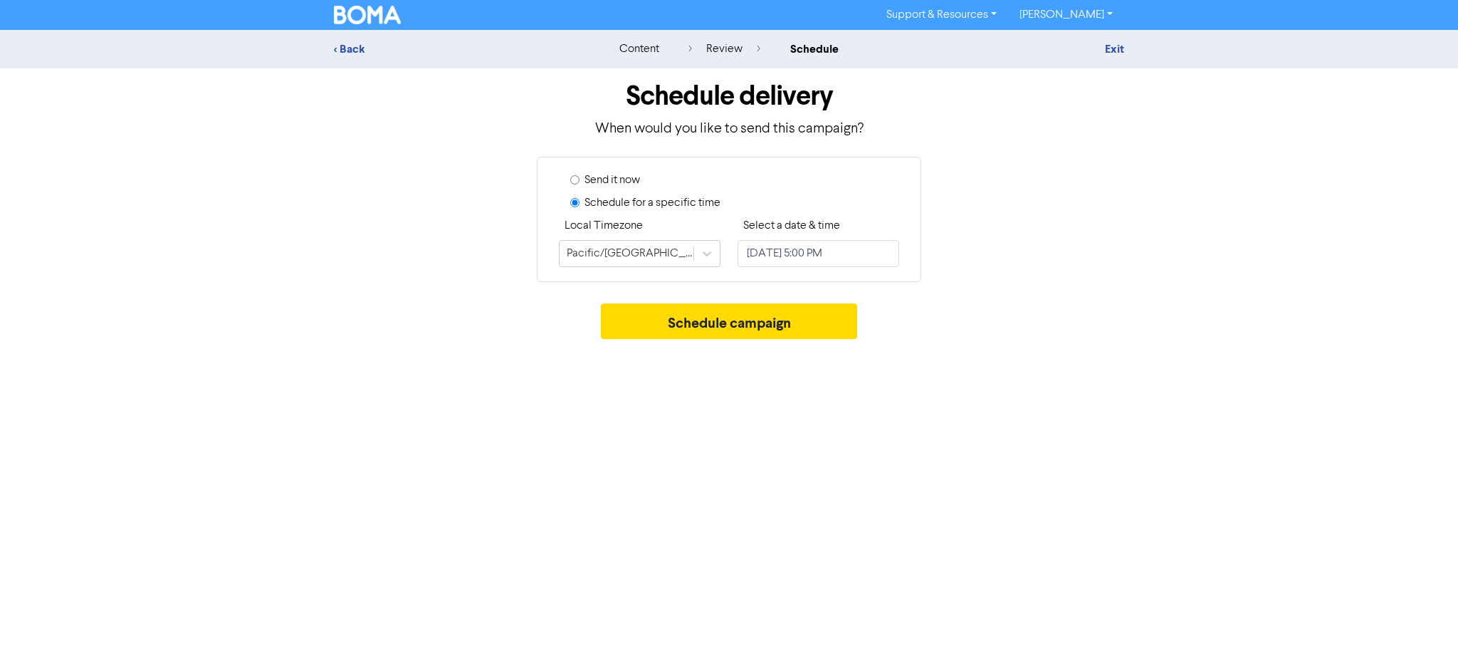
click at [572, 182] on input "Send it now" at bounding box center [574, 179] width 9 height 9
radio input "true"
radio input "false"
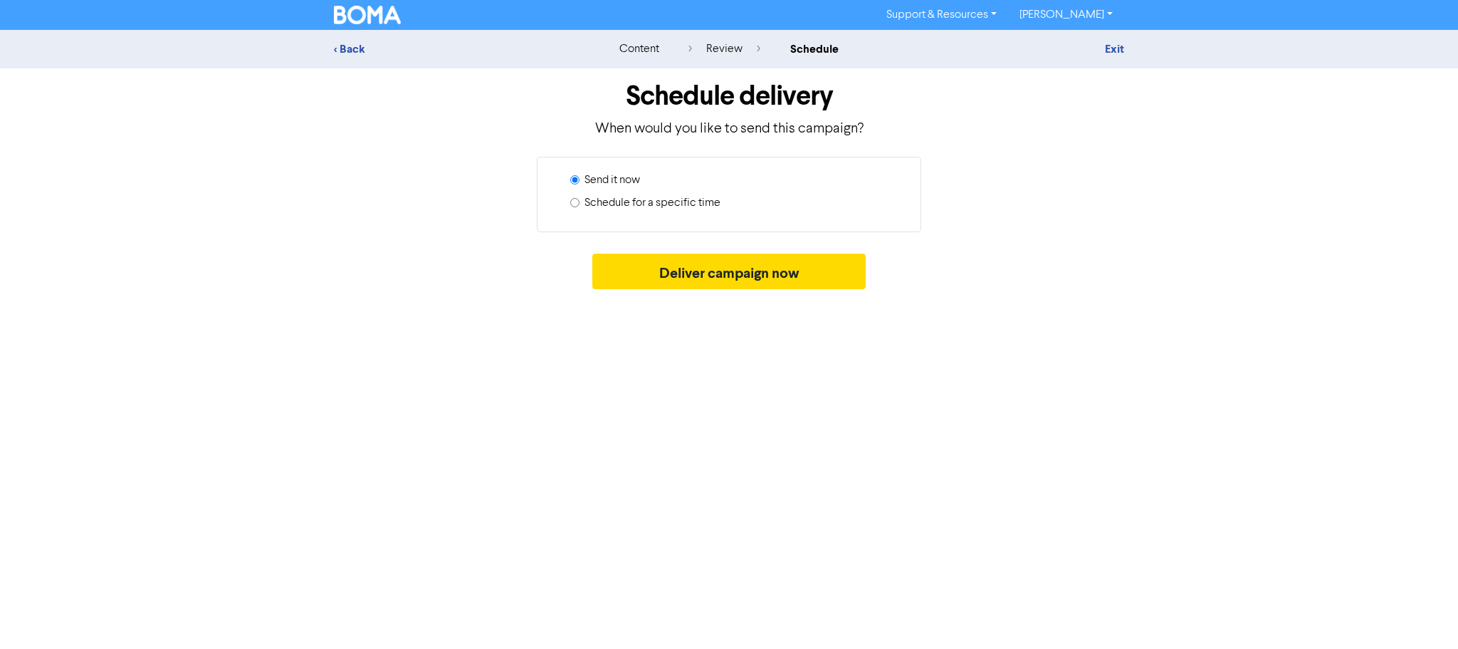
click at [725, 48] on div "review" at bounding box center [725, 49] width 72 height 17
click at [357, 51] on div "< Back" at bounding box center [458, 49] width 249 height 17
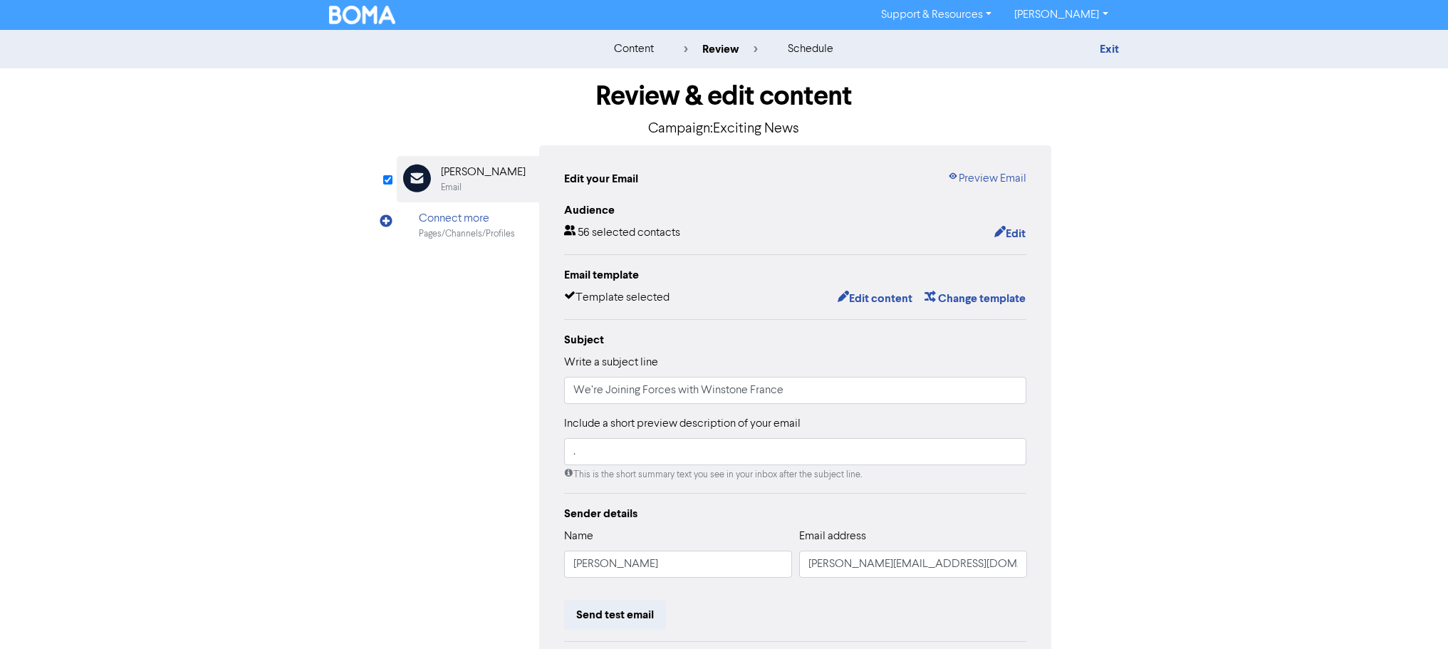
scroll to position [167, 0]
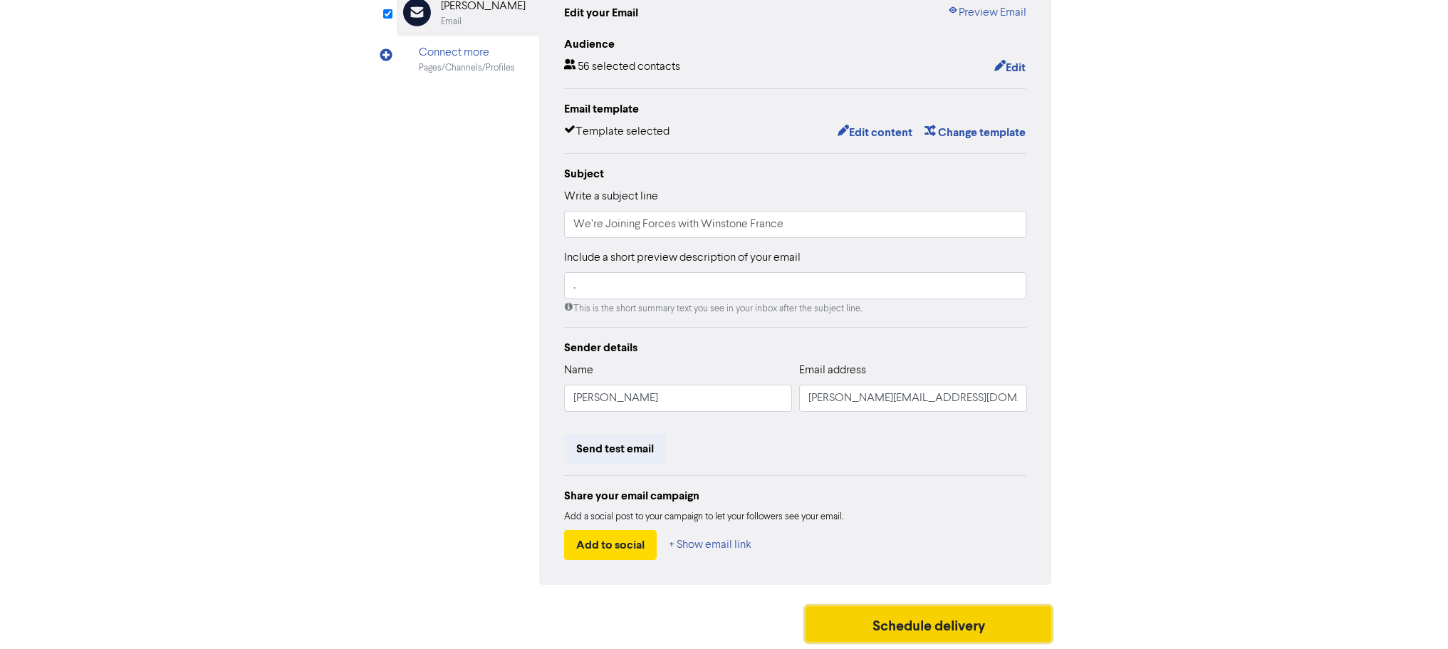
click at [880, 614] on button "Schedule delivery" at bounding box center [928, 624] width 246 height 36
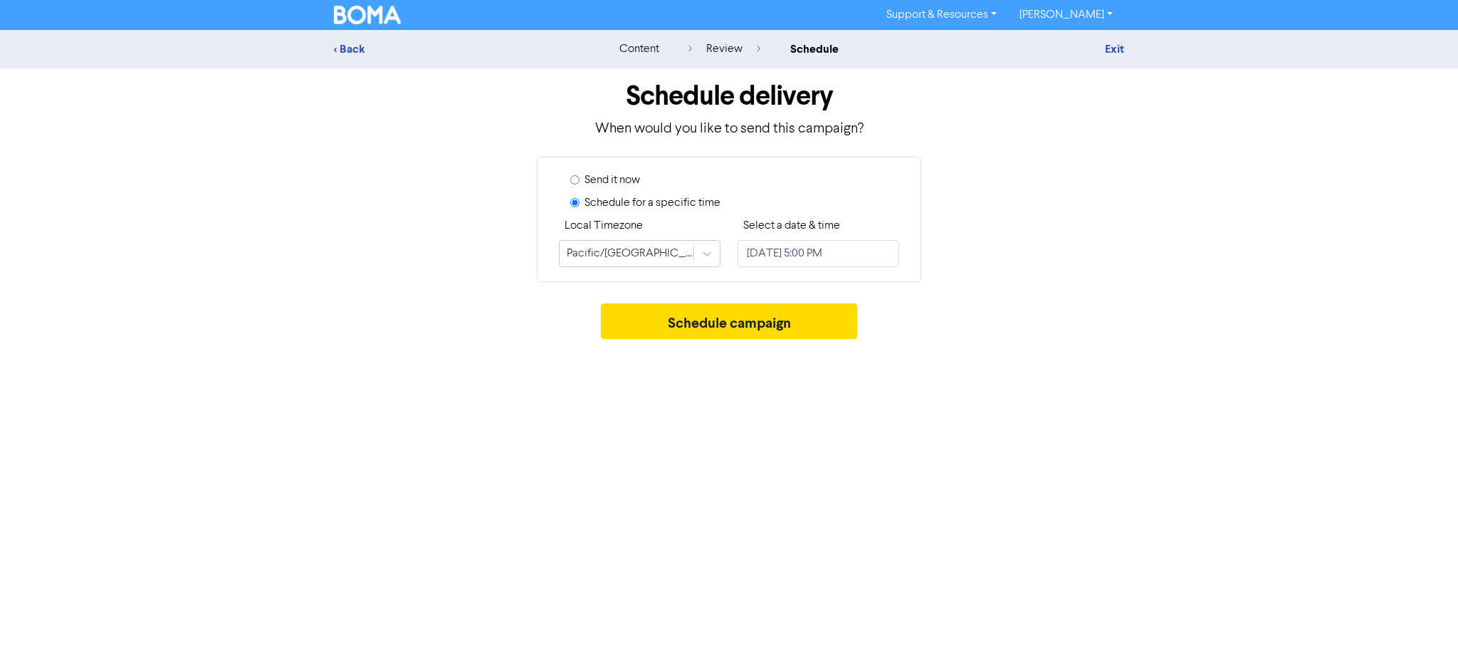
click at [575, 178] on input "Send it now" at bounding box center [574, 179] width 9 height 9
radio input "true"
radio input "false"
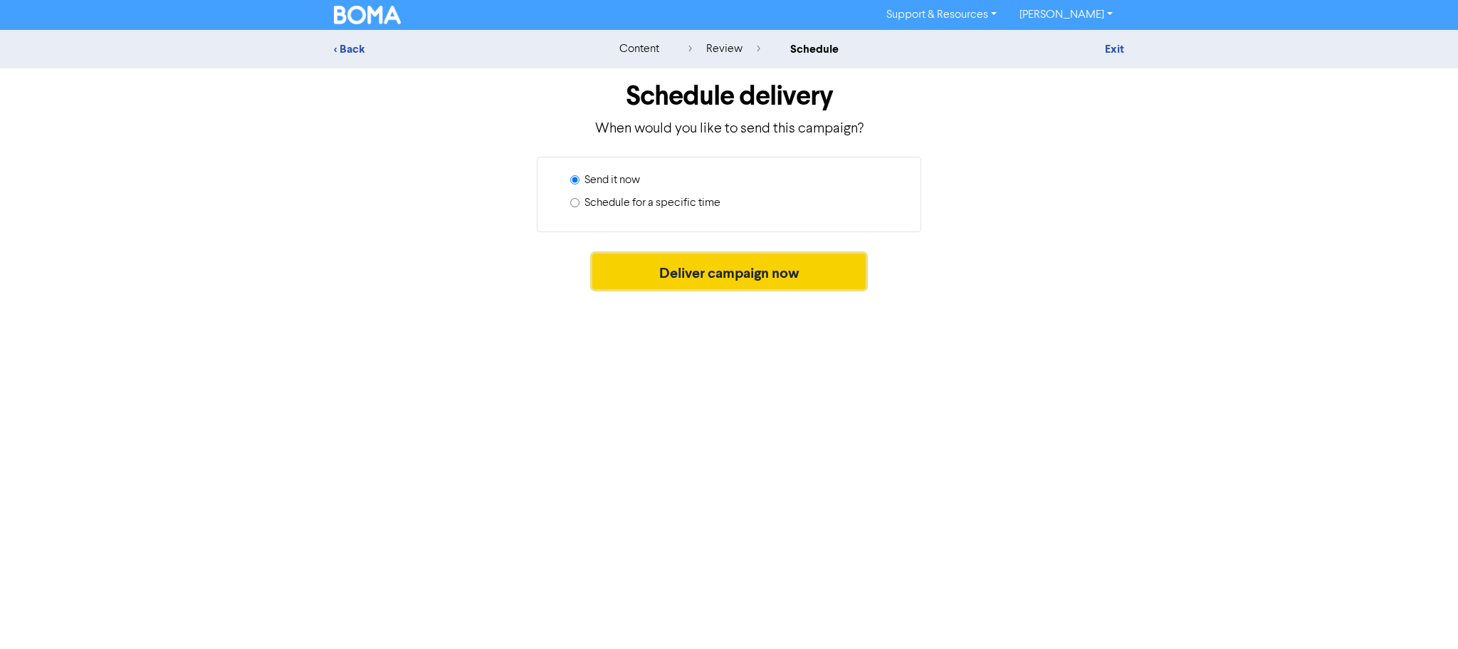
click at [704, 276] on button "Deliver campaign now" at bounding box center [729, 271] width 274 height 36
